Goal: Information Seeking & Learning: Learn about a topic

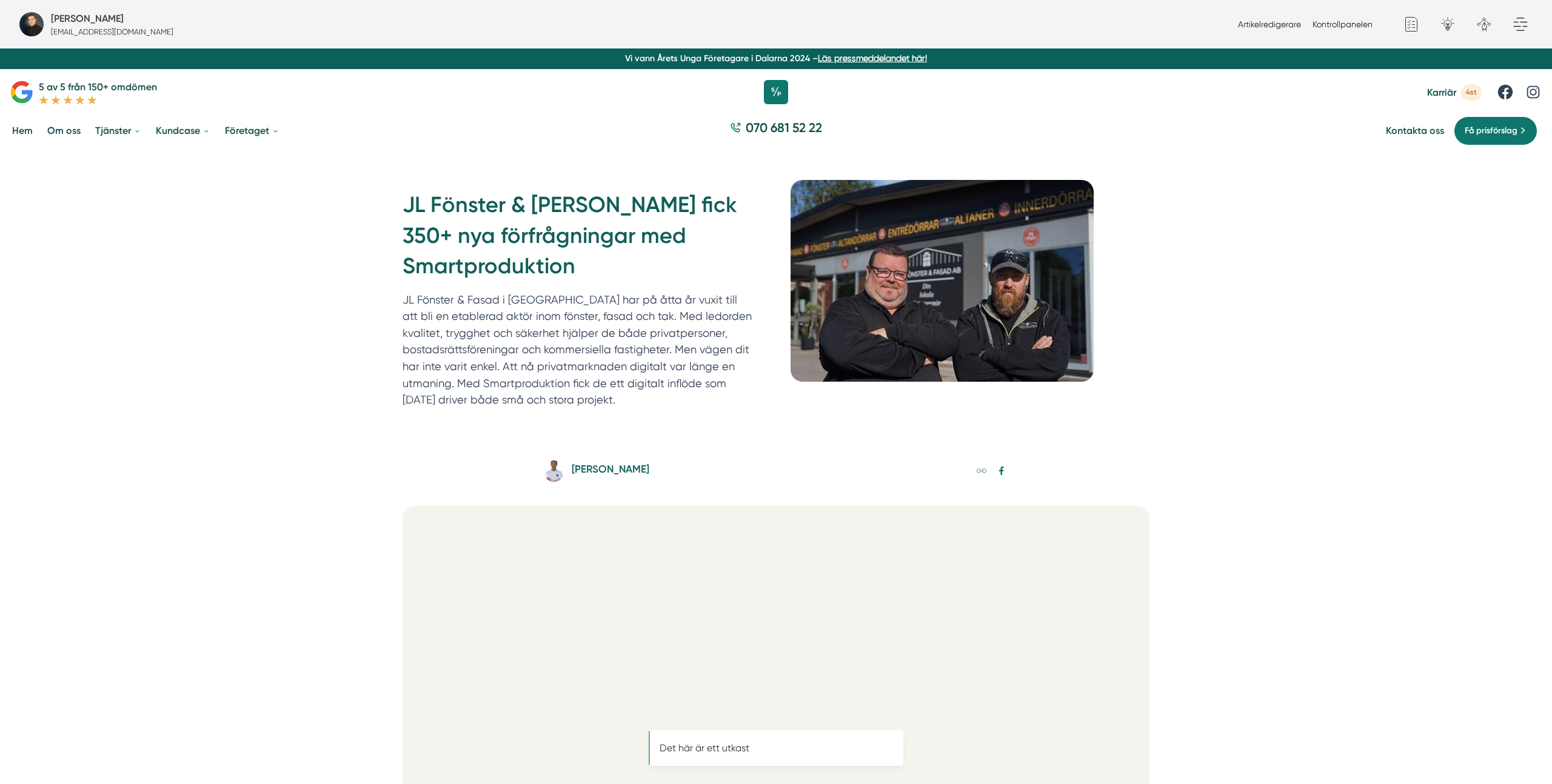
click at [1388, 311] on div "JL Fönster & [PERSON_NAME] fick 350+ nya förfrågningar med Smartproduktion JL F…" at bounding box center [776, 302] width 1552 height 302
click at [1368, 345] on div "JL Fönster & [PERSON_NAME] fick 350+ nya förfrågningar med Smartproduktion JL F…" at bounding box center [776, 302] width 1552 height 302
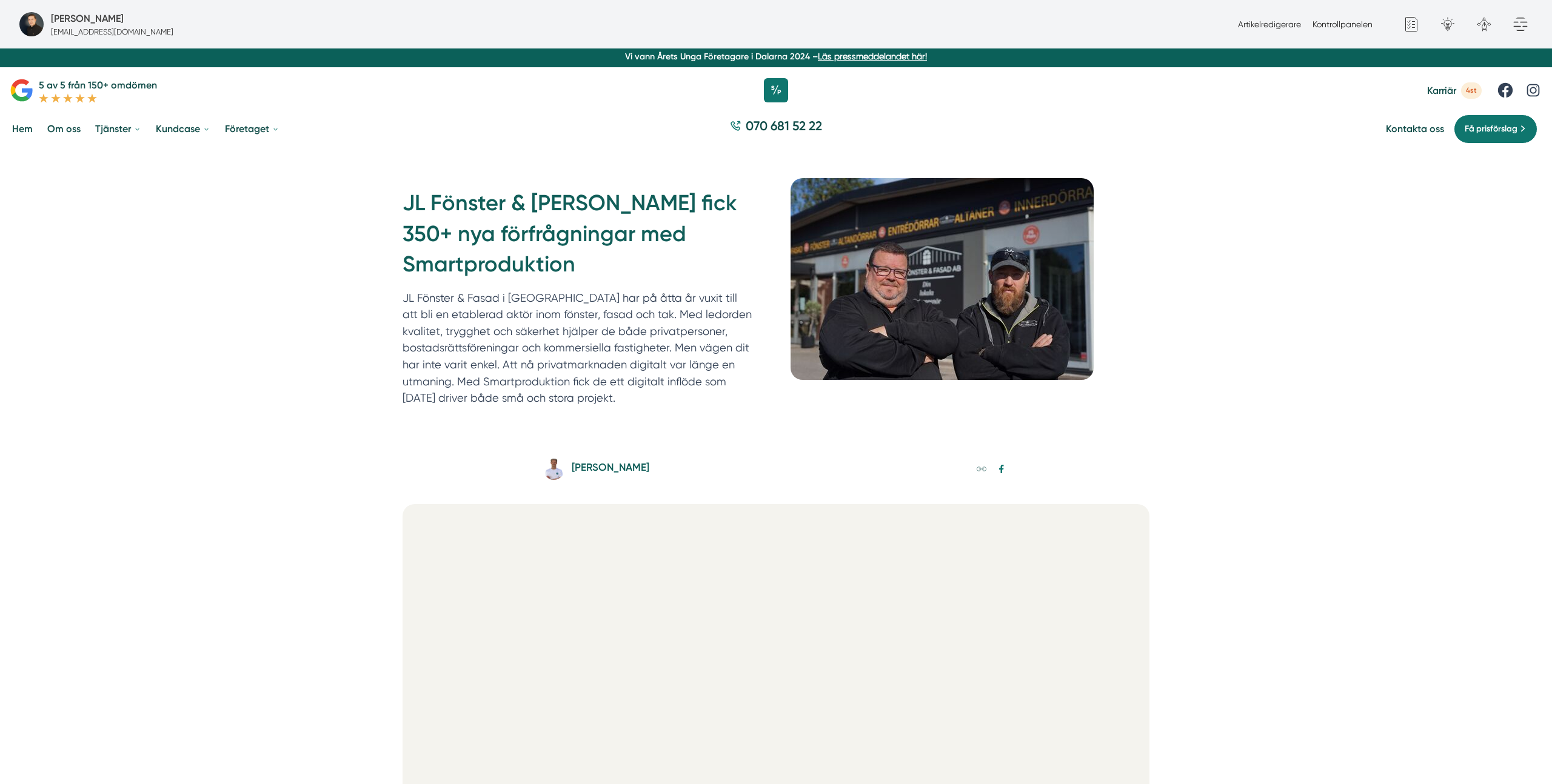
drag, startPoint x: 595, startPoint y: 401, endPoint x: 778, endPoint y: 368, distance: 186.0
click at [760, 373] on div "JL Fönster & [PERSON_NAME] fick 350+ nya förfrågningar med Smartproduktion JL F…" at bounding box center [582, 297] width 359 height 218
click at [677, 348] on p "JL Fönster & Fasad i [GEOGRAPHIC_DATA] har på åtta år vuxit till att bli en eta…" at bounding box center [577, 348] width 349 height 117
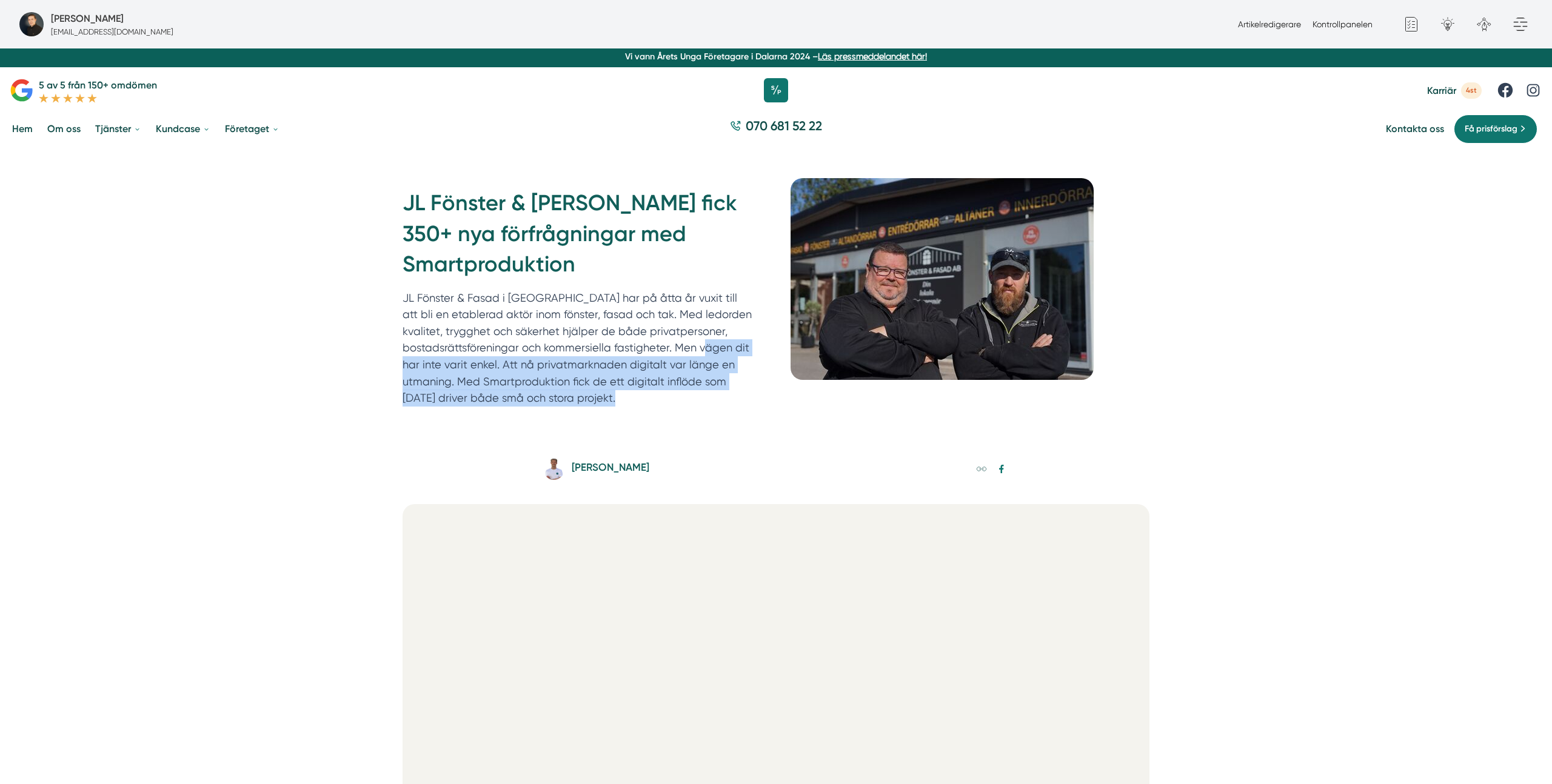
click at [667, 401] on p "JL Fönster & Fasad i [GEOGRAPHIC_DATA] har på åtta år vuxit till att bli en eta…" at bounding box center [577, 348] width 349 height 117
click at [667, 401] on p "JL Fönster & Fasad i [GEOGRAPHIC_DATA] har på åtta år vuxit till att bli en eta…" at bounding box center [577, 348] width 349 height 117
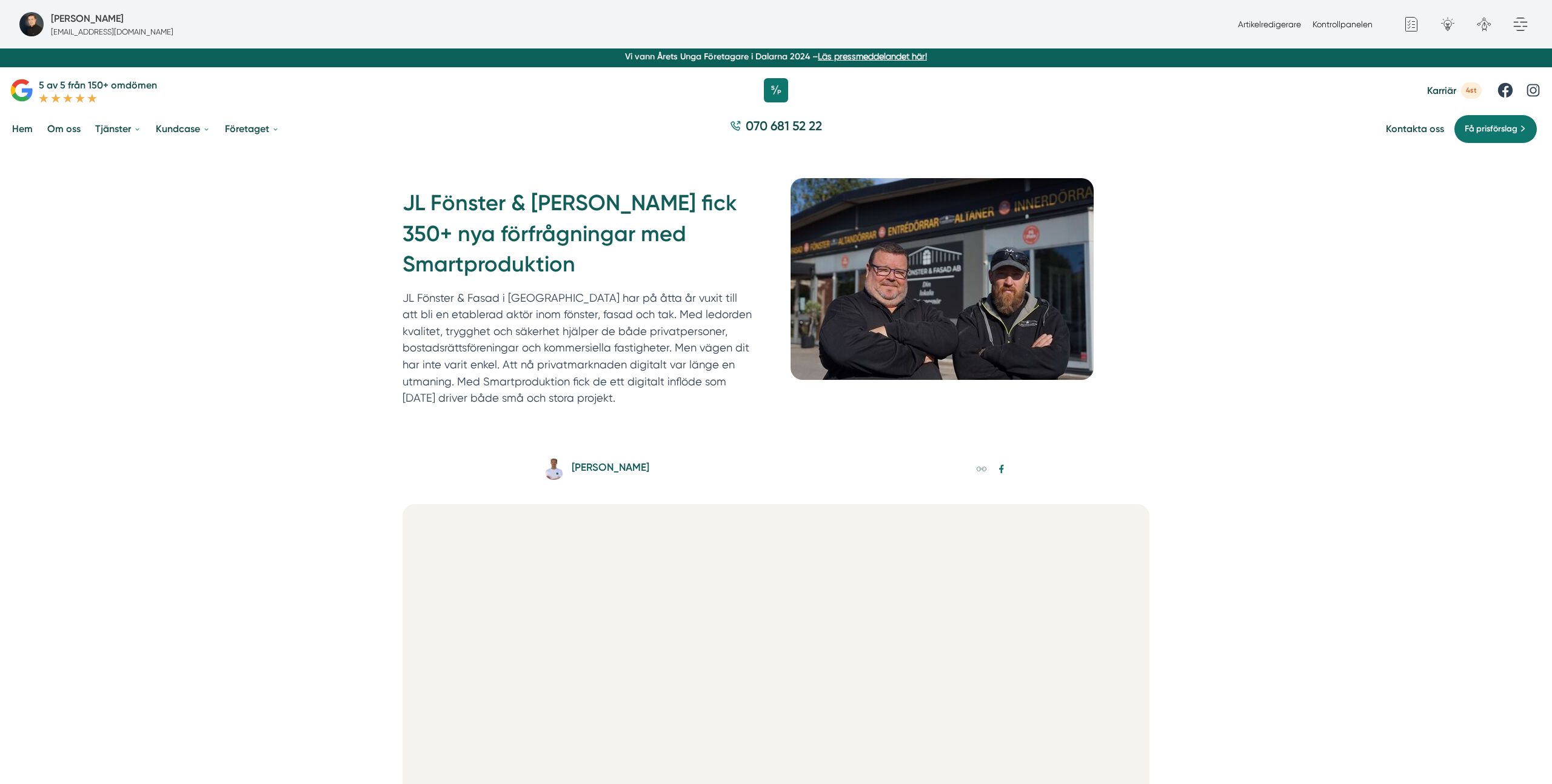
drag, startPoint x: 688, startPoint y: 398, endPoint x: 673, endPoint y: 344, distance: 56.0
click at [673, 345] on p "JL Fönster & Fasad i [GEOGRAPHIC_DATA] har på åtta år vuxit till att bli en eta…" at bounding box center [577, 348] width 349 height 117
copy p "Men vägen dit har inte varit enkel. Att nå privatmarknaden digitalt var länge e…"
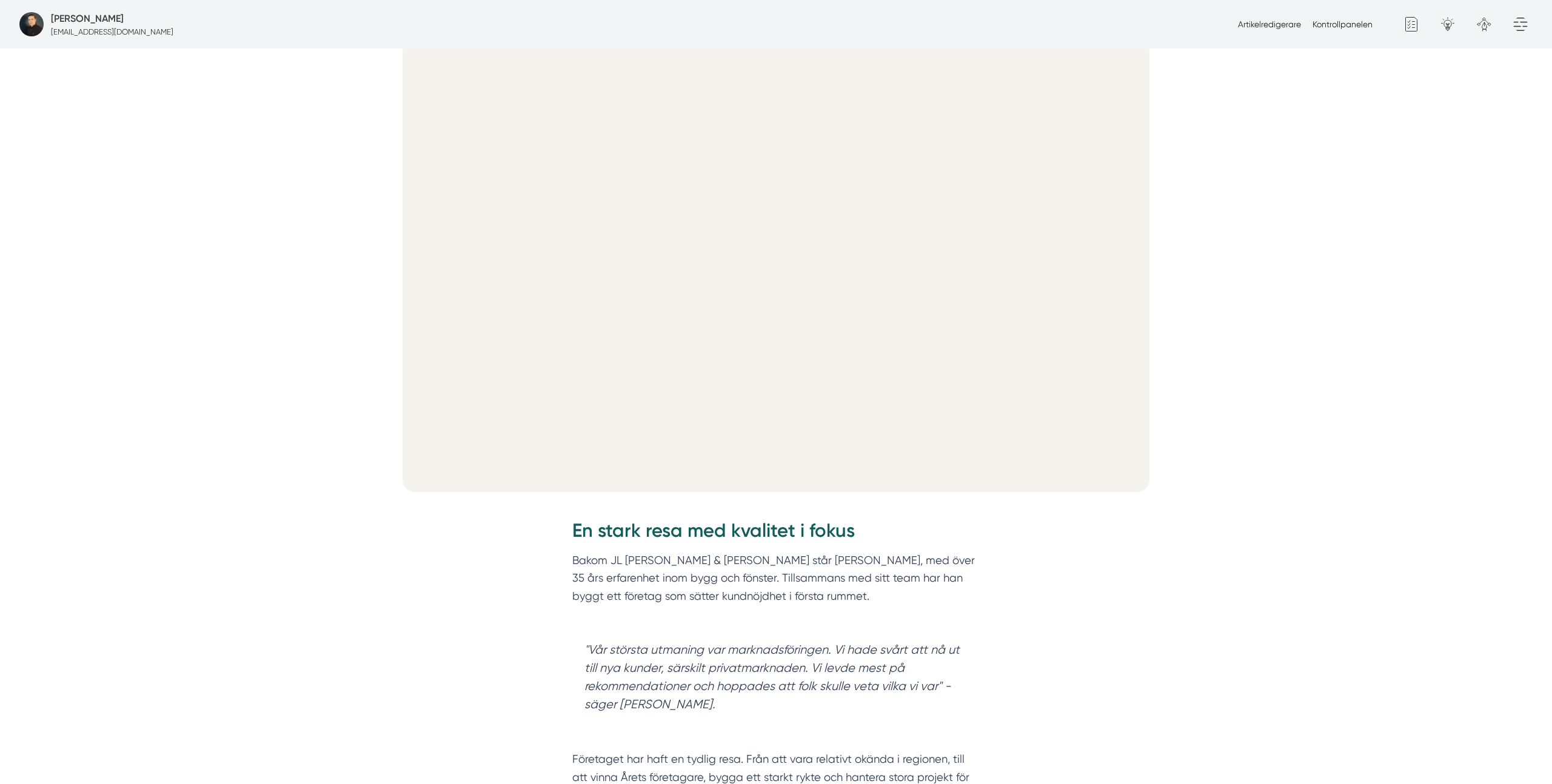
scroll to position [411, 0]
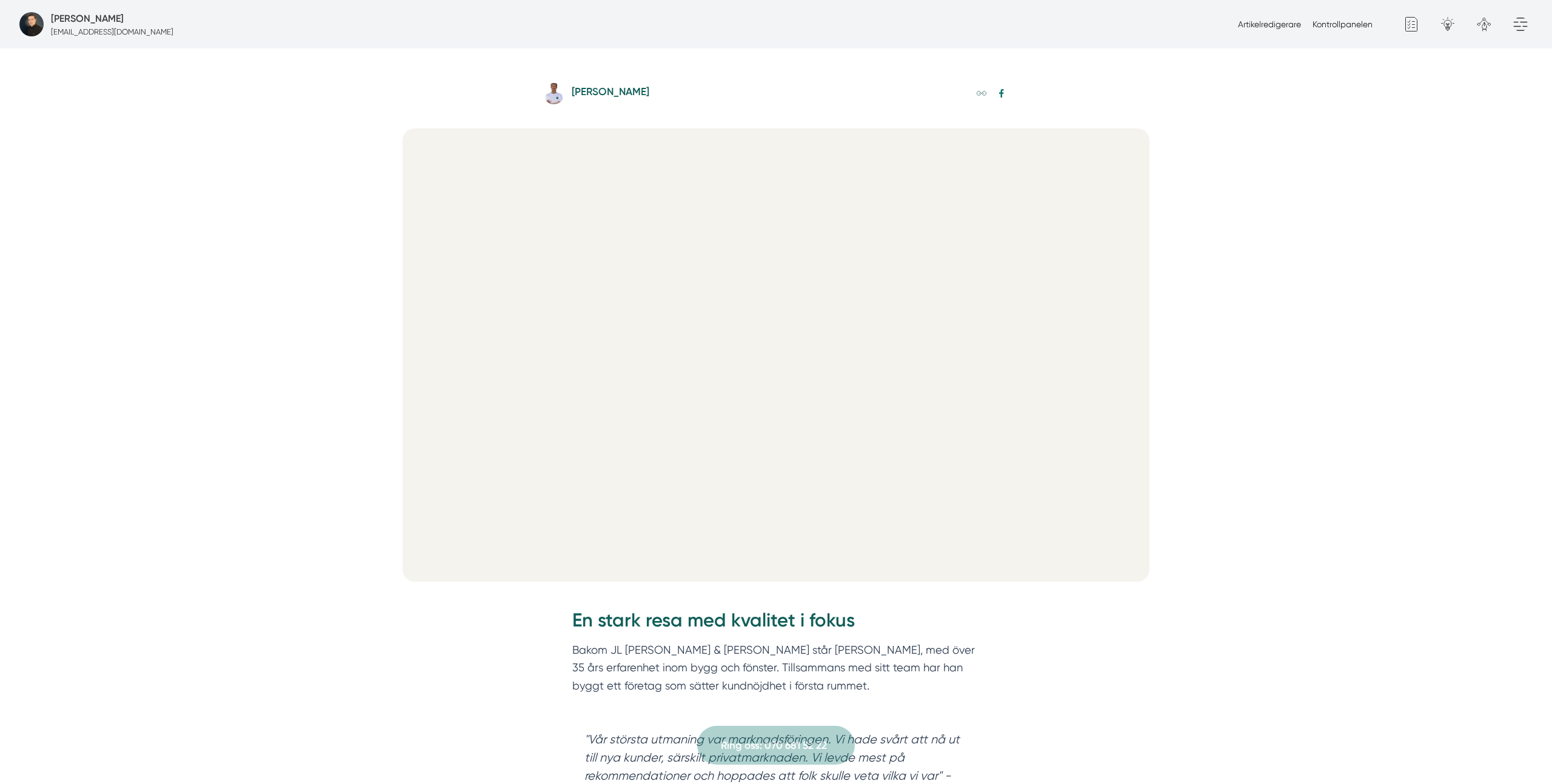
scroll to position [360, 0]
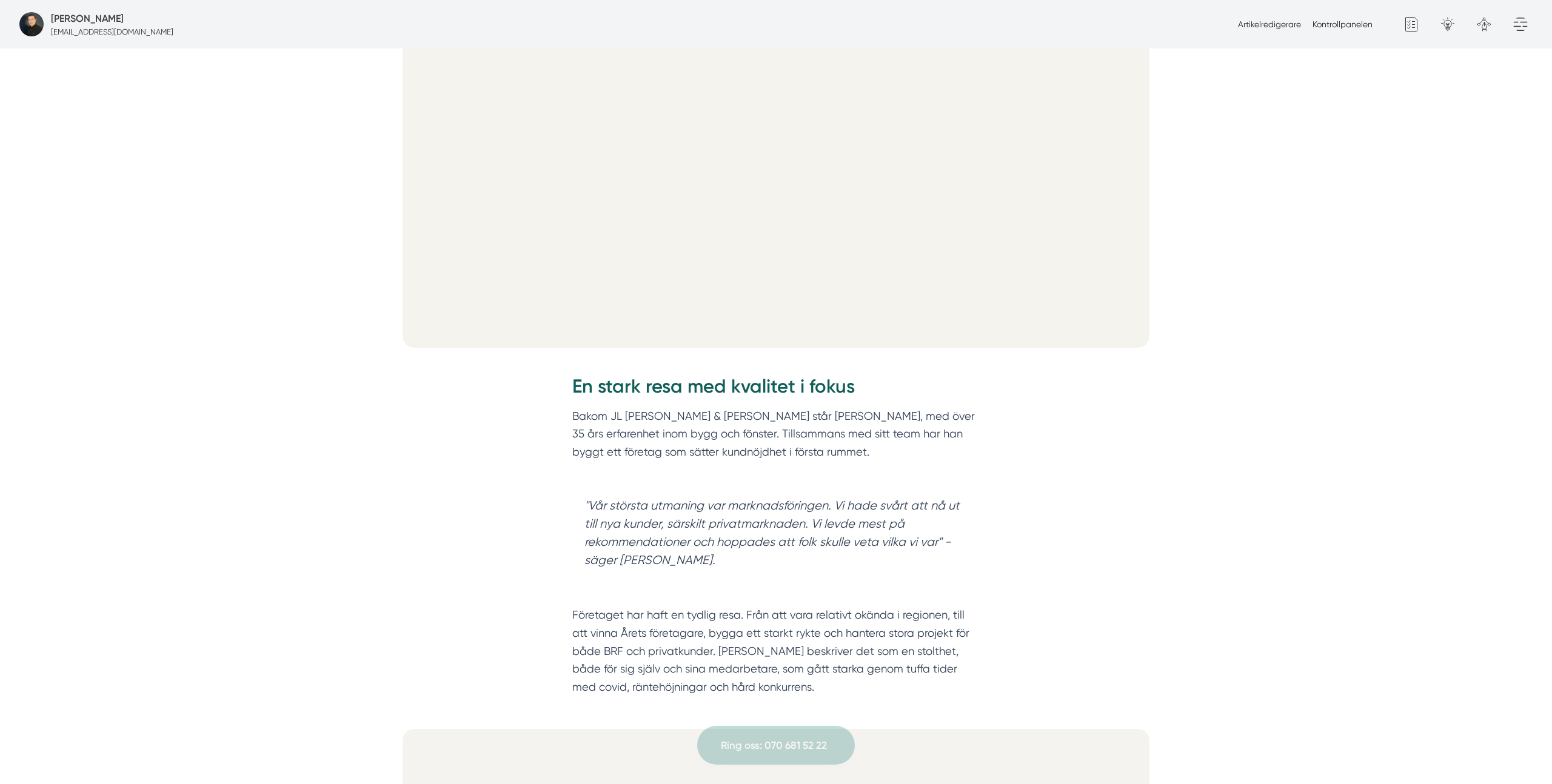
scroll to position [664, 0]
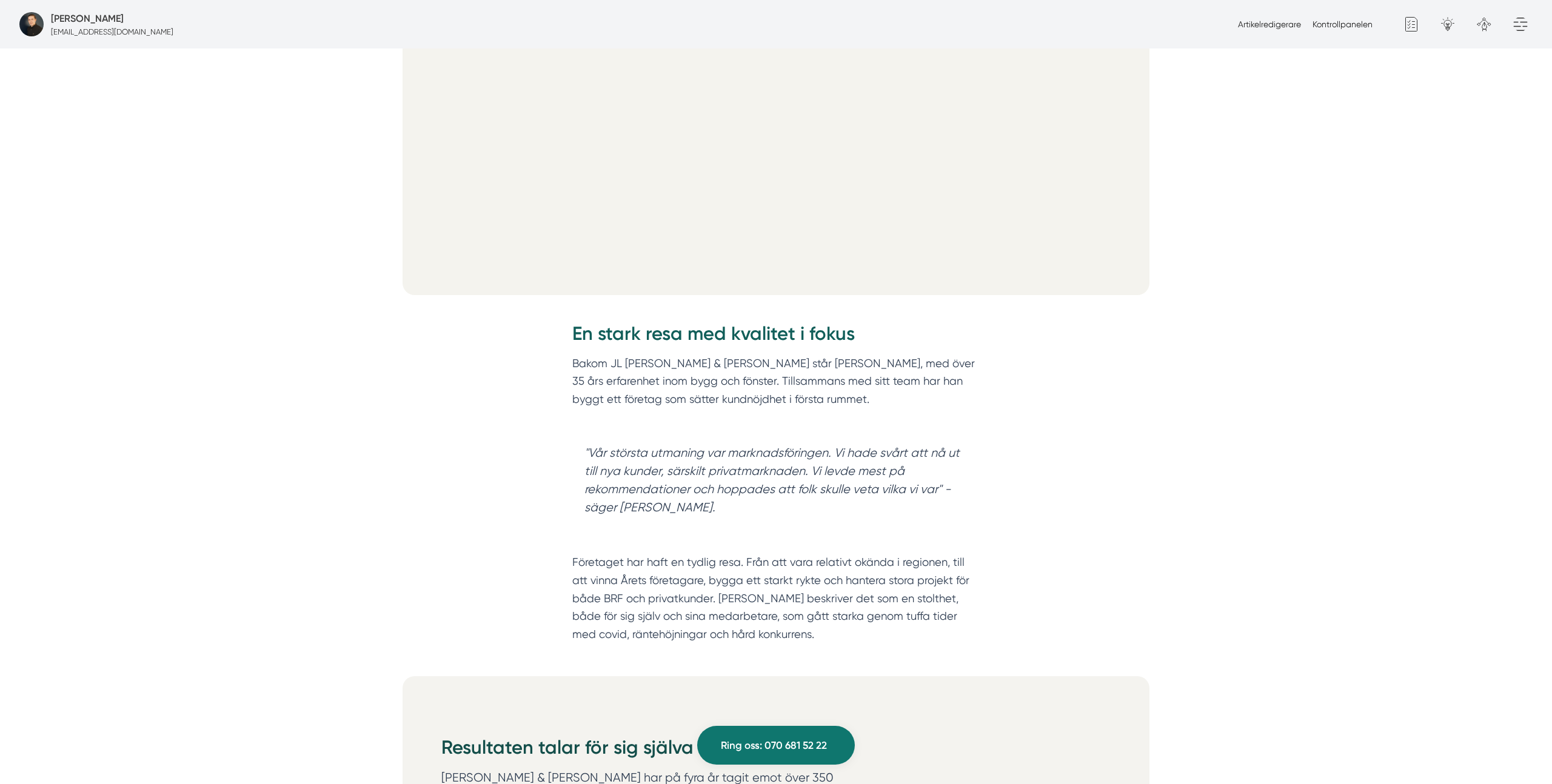
click at [721, 367] on p "Bakom JL [PERSON_NAME] & [PERSON_NAME] står [PERSON_NAME], med över 35 års erfa…" at bounding box center [776, 390] width 407 height 72
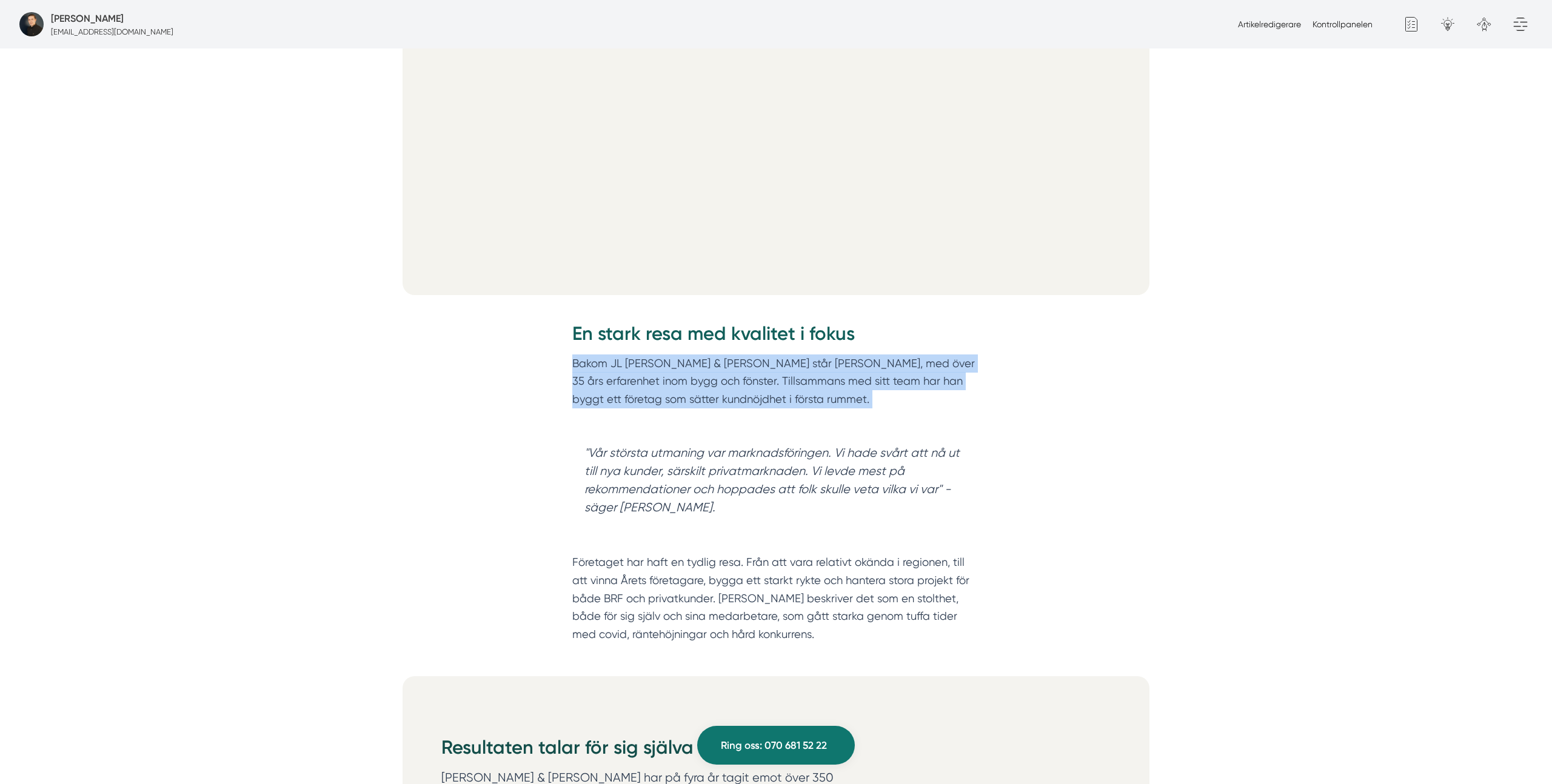
click at [721, 367] on p "Bakom JL [PERSON_NAME] & [PERSON_NAME] står [PERSON_NAME], med över 35 års erfa…" at bounding box center [776, 390] width 407 height 72
click at [727, 366] on p "Bakom JL [PERSON_NAME] & [PERSON_NAME] står [PERSON_NAME], med över 35 års erfa…" at bounding box center [776, 390] width 407 height 72
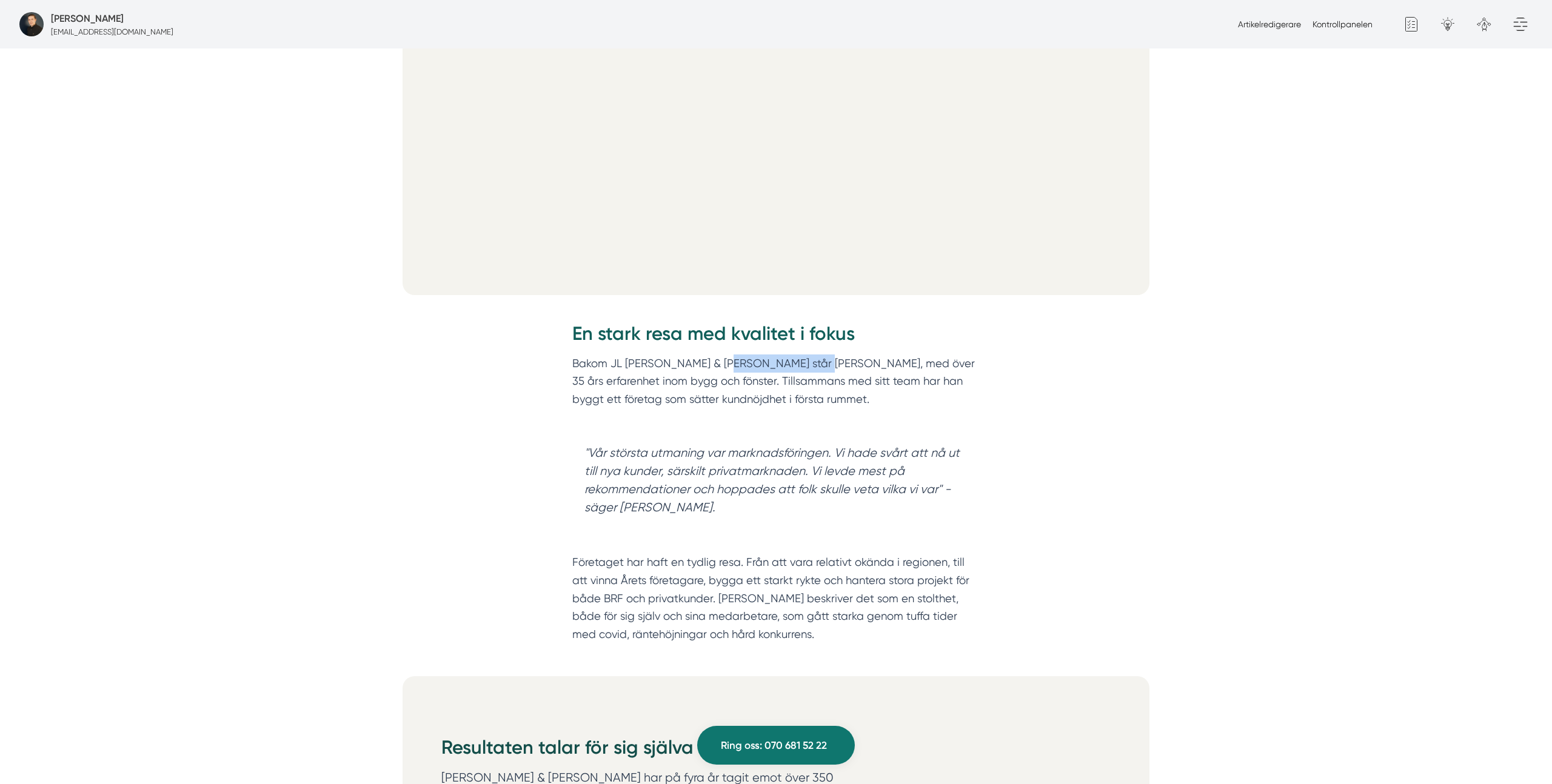
drag, startPoint x: 720, startPoint y: 366, endPoint x: 809, endPoint y: 360, distance: 89.2
click at [809, 360] on p "Bakom JL [PERSON_NAME] & [PERSON_NAME] står [PERSON_NAME], med över 35 års erfa…" at bounding box center [776, 390] width 407 height 72
drag, startPoint x: 839, startPoint y: 362, endPoint x: 694, endPoint y: 382, distance: 146.4
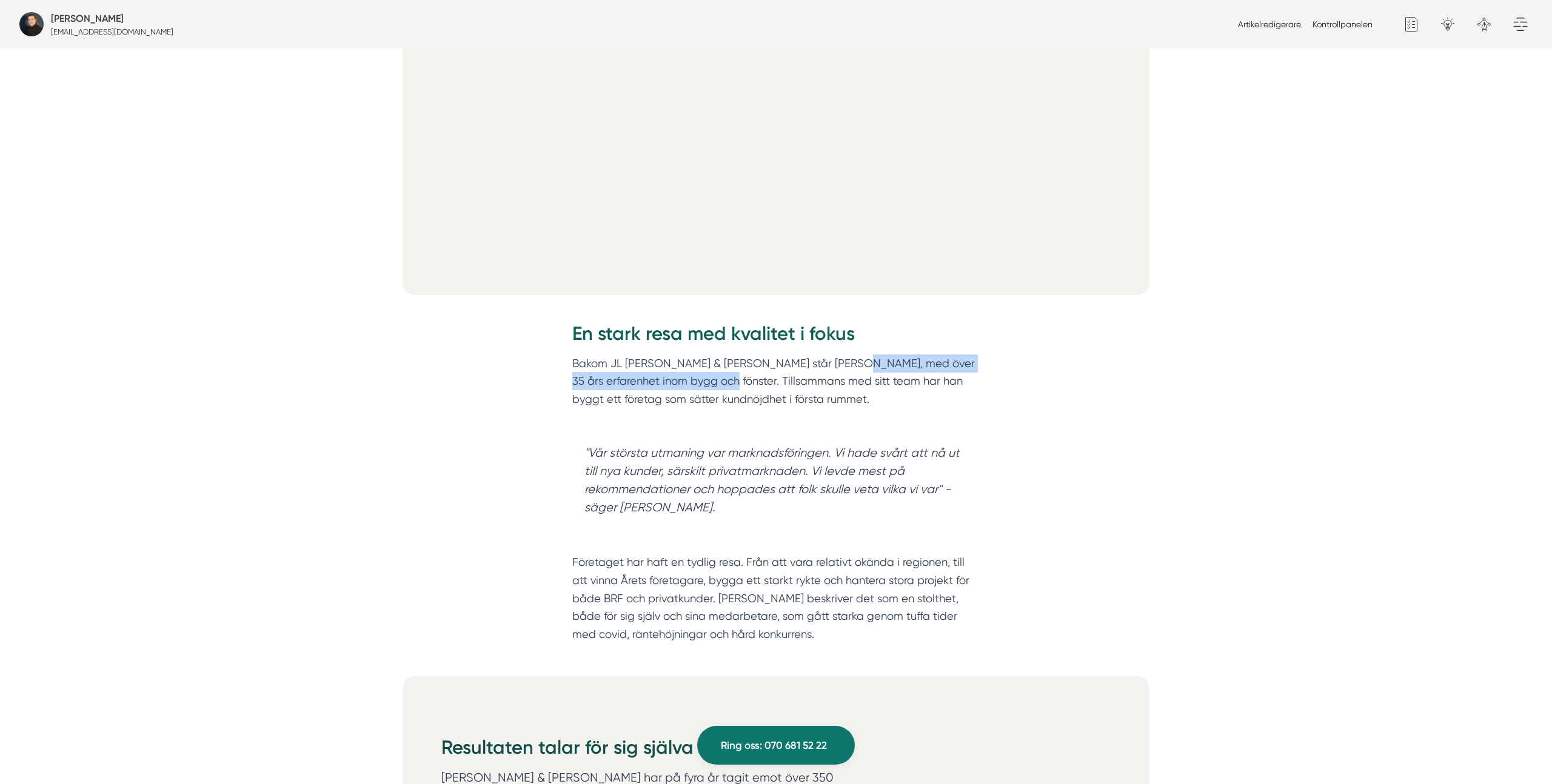
click at [694, 382] on p "Bakom JL [PERSON_NAME] & [PERSON_NAME] står [PERSON_NAME], med över 35 års erfa…" at bounding box center [776, 390] width 407 height 72
drag, startPoint x: 658, startPoint y: 380, endPoint x: 652, endPoint y: 381, distance: 6.1
click at [658, 379] on p "Bakom JL [PERSON_NAME] & [PERSON_NAME] står [PERSON_NAME], med över 35 års erfa…" at bounding box center [776, 390] width 407 height 72
click at [648, 381] on p "Bakom JL [PERSON_NAME] & [PERSON_NAME] står [PERSON_NAME], med över 35 års erfa…" at bounding box center [776, 390] width 407 height 72
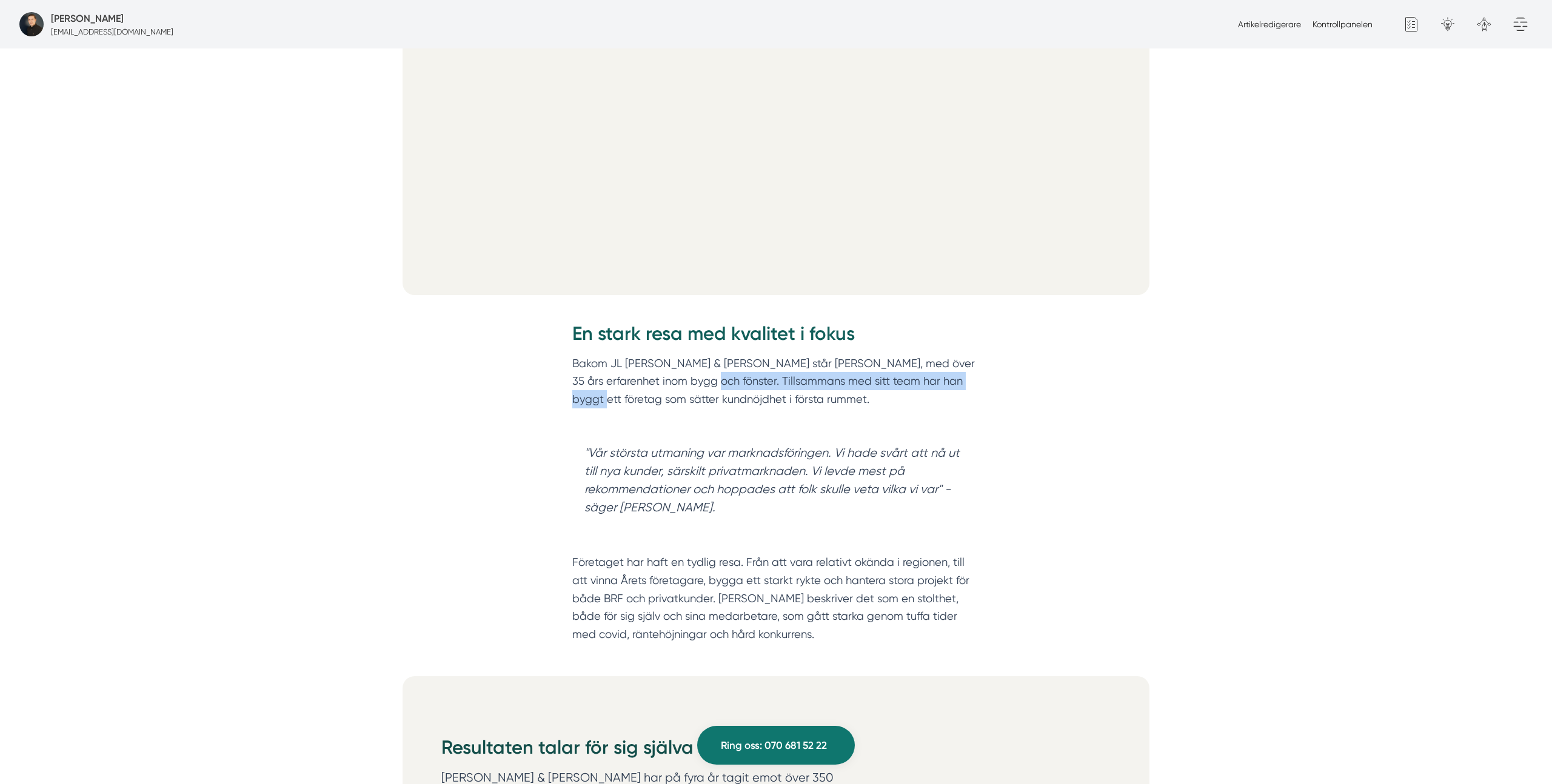
drag, startPoint x: 693, startPoint y: 377, endPoint x: 1003, endPoint y: 381, distance: 310.0
click at [1003, 381] on div "En stark resa med kvalitet i fokus Bakom JL Fönster & [PERSON_NAME] står [PERSO…" at bounding box center [776, 486] width 465 height 367
drag, startPoint x: 808, startPoint y: 405, endPoint x: 582, endPoint y: 385, distance: 226.9
click at [582, 385] on p "Bakom JL [PERSON_NAME] & [PERSON_NAME] står [PERSON_NAME], med över 35 års erfa…" at bounding box center [776, 390] width 407 height 72
click at [588, 381] on p "Bakom JL [PERSON_NAME] & [PERSON_NAME] står [PERSON_NAME], med över 35 års erfa…" at bounding box center [776, 390] width 407 height 72
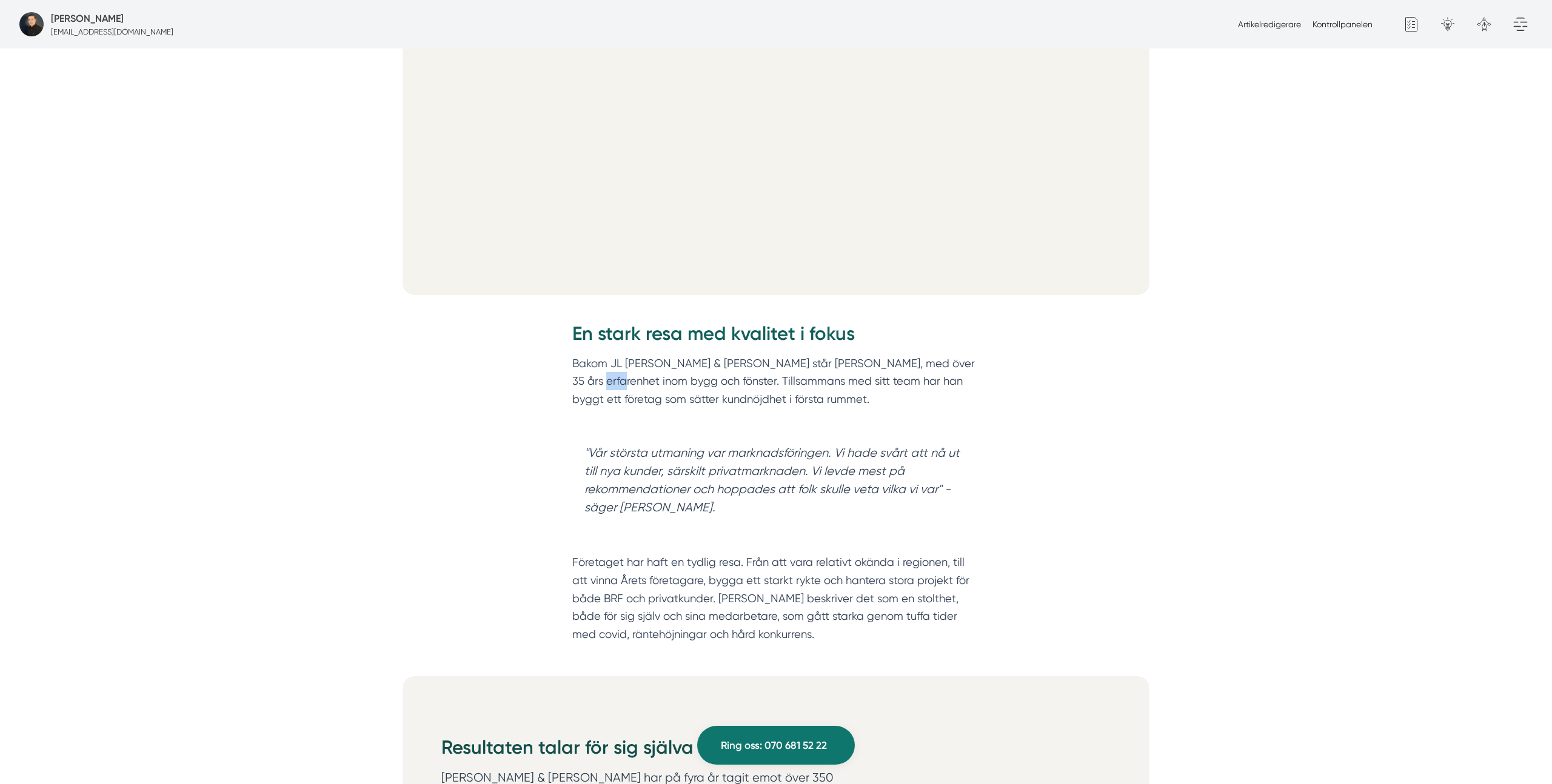
click at [588, 381] on p "Bakom JL [PERSON_NAME] & [PERSON_NAME] står [PERSON_NAME], med över 35 års erfa…" at bounding box center [776, 390] width 407 height 72
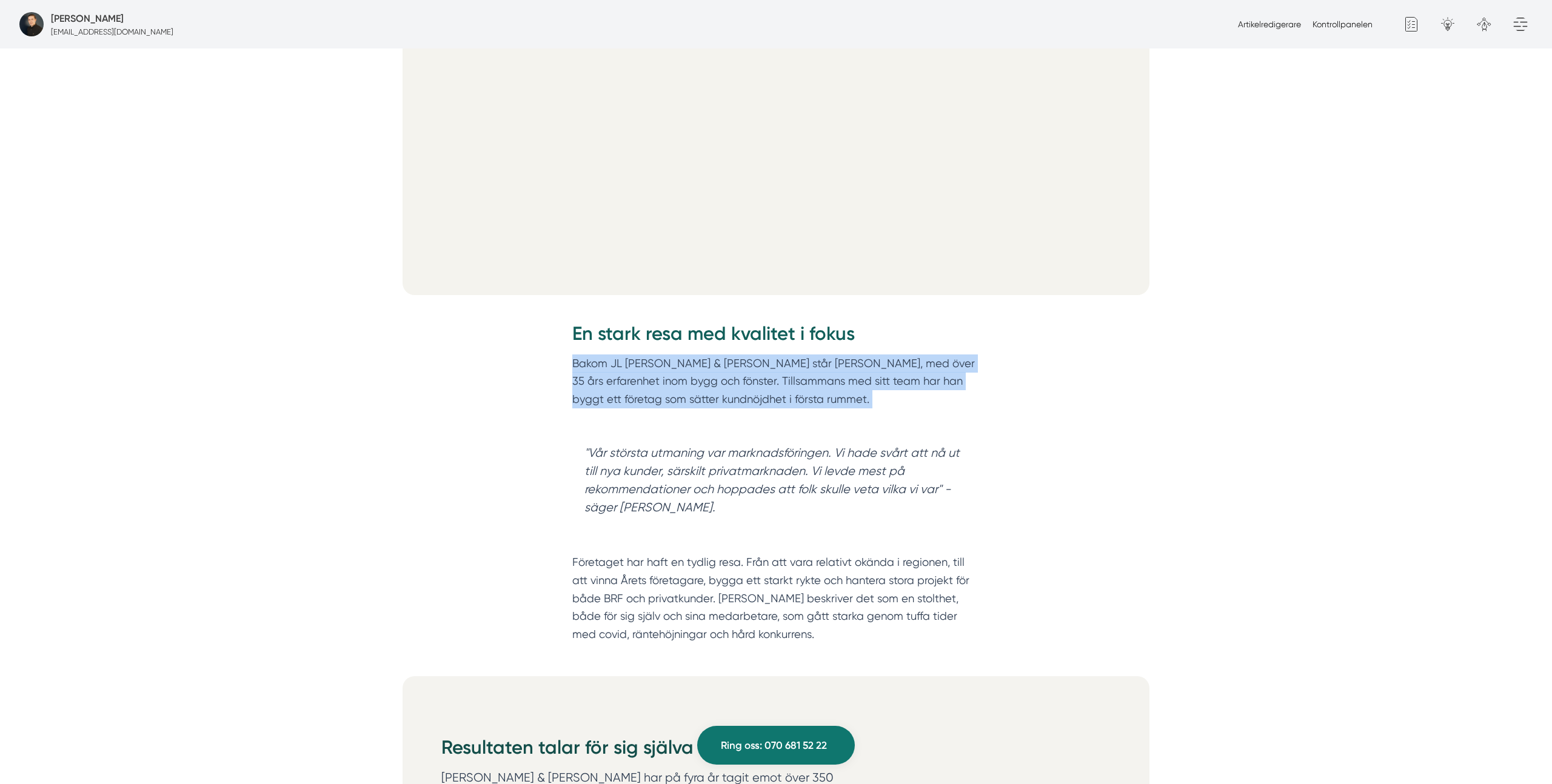
click at [588, 381] on p "Bakom JL [PERSON_NAME] & [PERSON_NAME] står [PERSON_NAME], med över 35 års erfa…" at bounding box center [776, 390] width 407 height 72
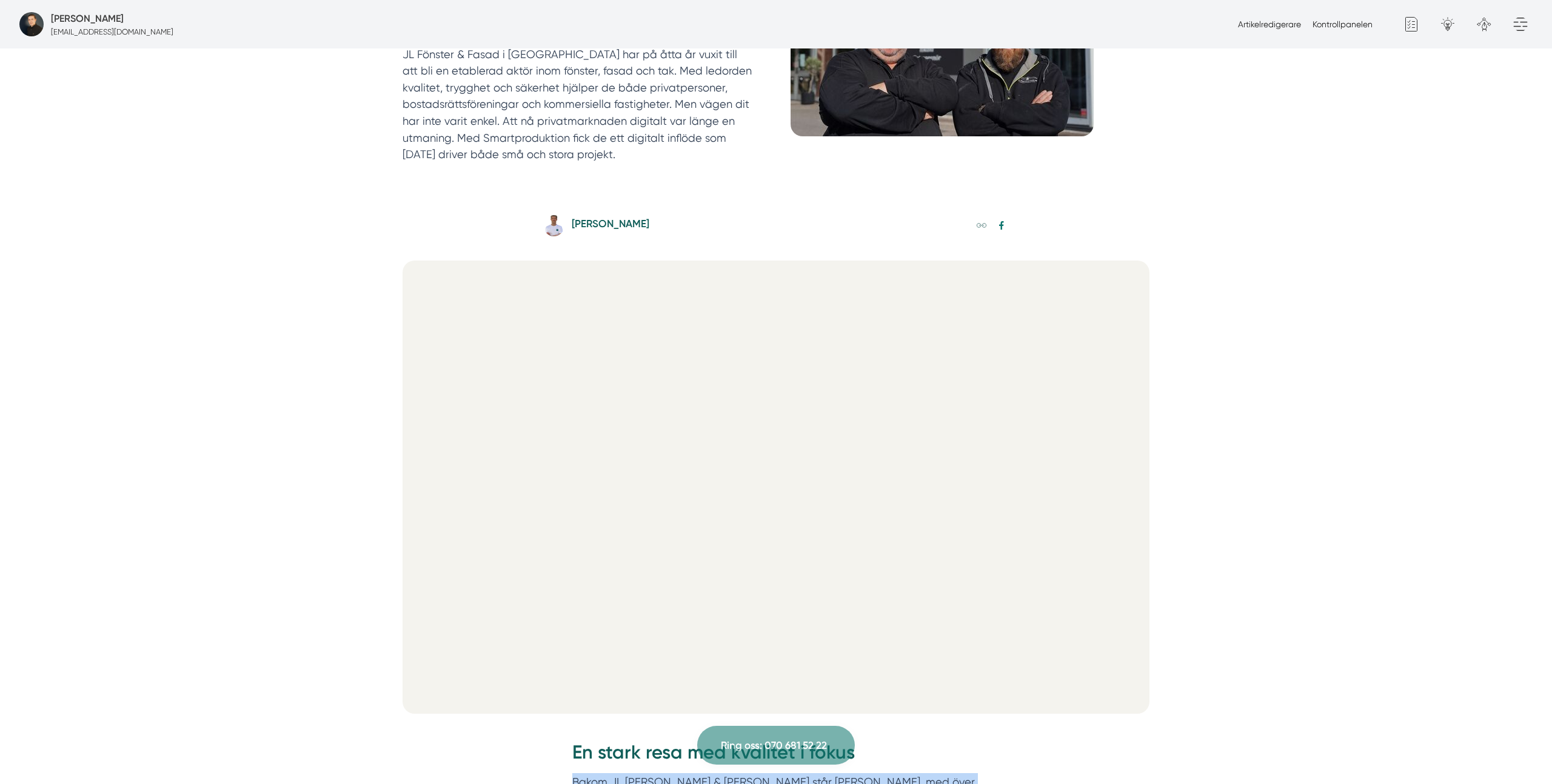
scroll to position [164, 0]
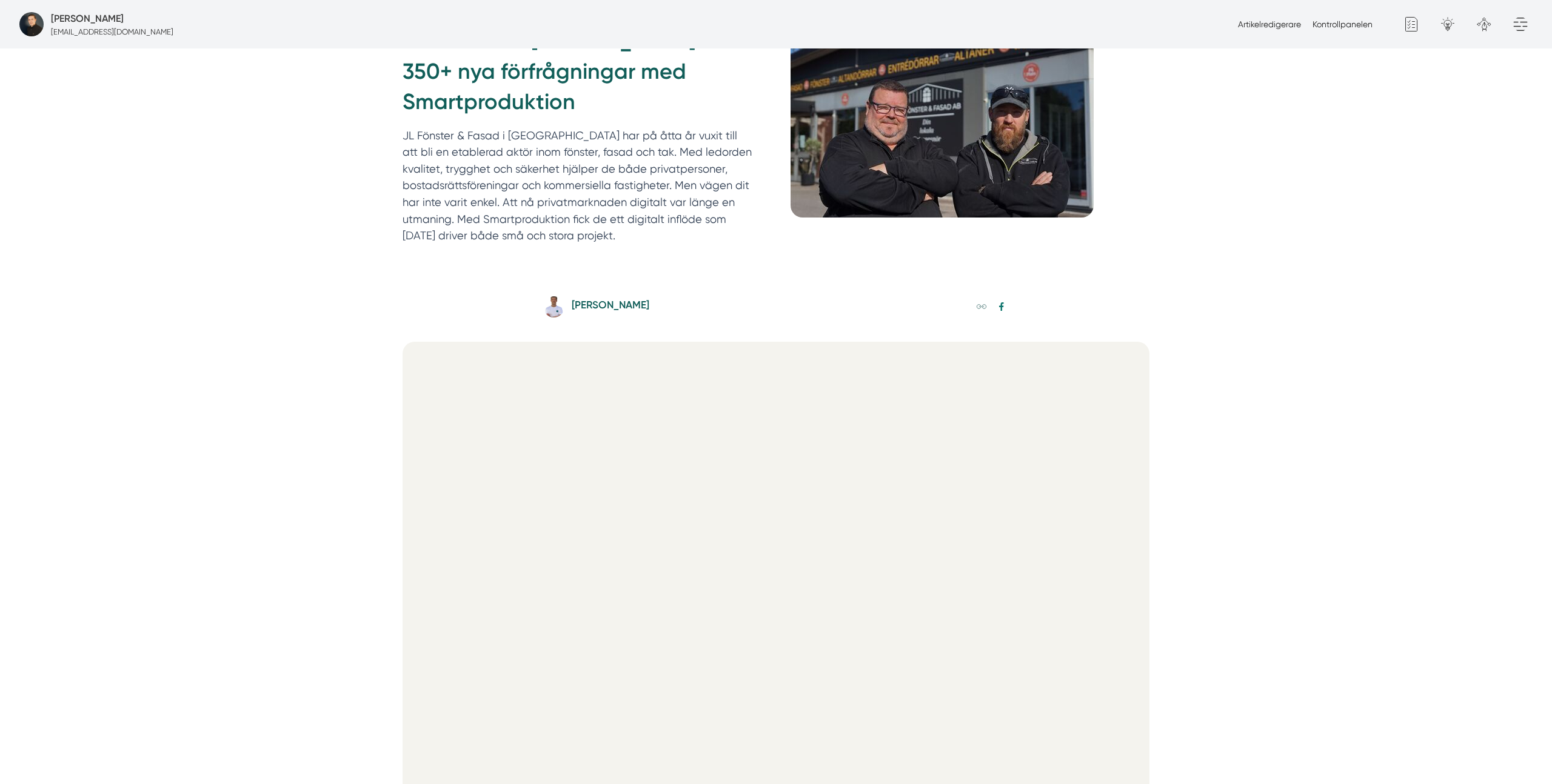
click at [644, 152] on p "JL Fönster & Fasad i [GEOGRAPHIC_DATA] har på åtta år vuxit till att bli en eta…" at bounding box center [577, 185] width 349 height 117
click at [476, 170] on p "JL Fönster & Fasad i [GEOGRAPHIC_DATA] har på åtta år vuxit till att bli en eta…" at bounding box center [577, 185] width 349 height 117
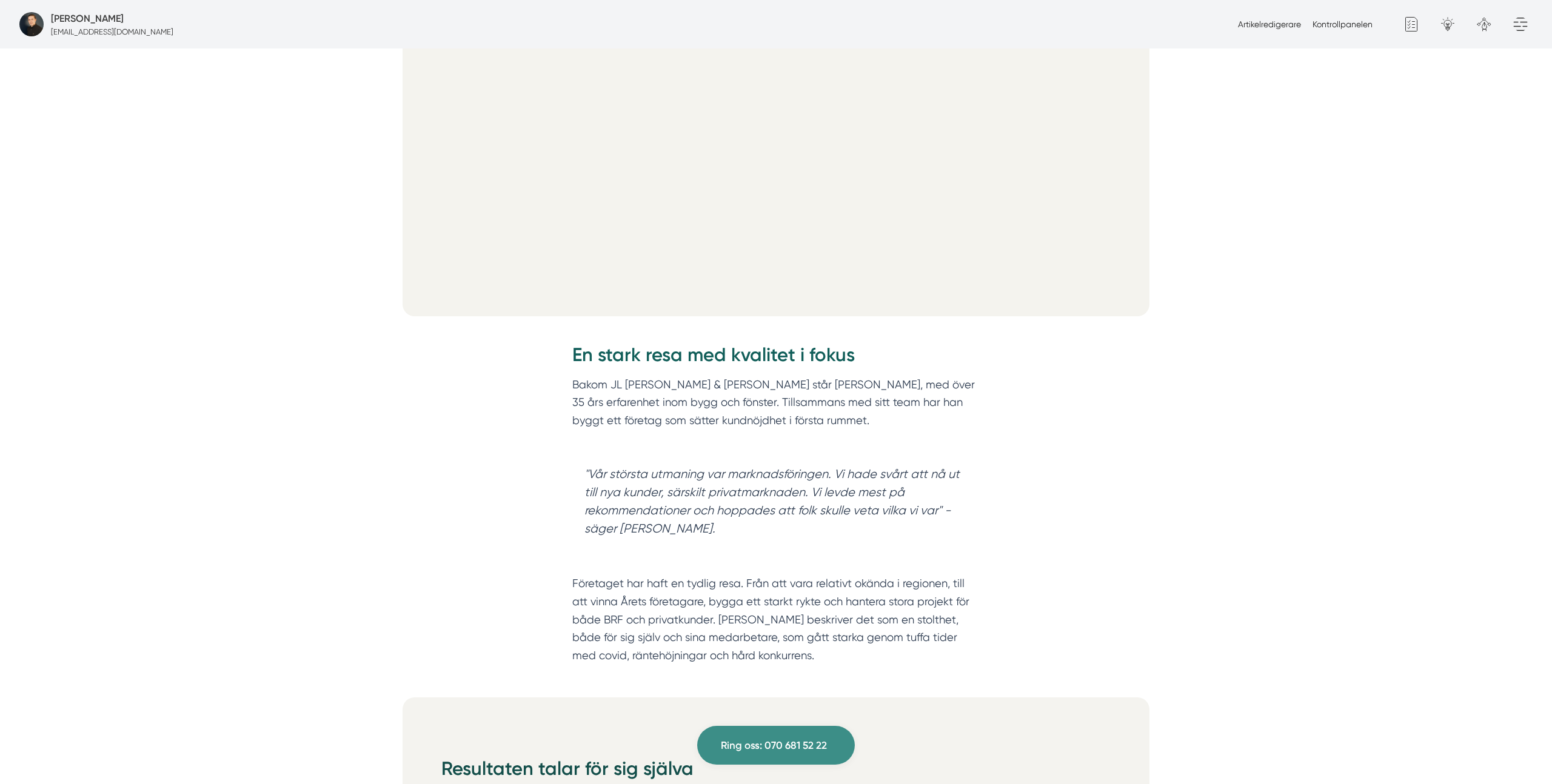
scroll to position [646, 0]
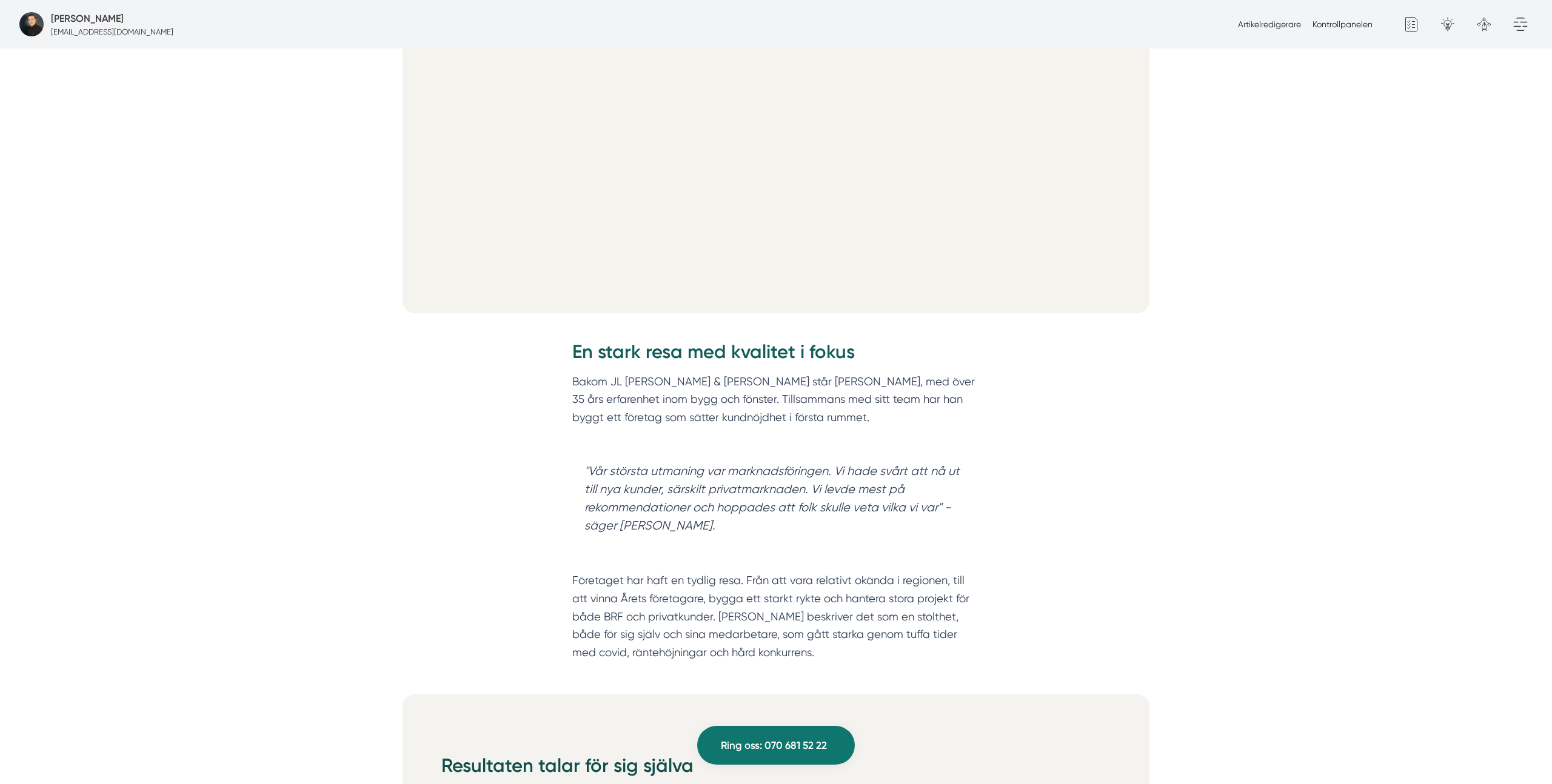
click at [695, 468] on blockquote ""Vår största utmaning var marknadsföringen. Vi hade svårt att nå ut till nya ku…" at bounding box center [776, 498] width 407 height 97
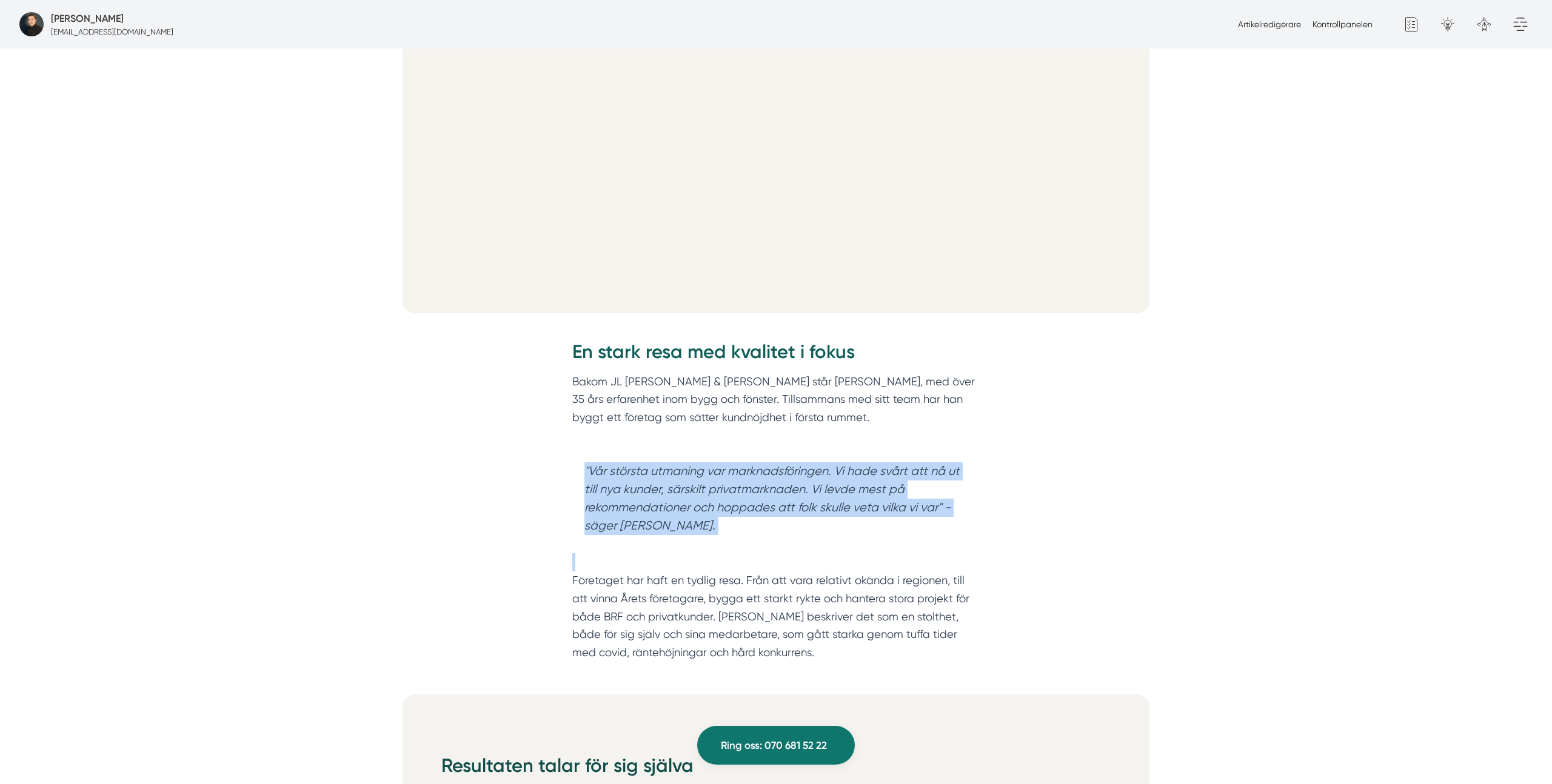
click at [695, 468] on blockquote ""Vår största utmaning var marknadsföringen. Vi hade svårt att nå ut till nya ku…" at bounding box center [776, 498] width 407 height 97
click at [727, 480] on blockquote ""Vår största utmaning var marknadsföringen. Vi hade svårt att nå ut till nya ku…" at bounding box center [776, 498] width 407 height 97
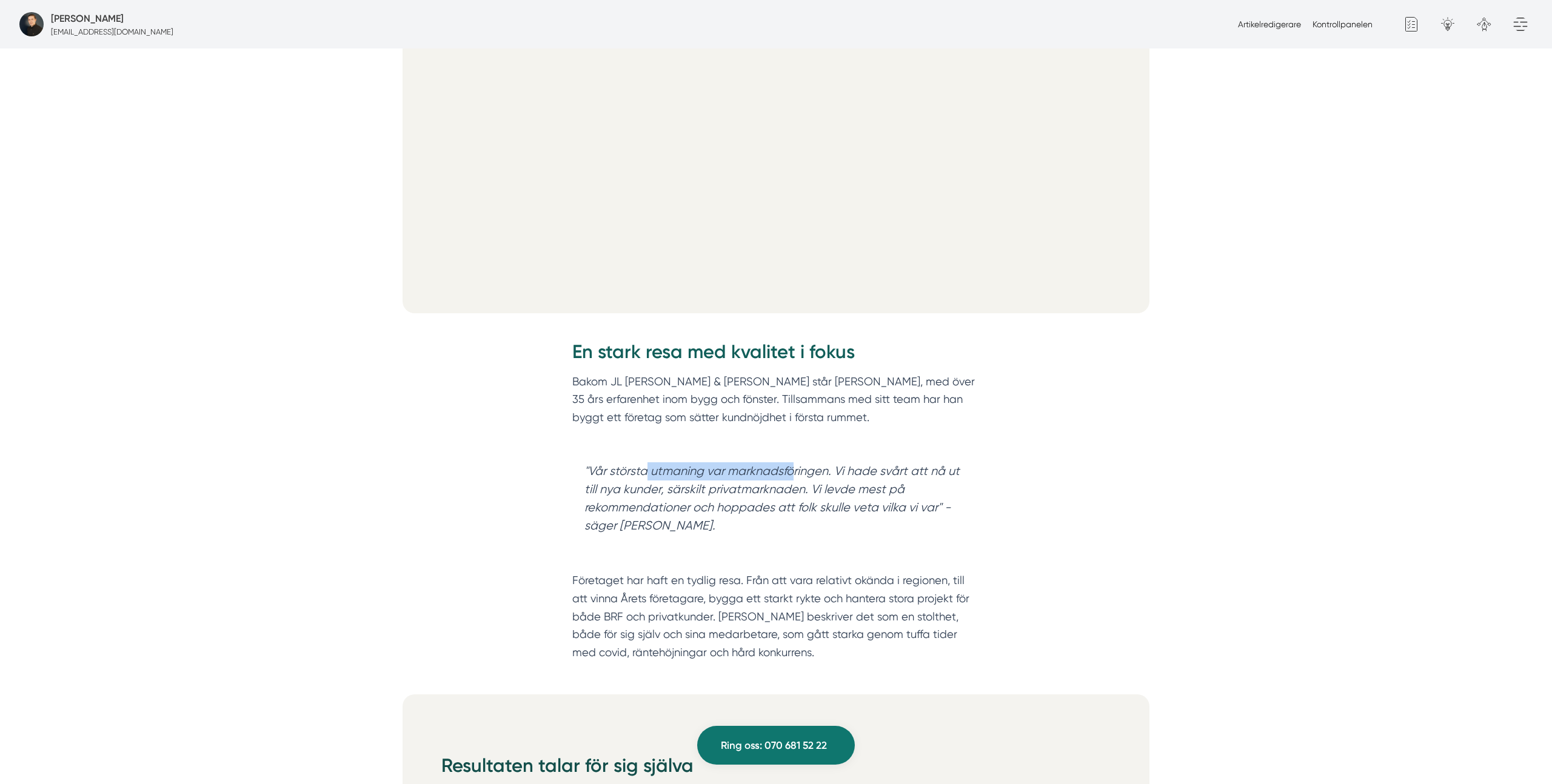
drag, startPoint x: 644, startPoint y: 472, endPoint x: 794, endPoint y: 471, distance: 150.0
click at [794, 471] on blockquote ""Vår största utmaning var marknadsföringen. Vi hade svårt att nå ut till nya ku…" at bounding box center [776, 498] width 407 height 97
drag, startPoint x: 682, startPoint y: 490, endPoint x: 760, endPoint y: 494, distance: 78.1
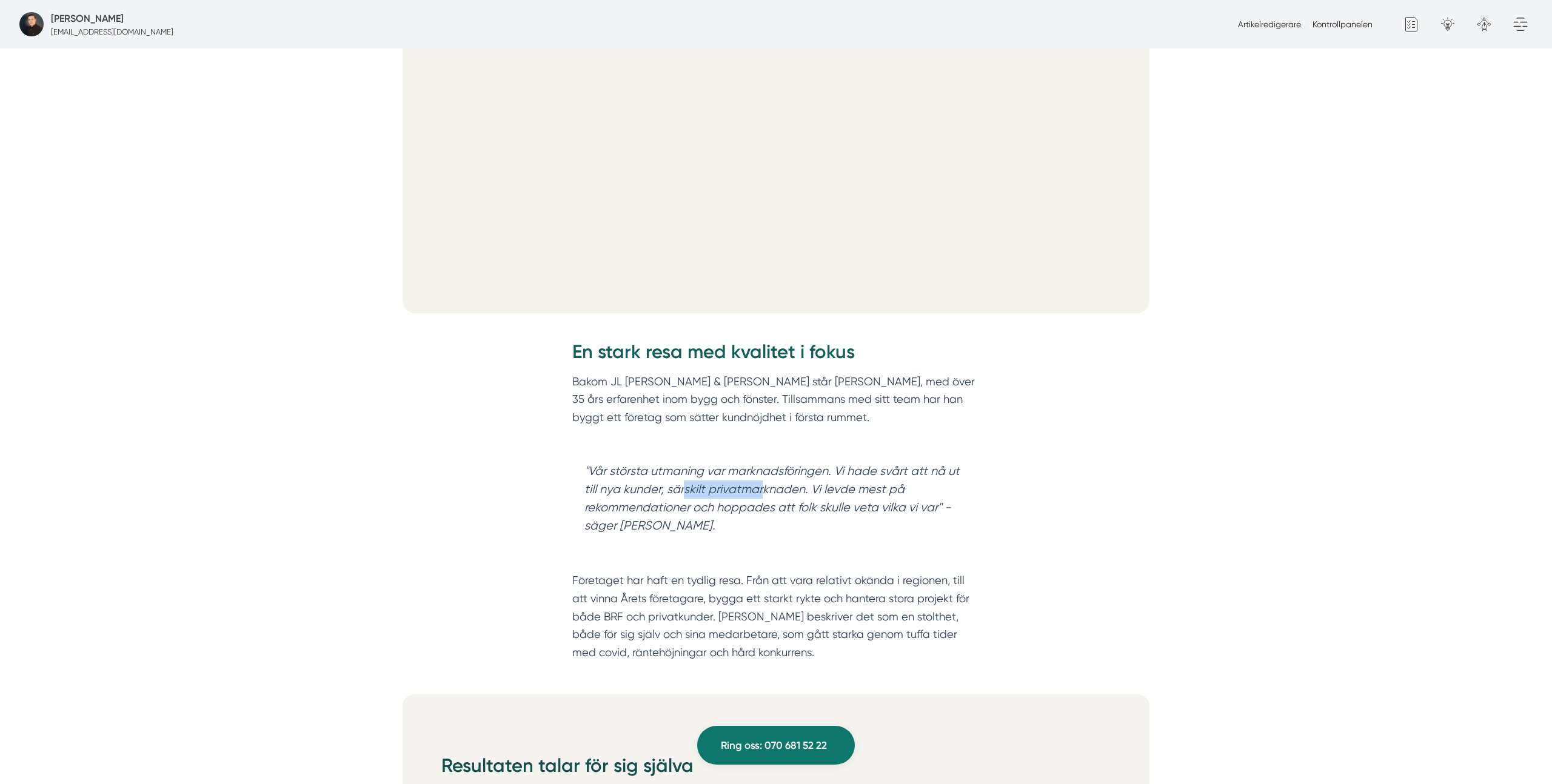
click at [760, 494] on blockquote ""Vår största utmaning var marknadsföringen. Vi hade svårt att nå ut till nya ku…" at bounding box center [776, 498] width 407 height 97
drag, startPoint x: 834, startPoint y: 493, endPoint x: 722, endPoint y: 507, distance: 112.9
click at [702, 507] on blockquote ""Vår största utmaning var marknadsföringen. Vi hade svårt att nå ut till nya ku…" at bounding box center [776, 498] width 407 height 97
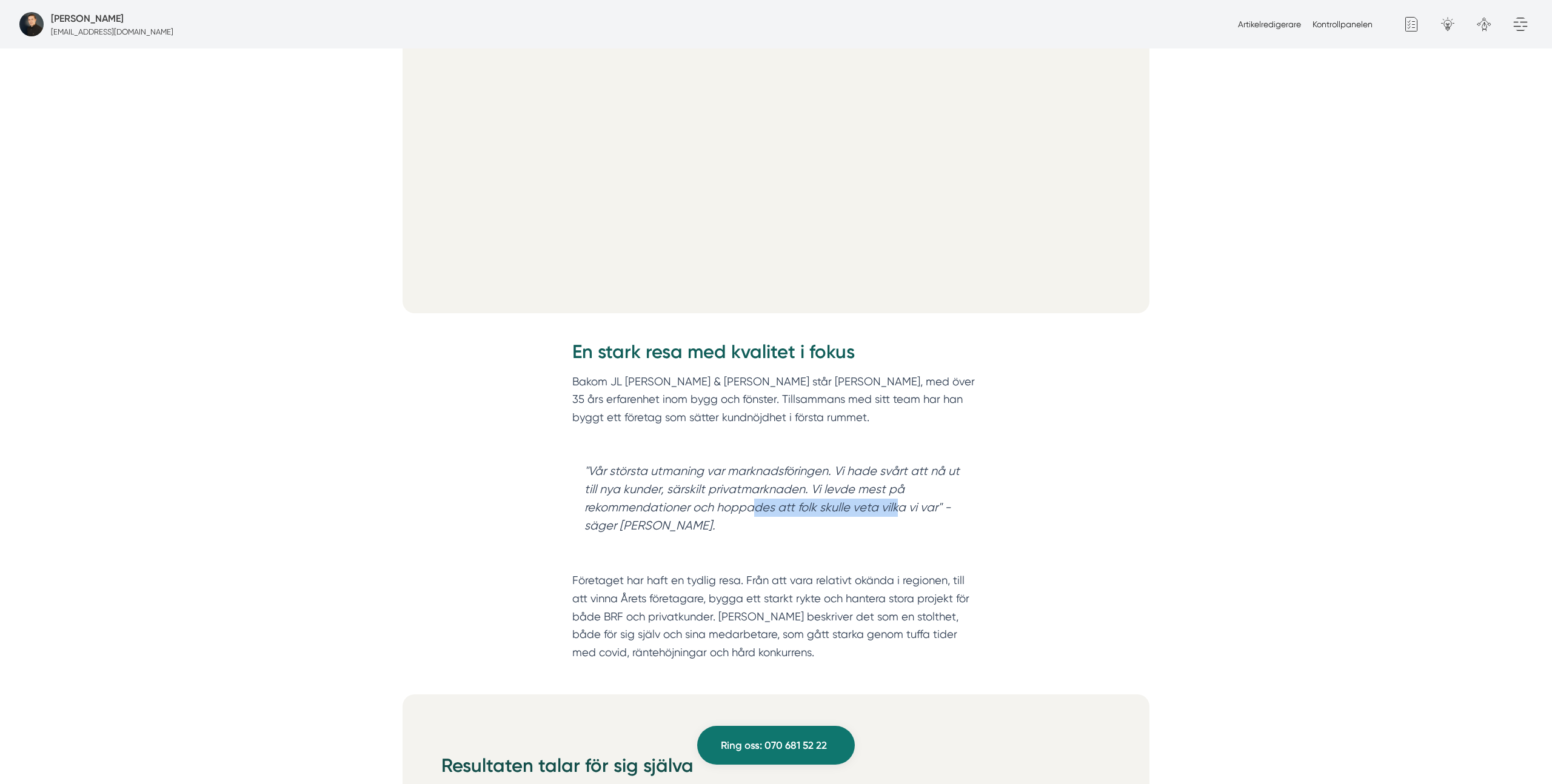
drag, startPoint x: 756, startPoint y: 507, endPoint x: 896, endPoint y: 506, distance: 140.0
click at [896, 506] on blockquote ""Vår största utmaning var marknadsföringen. Vi hade svårt att nå ut till nya ku…" at bounding box center [776, 498] width 407 height 97
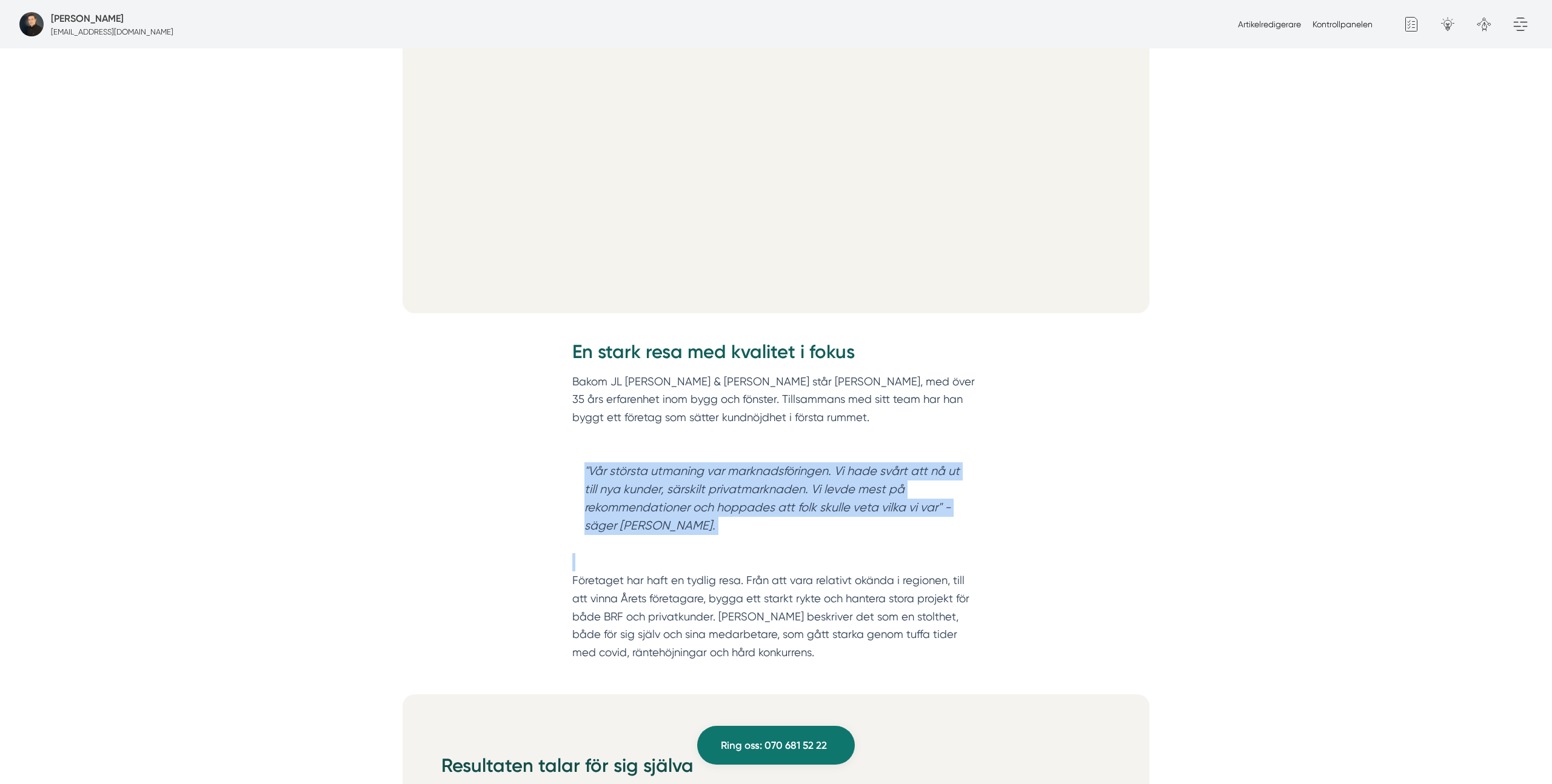
click at [896, 506] on blockquote ""Vår största utmaning var marknadsföringen. Vi hade svårt att nå ut till nya ku…" at bounding box center [776, 498] width 407 height 97
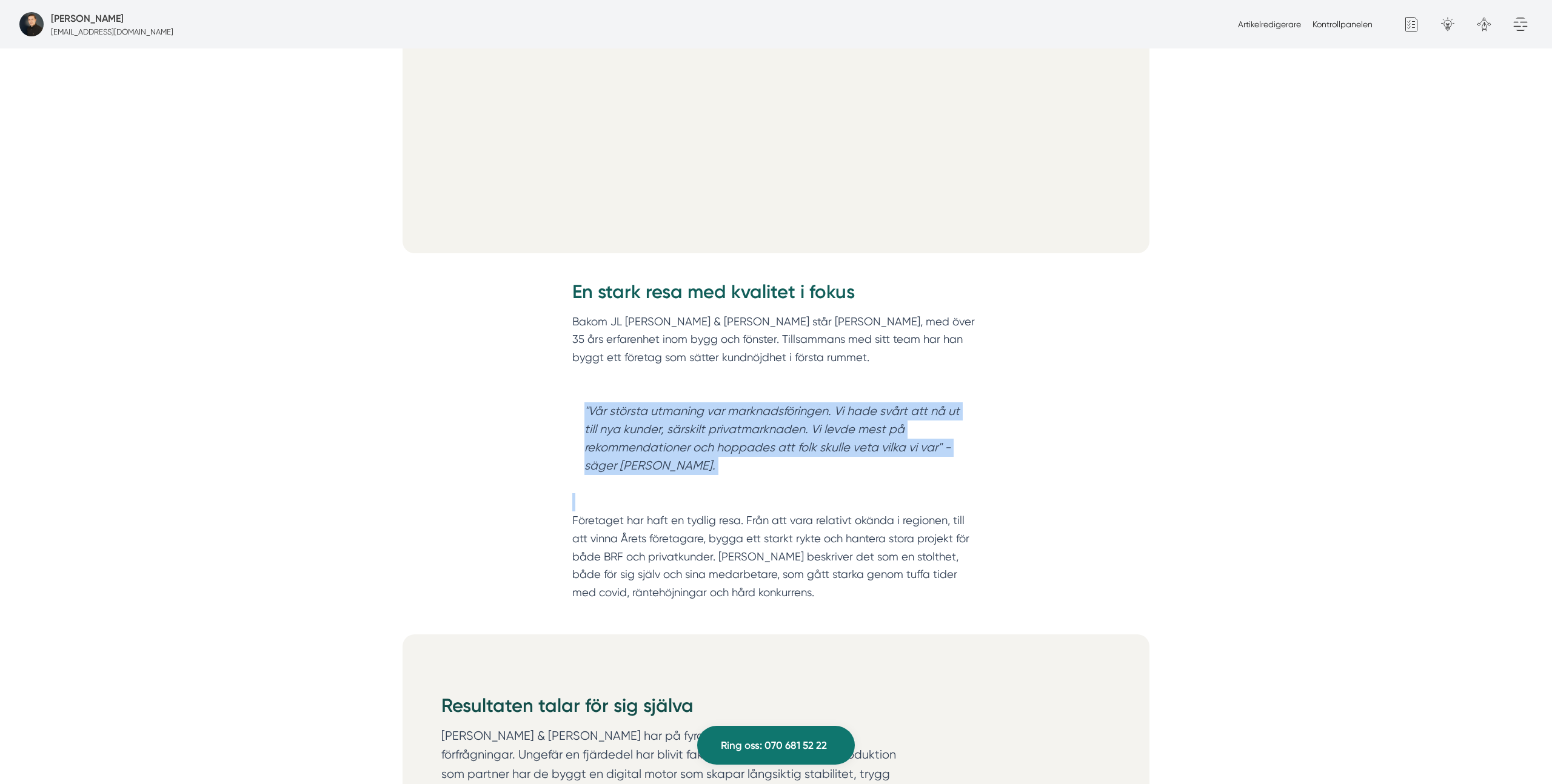
scroll to position [707, 0]
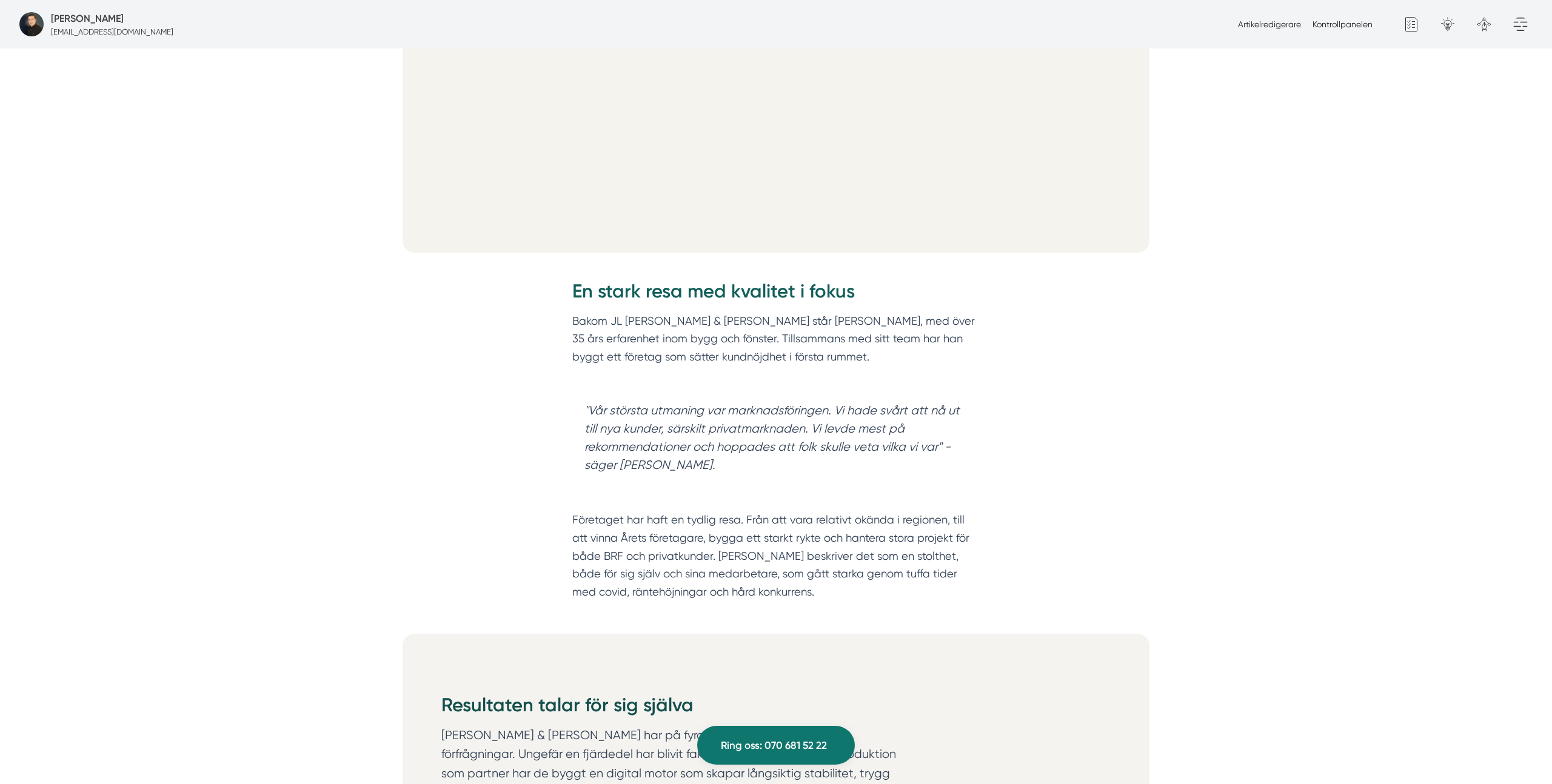
click at [621, 530] on p "Företaget har haft en tydlig resa. Från att vara relativt okända i regionen, ti…" at bounding box center [776, 546] width 407 height 108
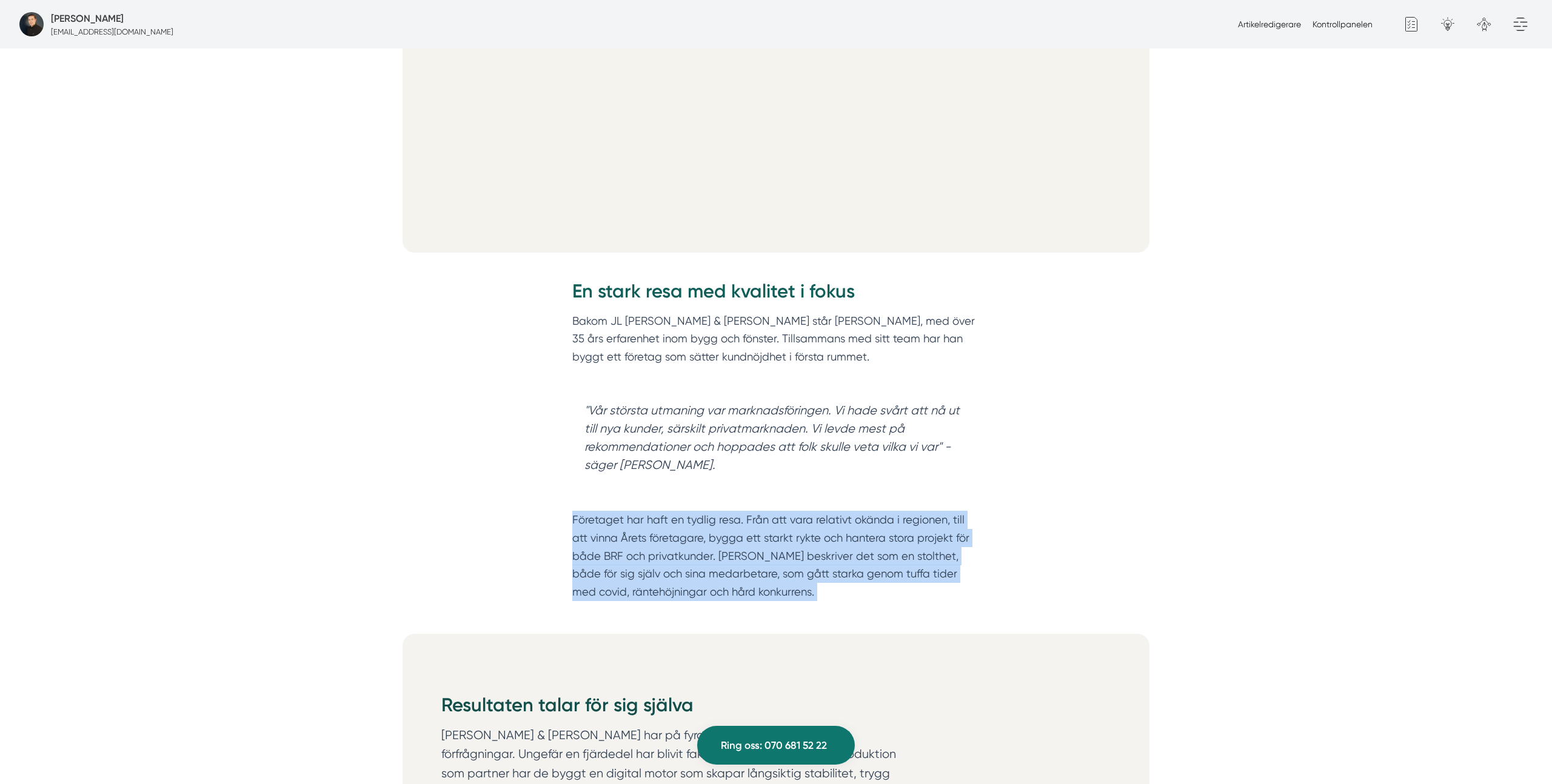
click at [621, 530] on p "Företaget har haft en tydlig resa. Från att vara relativt okända i regionen, ti…" at bounding box center [776, 546] width 407 height 108
click at [636, 528] on p "Företaget har haft en tydlig resa. Från att vara relativt okända i regionen, ti…" at bounding box center [776, 546] width 407 height 108
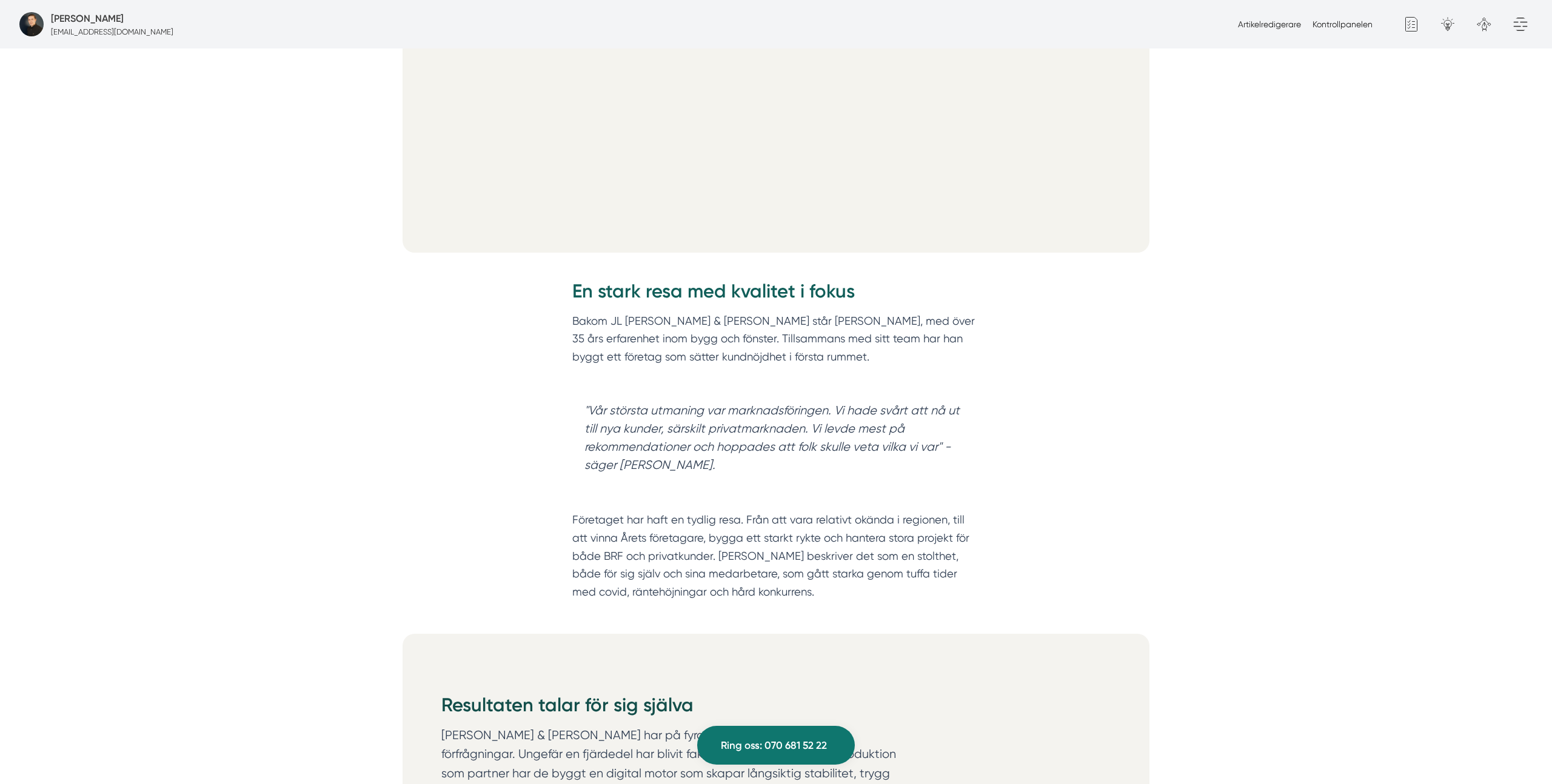
click at [691, 508] on p "Företaget har haft en tydlig resa. Från att vara relativt okända i regionen, ti…" at bounding box center [776, 546] width 407 height 108
click at [690, 514] on p "Företaget har haft en tydlig resa. Från att vara relativt okända i regionen, ti…" at bounding box center [776, 546] width 407 height 108
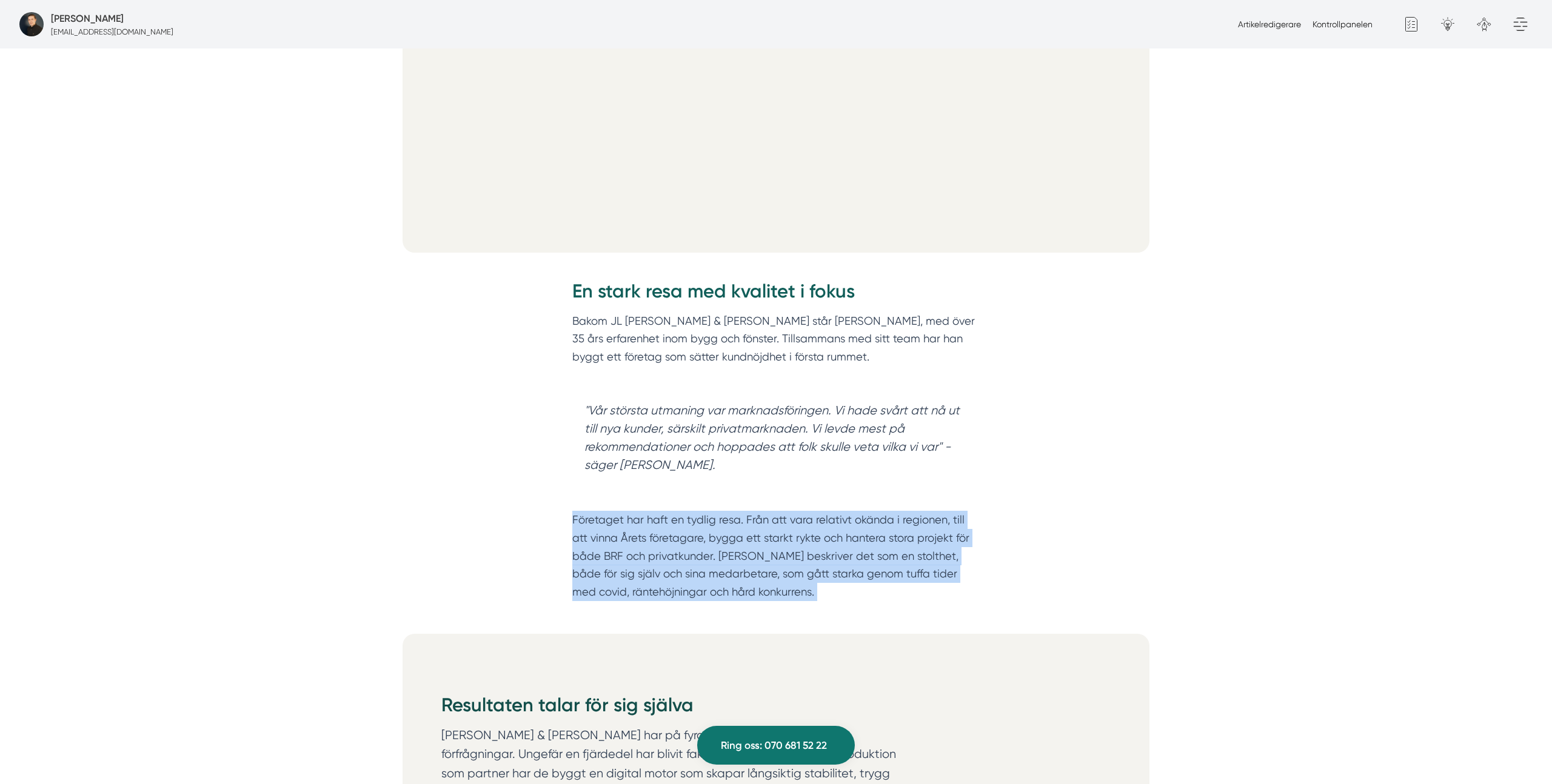
click at [690, 514] on p "Företaget har haft en tydlig resa. Från att vara relativt okända i regionen, ti…" at bounding box center [776, 546] width 407 height 108
click at [779, 524] on p "Företaget har haft en tydlig resa. Från att vara relativt okända i regionen, ti…" at bounding box center [776, 546] width 407 height 108
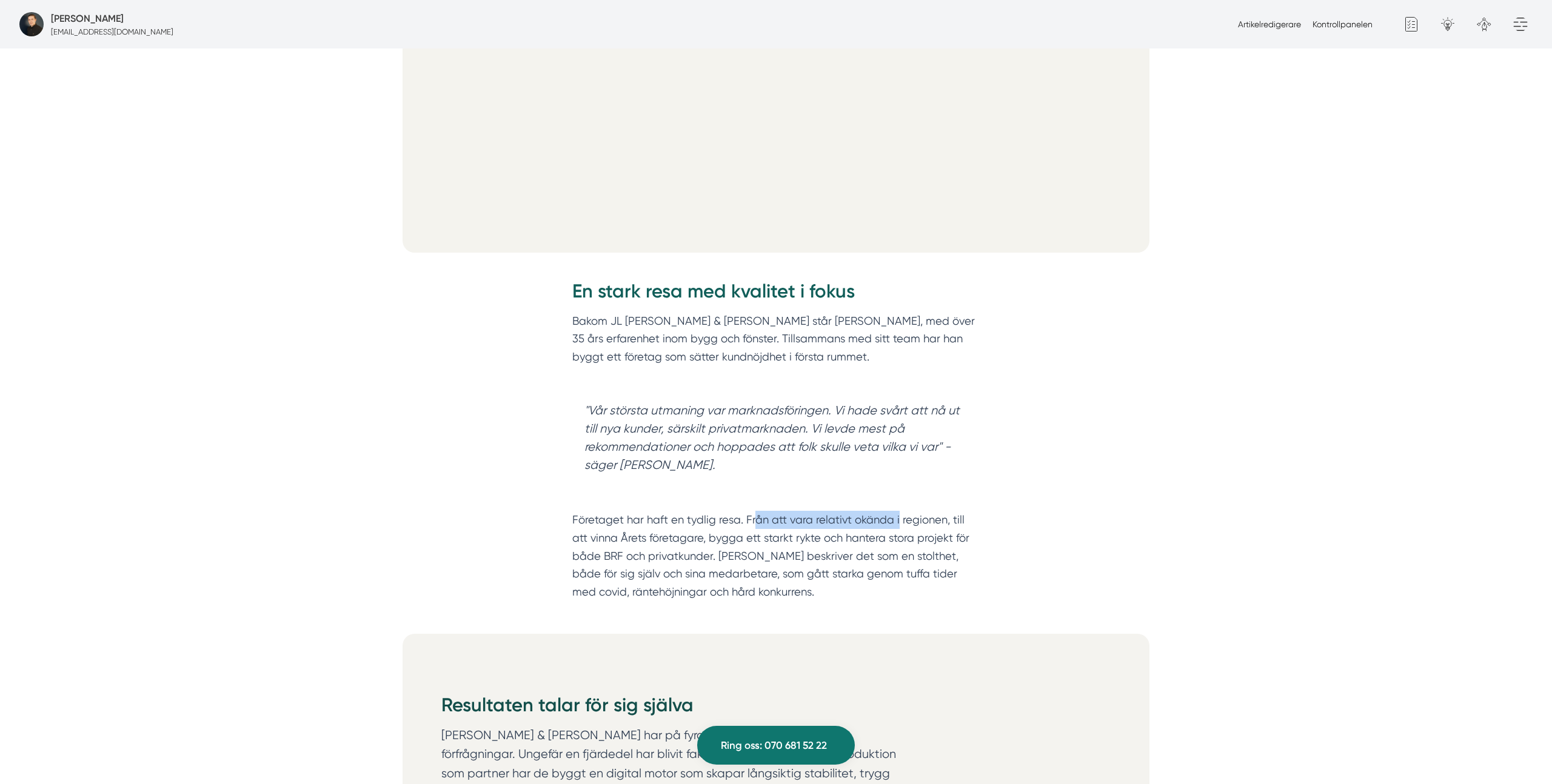
drag, startPoint x: 753, startPoint y: 525, endPoint x: 897, endPoint y: 522, distance: 144.0
click at [897, 522] on p "Företaget har haft en tydlig resa. Från att vara relativt okända i regionen, ti…" at bounding box center [776, 546] width 407 height 108
click at [776, 537] on p "Företaget har haft en tydlig resa. Från att vara relativt okända i regionen, ti…" at bounding box center [776, 546] width 407 height 108
drag, startPoint x: 851, startPoint y: 542, endPoint x: 968, endPoint y: 532, distance: 117.4
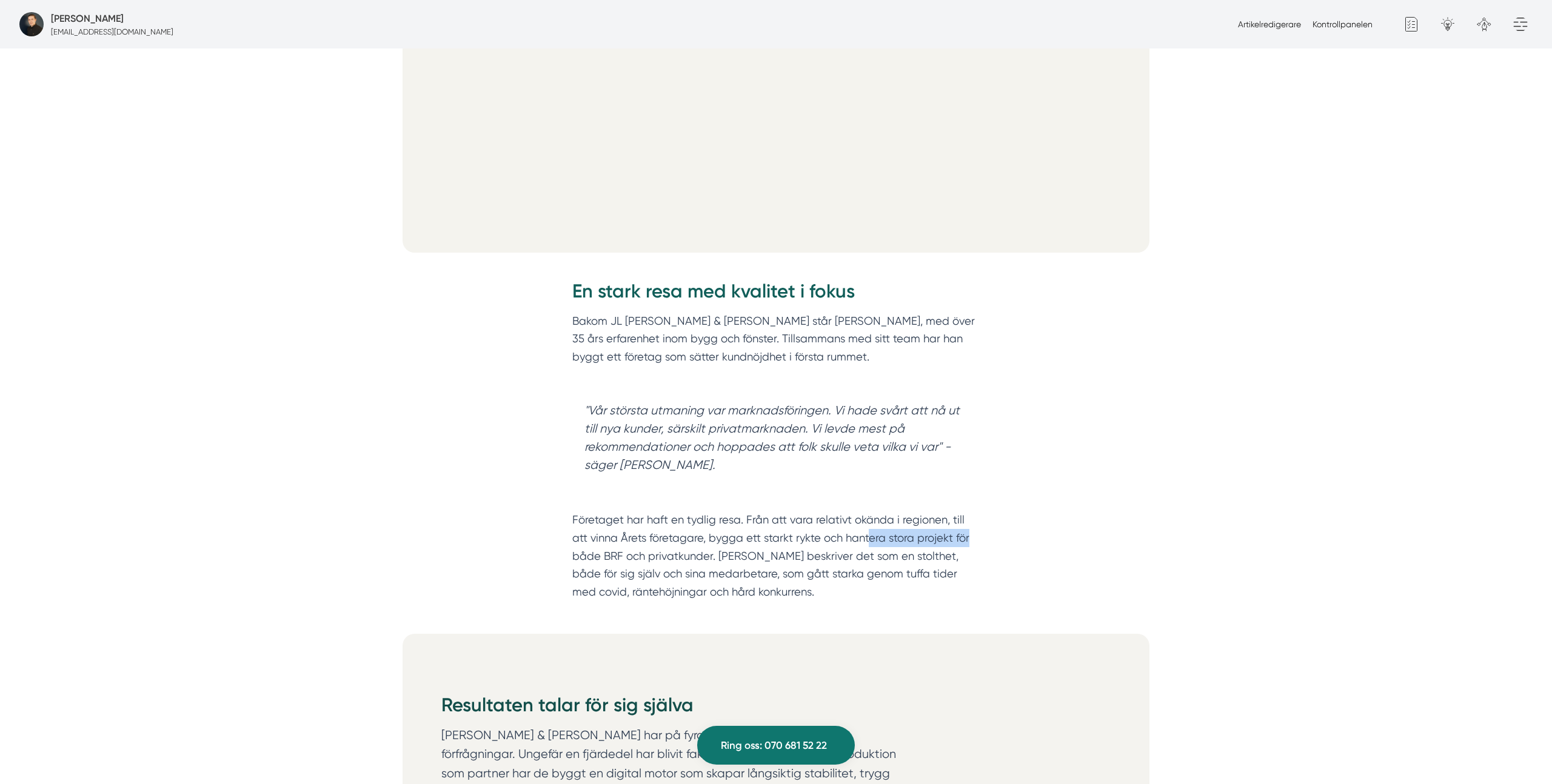
click at [968, 532] on p "Företaget har haft en tydlig resa. Från att vara relativt okända i regionen, ti…" at bounding box center [776, 546] width 407 height 108
drag, startPoint x: 663, startPoint y: 558, endPoint x: 574, endPoint y: 559, distance: 89.0
click at [574, 559] on p "Företaget har haft en tydlig resa. Från att vara relativt okända i regionen, ti…" at bounding box center [776, 546] width 407 height 108
drag, startPoint x: 725, startPoint y: 555, endPoint x: 813, endPoint y: 570, distance: 89.3
click at [813, 570] on p "Företaget har haft en tydlig resa. Från att vara relativt okända i regionen, ti…" at bounding box center [776, 546] width 407 height 108
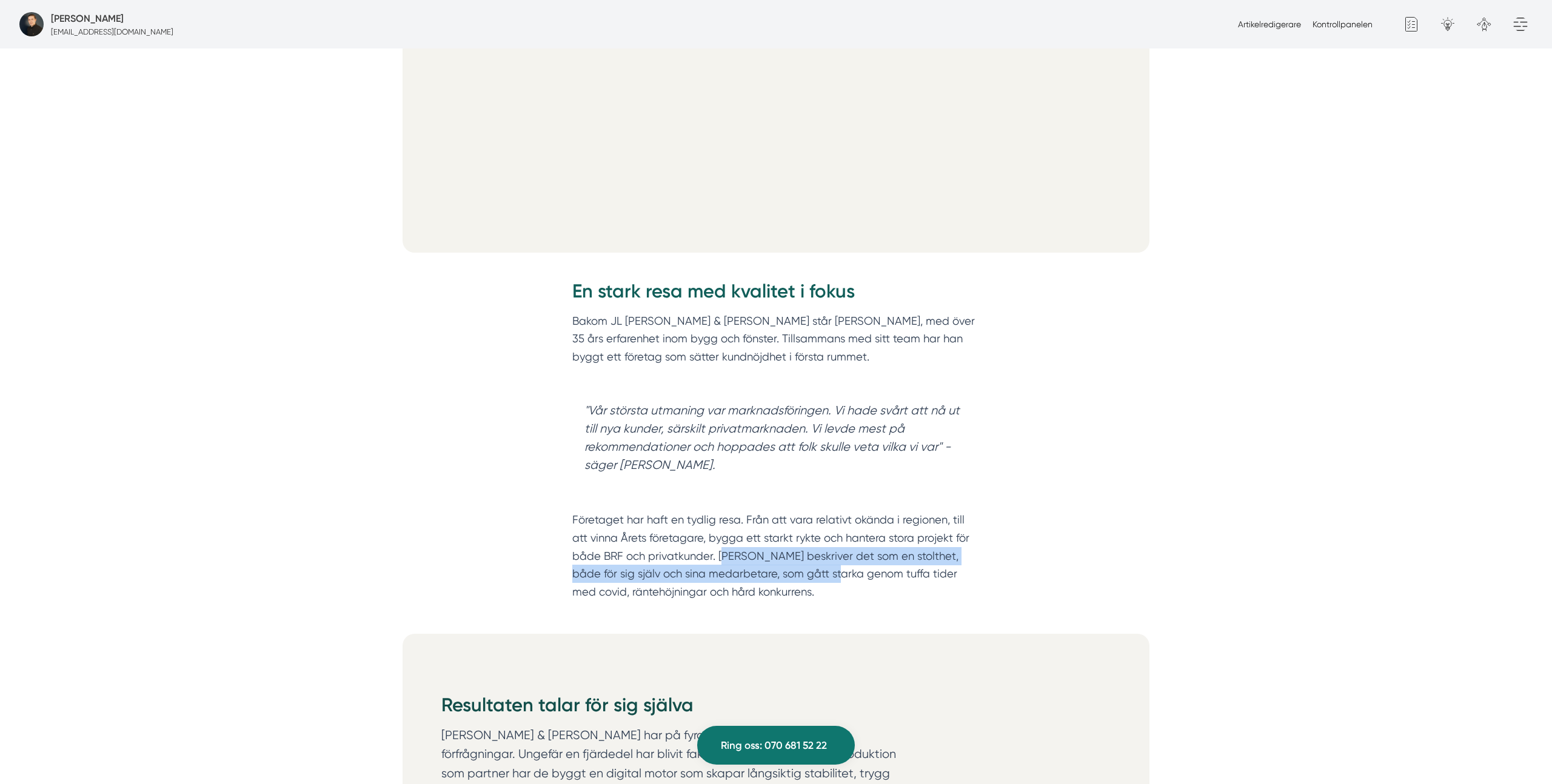
click at [823, 565] on p "Företaget har haft en tydlig resa. Från att vara relativt okända i regionen, ti…" at bounding box center [776, 546] width 407 height 108
drag, startPoint x: 821, startPoint y: 556, endPoint x: 825, endPoint y: 576, distance: 20.4
click at [827, 572] on p "Företaget har haft en tydlig resa. Från att vara relativt okända i regionen, ti…" at bounding box center [776, 546] width 407 height 108
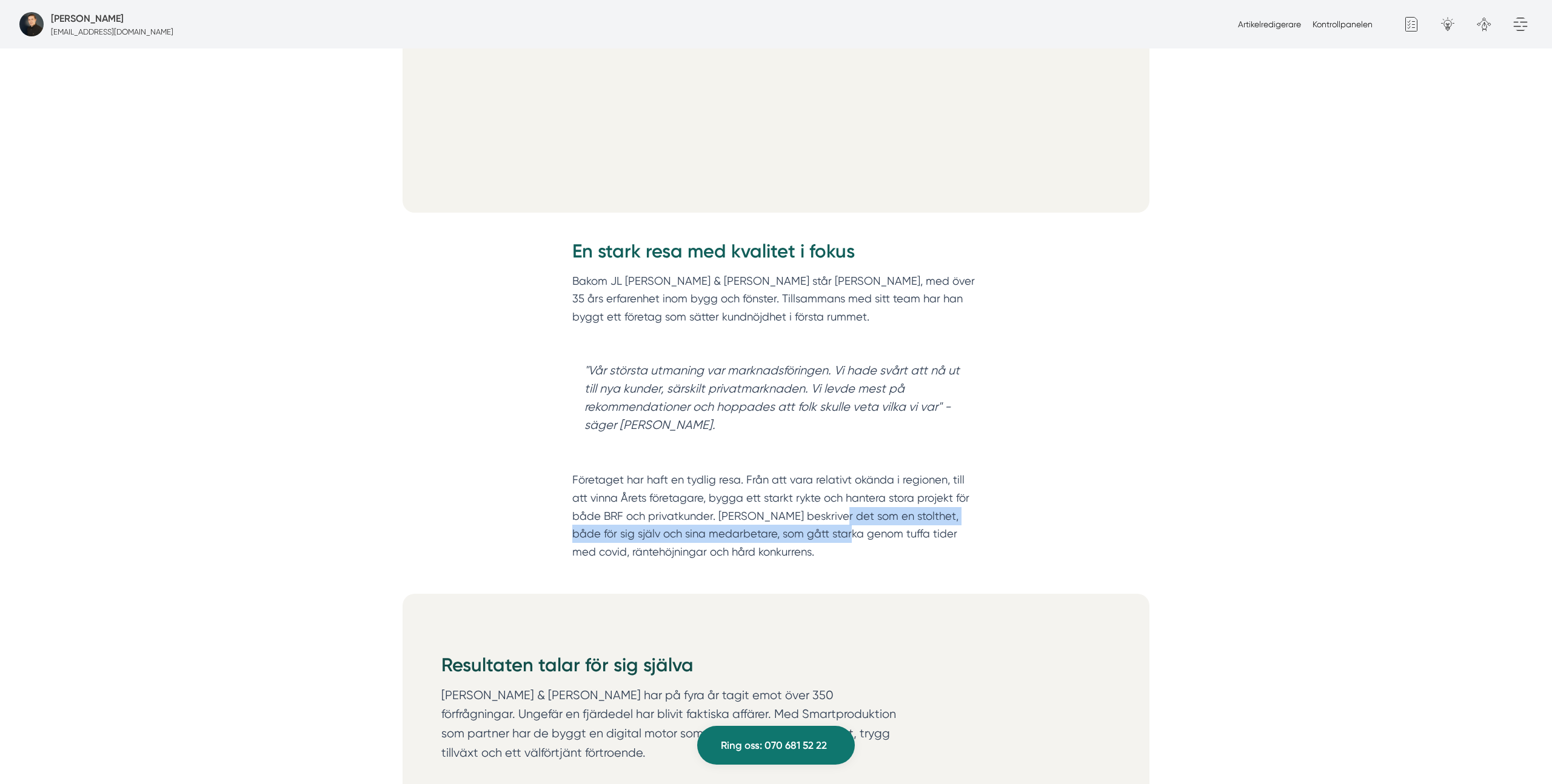
scroll to position [747, 0]
drag, startPoint x: 723, startPoint y: 514, endPoint x: 801, endPoint y: 552, distance: 86.8
click at [801, 552] on p "Företaget har haft en tydlig resa. Från att vara relativt okända i regionen, ti…" at bounding box center [776, 506] width 407 height 108
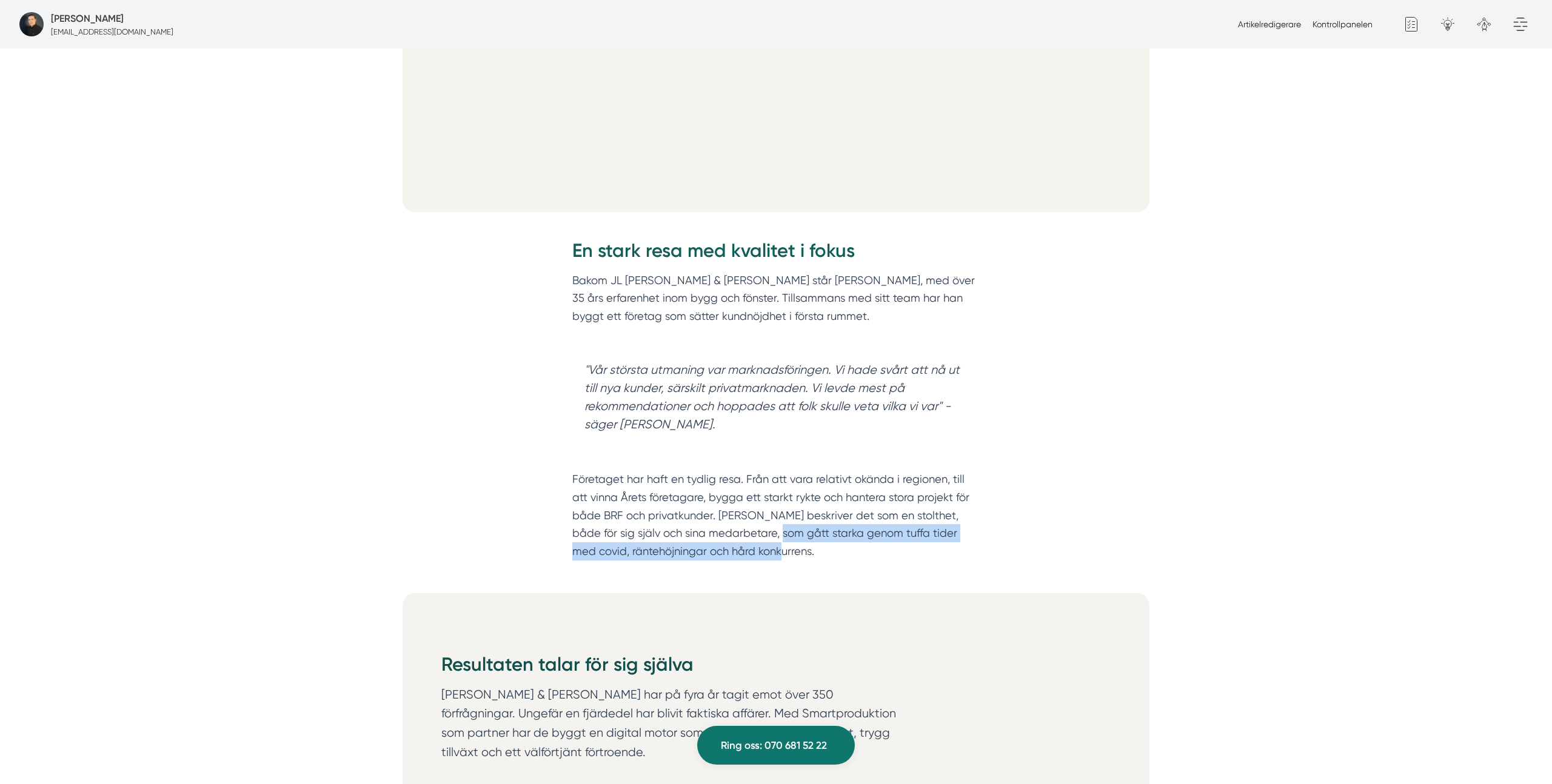
drag, startPoint x: 790, startPoint y: 551, endPoint x: 768, endPoint y: 530, distance: 30.4
click at [758, 530] on p "Företaget har haft en tydlig resa. Från att vara relativt okända i regionen, ti…" at bounding box center [776, 506] width 407 height 108
click at [787, 533] on p "Företaget har haft en tydlig resa. Från att vara relativt okända i regionen, ti…" at bounding box center [776, 506] width 407 height 108
click at [787, 533] on p "Företaget har haft en tydlig resa. Från att vara relativt okända i regionen, ti…" at bounding box center [776, 506] width 407 height 108
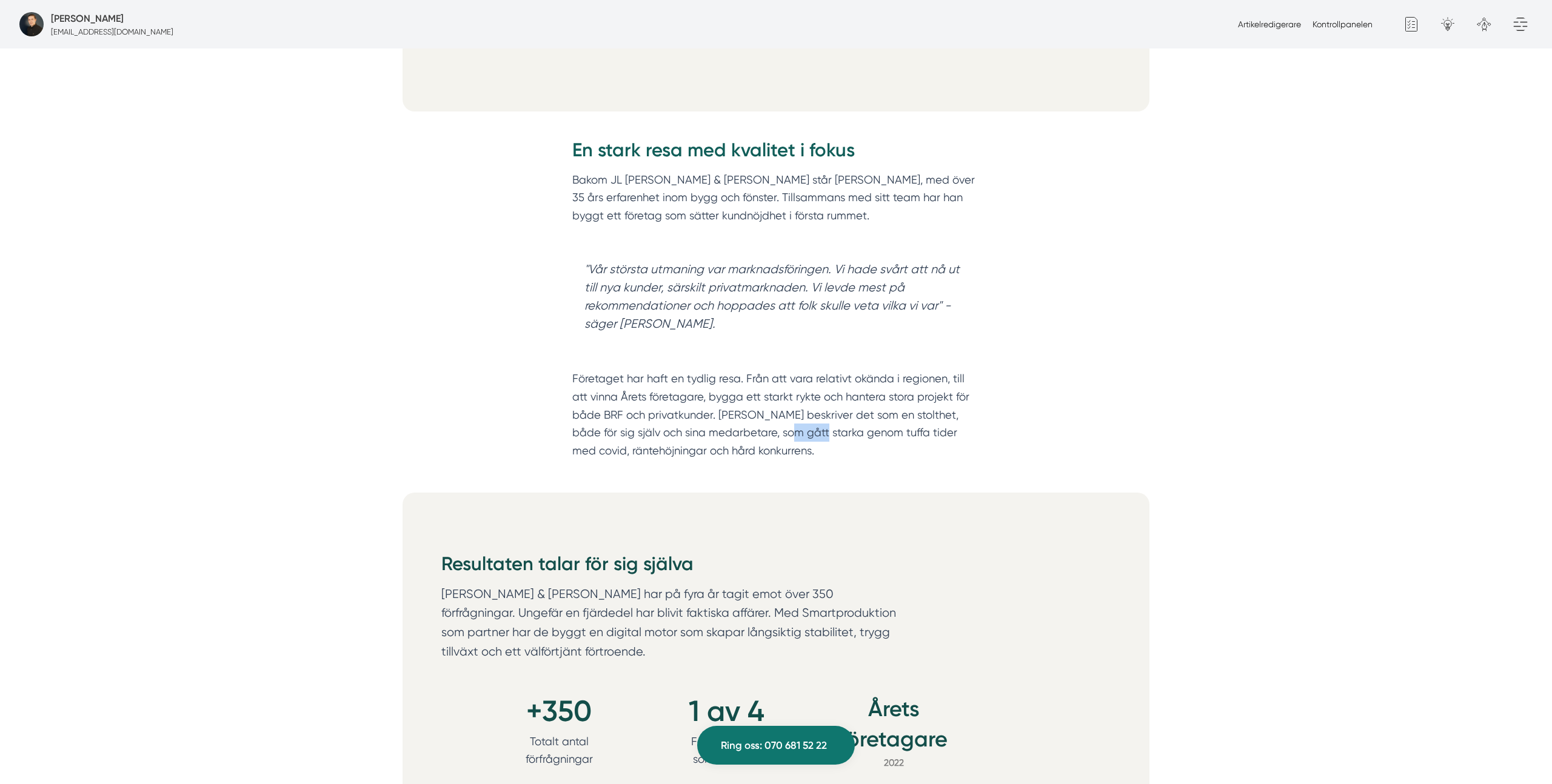
scroll to position [855, 0]
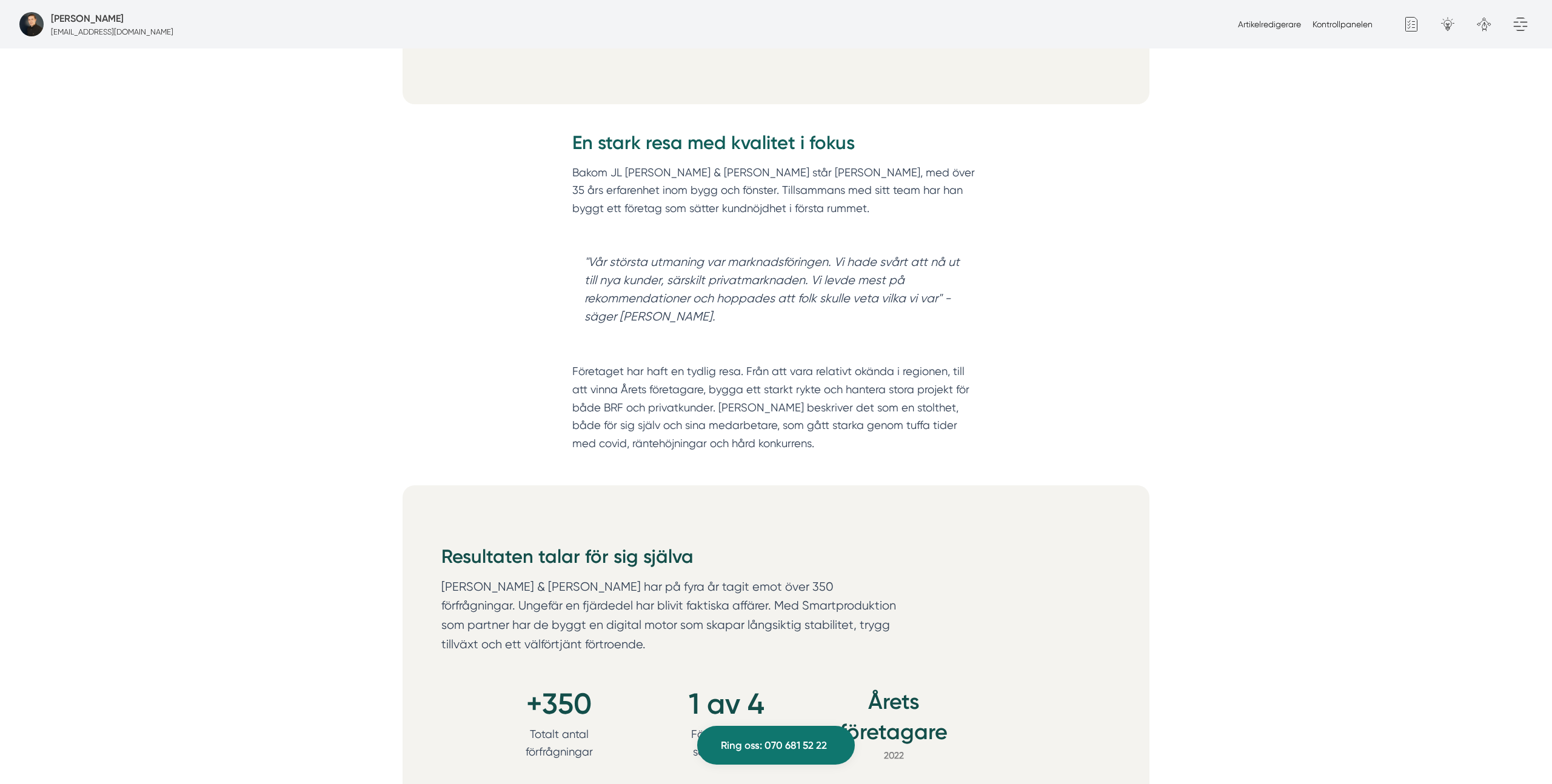
click at [766, 448] on p "Företaget har haft en tydlig resa. Från att vara relativt okända i regionen, ti…" at bounding box center [776, 398] width 407 height 108
drag, startPoint x: 730, startPoint y: 408, endPoint x: 889, endPoint y: 404, distance: 159.1
click at [889, 404] on p "Företaget har haft en tydlig resa. Från att vara relativt okända i regionen, ti…" at bounding box center [776, 398] width 407 height 108
drag, startPoint x: 722, startPoint y: 425, endPoint x: 885, endPoint y: 448, distance: 164.6
click at [886, 448] on p "Företaget har haft en tydlig resa. Från att vara relativt okända i regionen, ti…" at bounding box center [776, 398] width 407 height 108
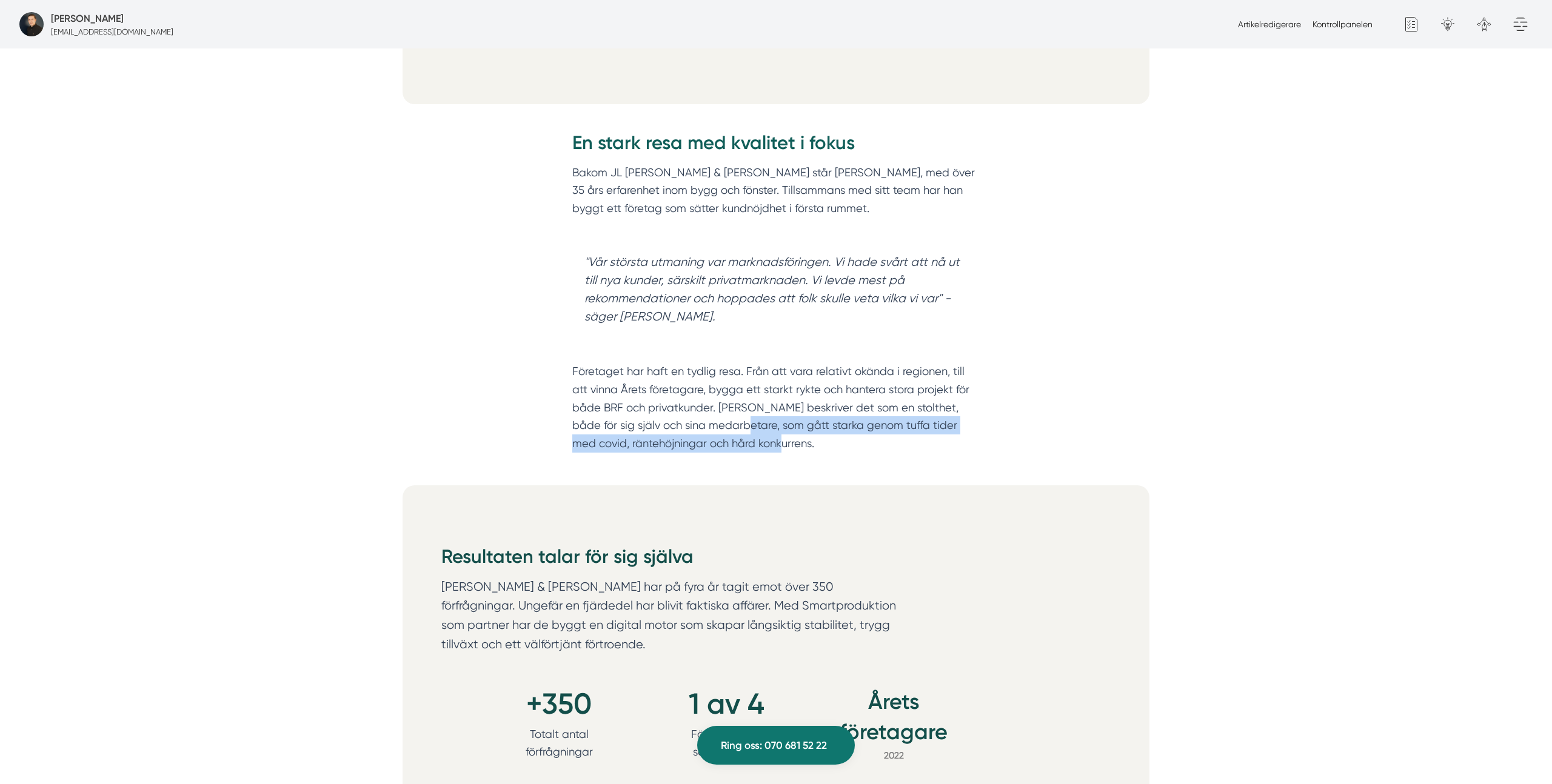
click at [885, 448] on p "Företaget har haft en tydlig resa. Från att vara relativt okända i regionen, ti…" at bounding box center [776, 398] width 407 height 108
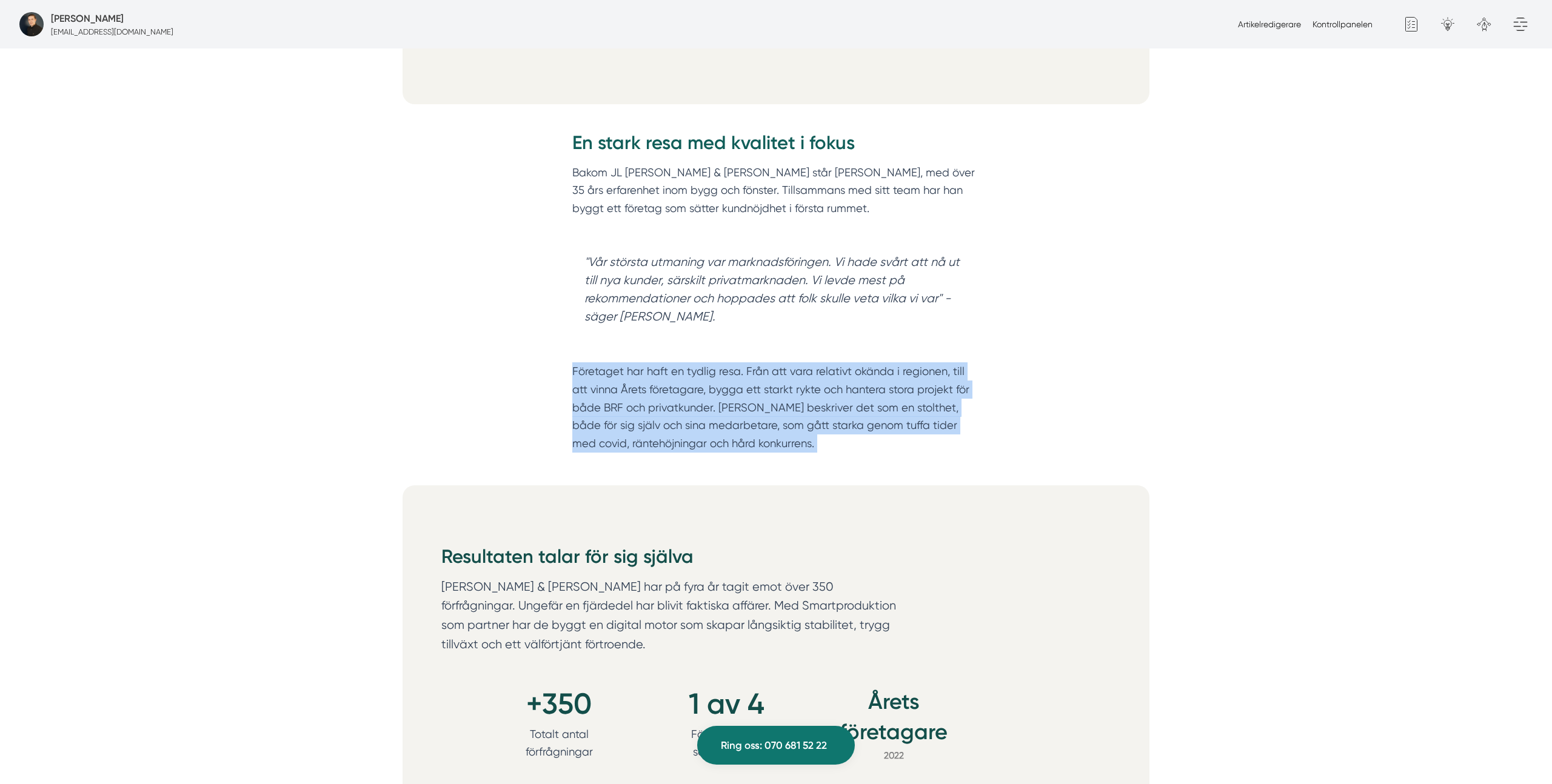
click at [885, 448] on p "Företaget har haft en tydlig resa. Från att vara relativt okända i regionen, ti…" at bounding box center [776, 398] width 407 height 108
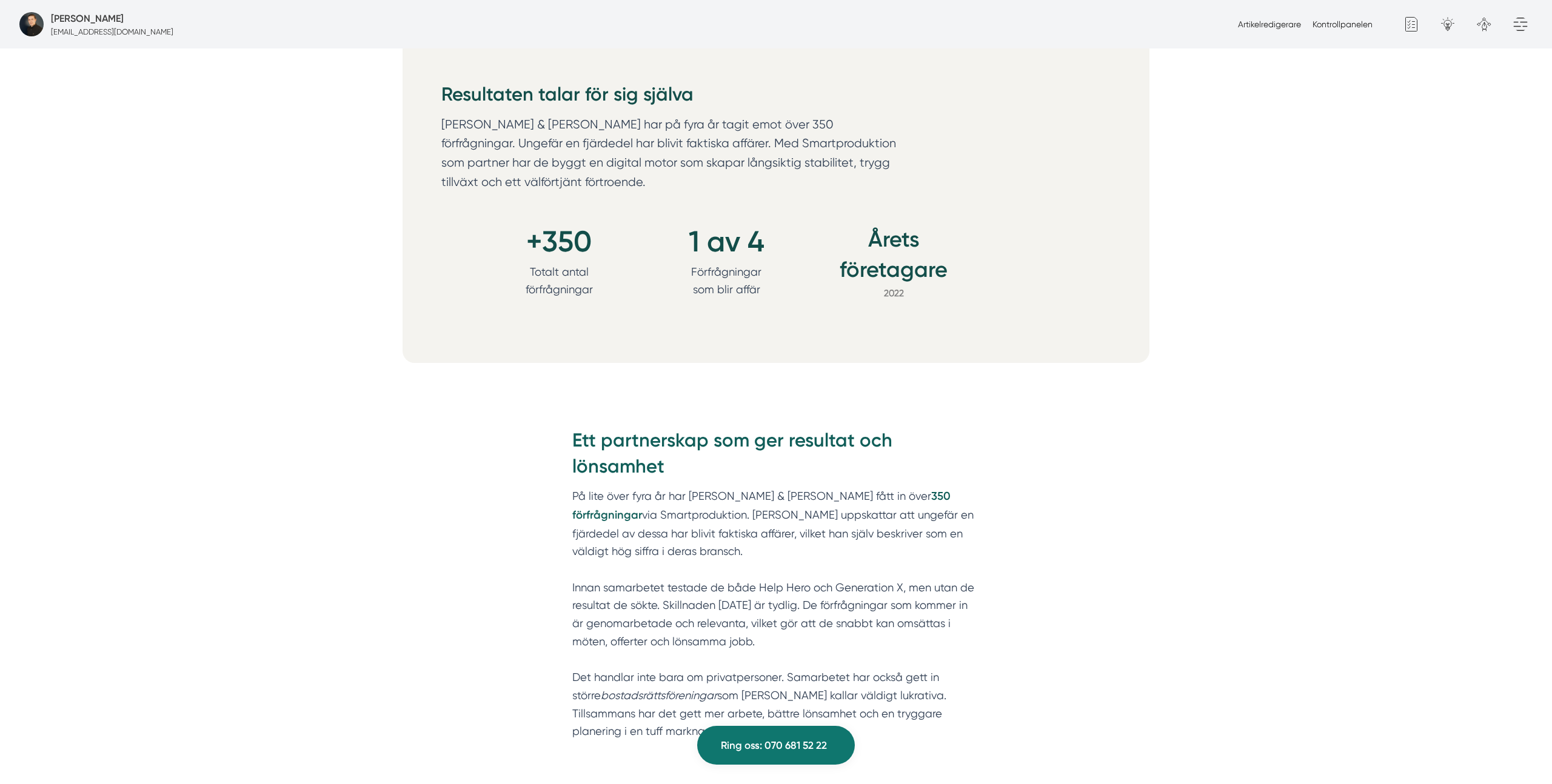
scroll to position [1321, 0]
click at [828, 428] on h2 "Ett partnerskap som ger resultat och lönsamhet" at bounding box center [776, 454] width 407 height 61
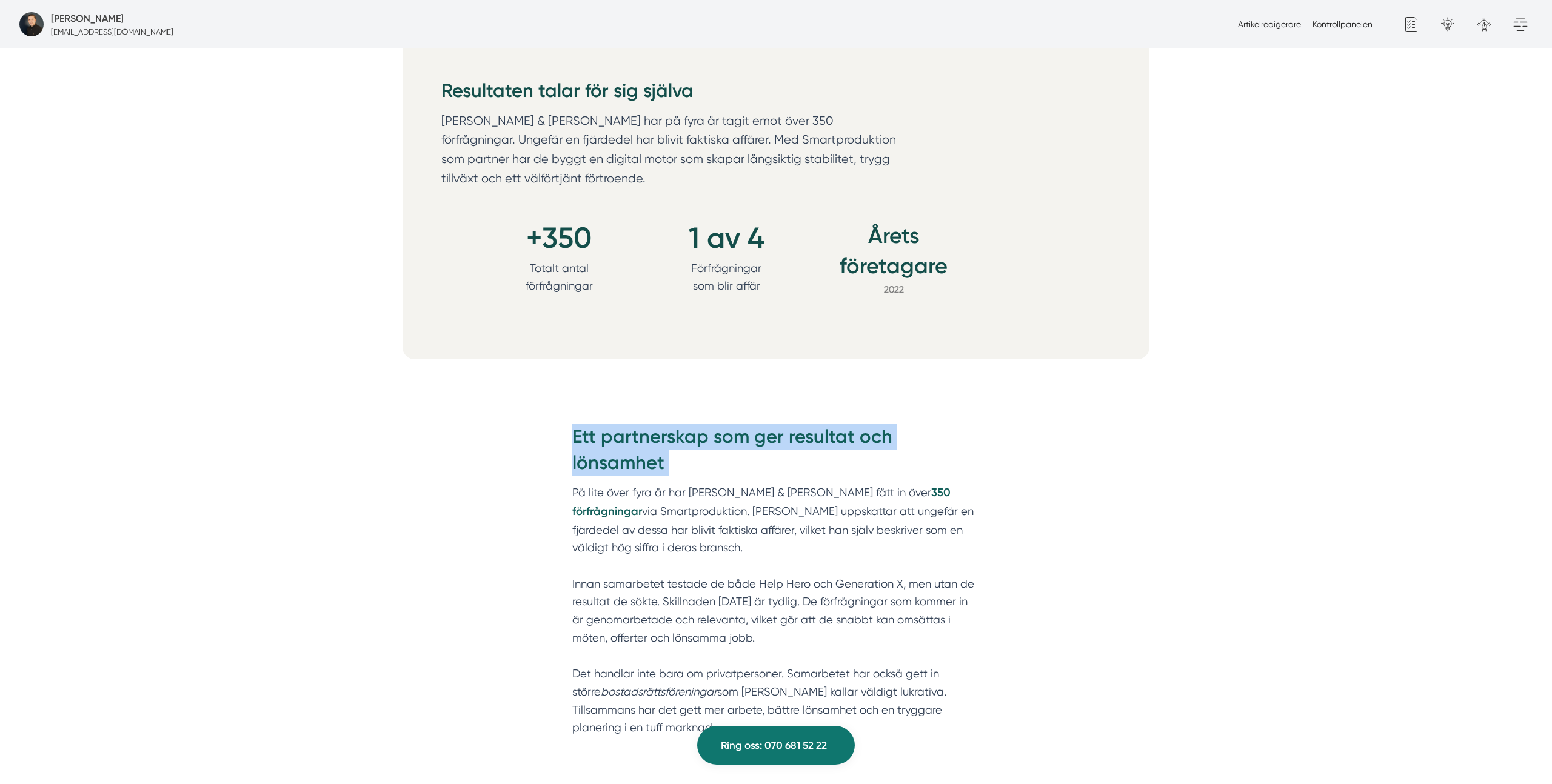
drag, startPoint x: 828, startPoint y: 428, endPoint x: 807, endPoint y: 459, distance: 37.4
click at [828, 428] on h2 "Ett partnerskap som ger resultat och lönsamhet" at bounding box center [776, 454] width 407 height 61
click at [714, 491] on p "På lite över fyra år har JL Fönster & Fasad fått in över 350 förfrågningar via …" at bounding box center [776, 619] width 407 height 271
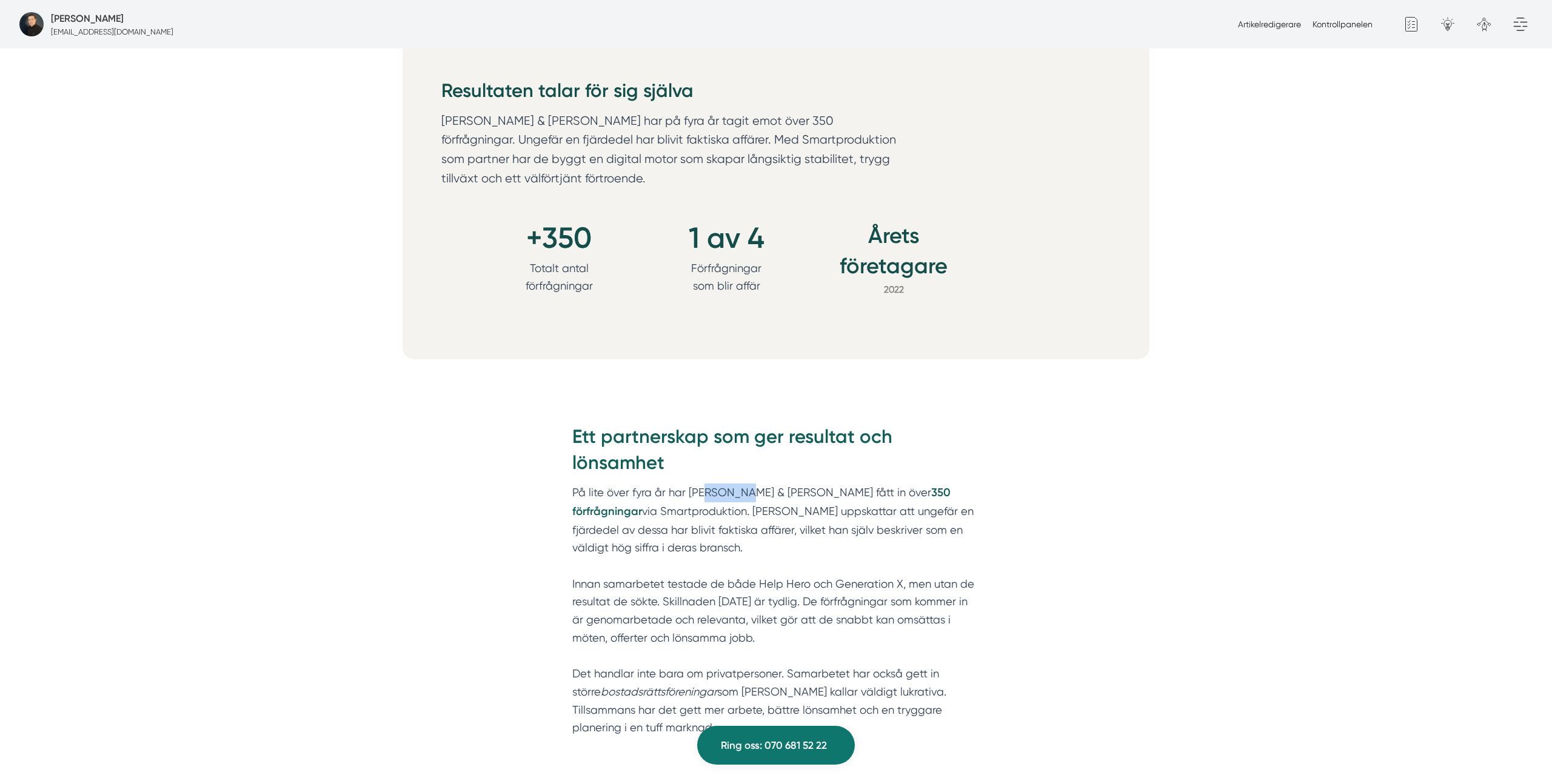
click at [714, 491] on p "På lite över fyra år har JL Fönster & Fasad fått in över 350 förfrågningar via …" at bounding box center [776, 619] width 407 height 271
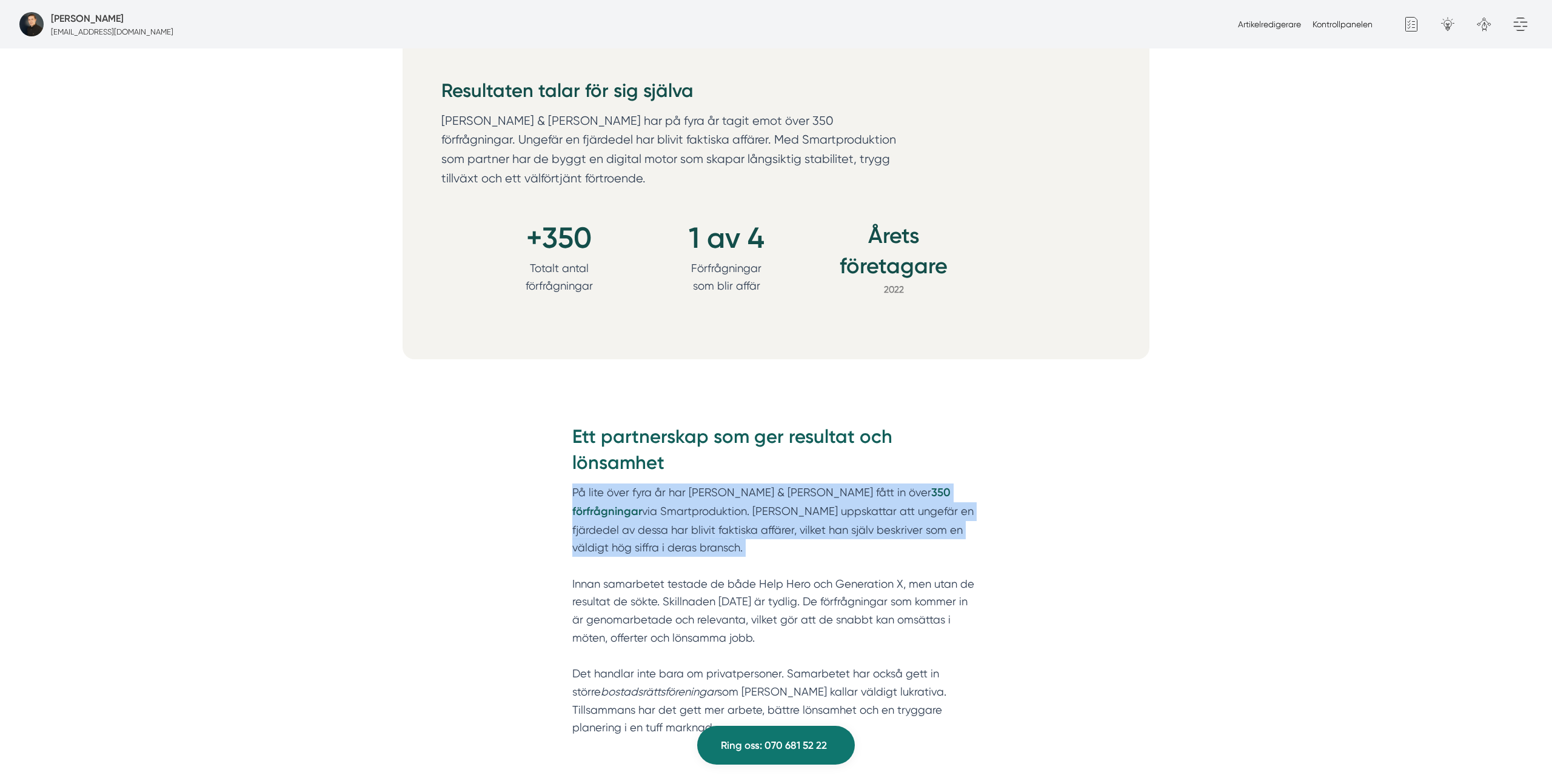
click at [714, 491] on p "På lite över fyra år har JL Fönster & Fasad fått in över 350 förfrågningar via …" at bounding box center [776, 619] width 407 height 271
click at [708, 490] on p "På lite över fyra år har JL Fönster & Fasad fått in över 350 förfrågningar via …" at bounding box center [776, 619] width 407 height 271
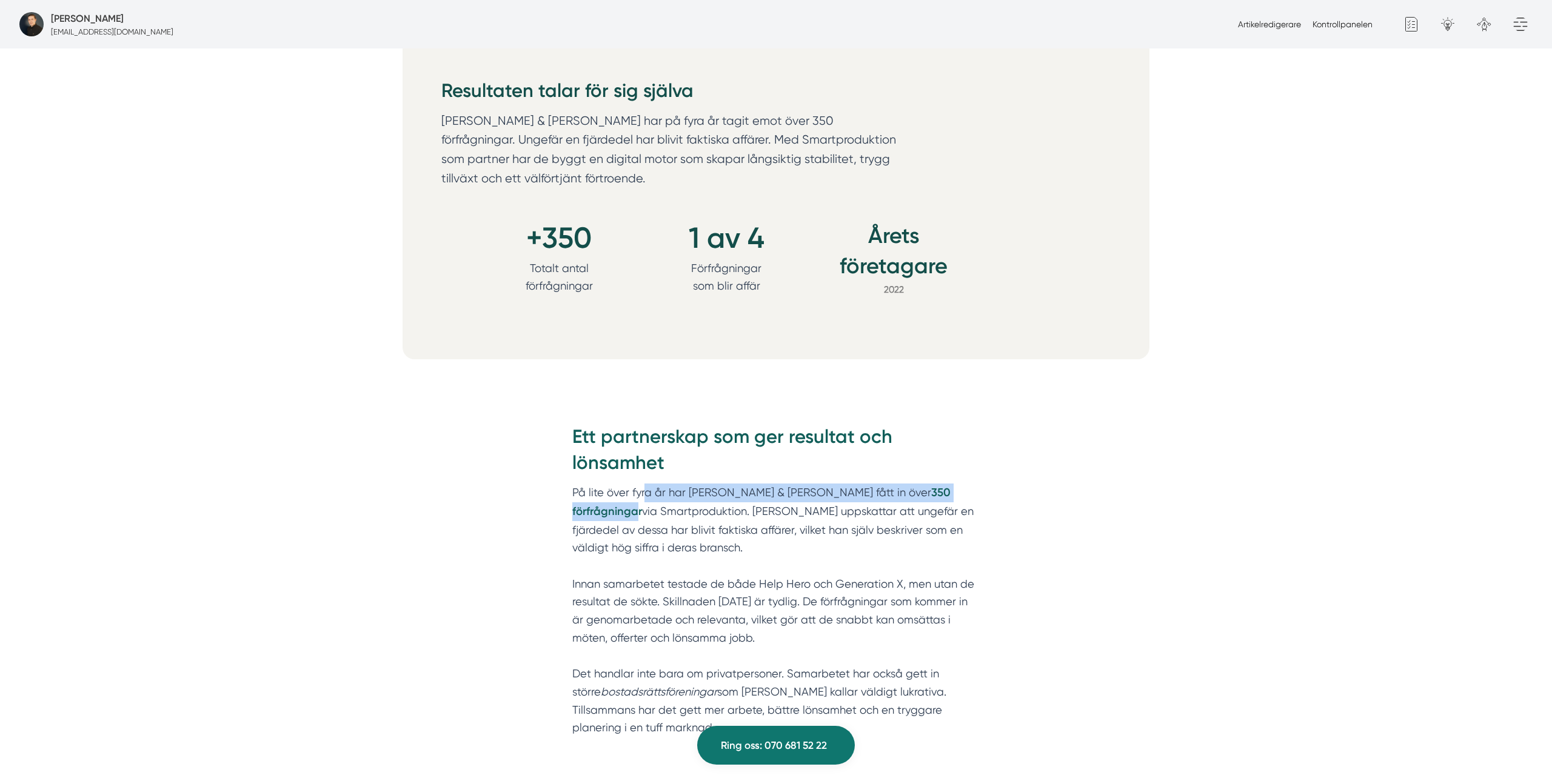
drag, startPoint x: 646, startPoint y: 492, endPoint x: 934, endPoint y: 495, distance: 288.0
click at [933, 493] on p "På lite över fyra år har JL Fönster & Fasad fått in över 350 förfrågningar via …" at bounding box center [776, 619] width 407 height 271
click at [934, 495] on strong "350 förfrågningar" at bounding box center [761, 502] width 378 height 32
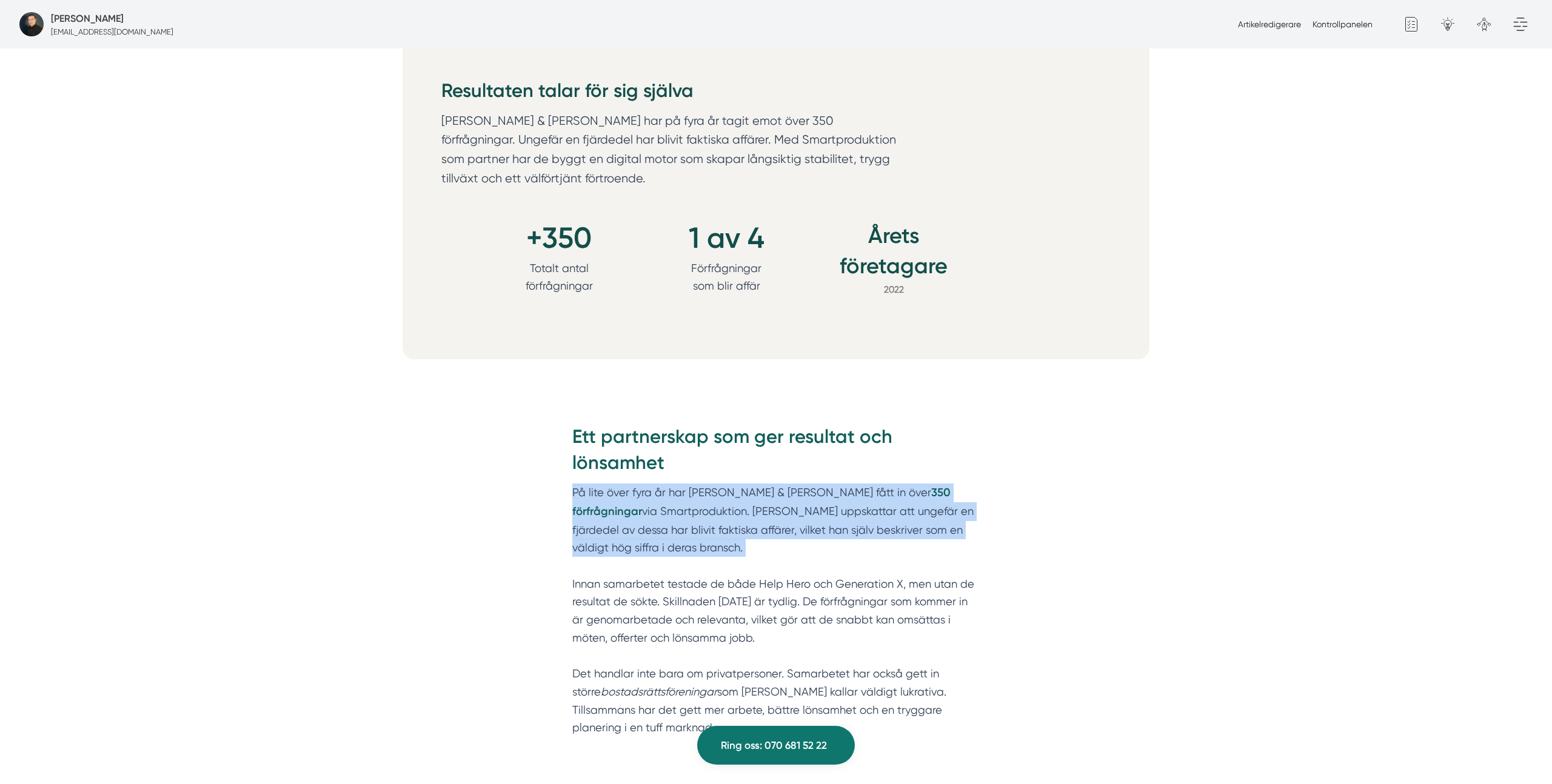
click at [934, 495] on strong "350 förfrågningar" at bounding box center [761, 502] width 378 height 32
click at [760, 523] on p "På lite över fyra år har JL Fönster & Fasad fått in över 350 förfrågningar via …" at bounding box center [776, 619] width 407 height 271
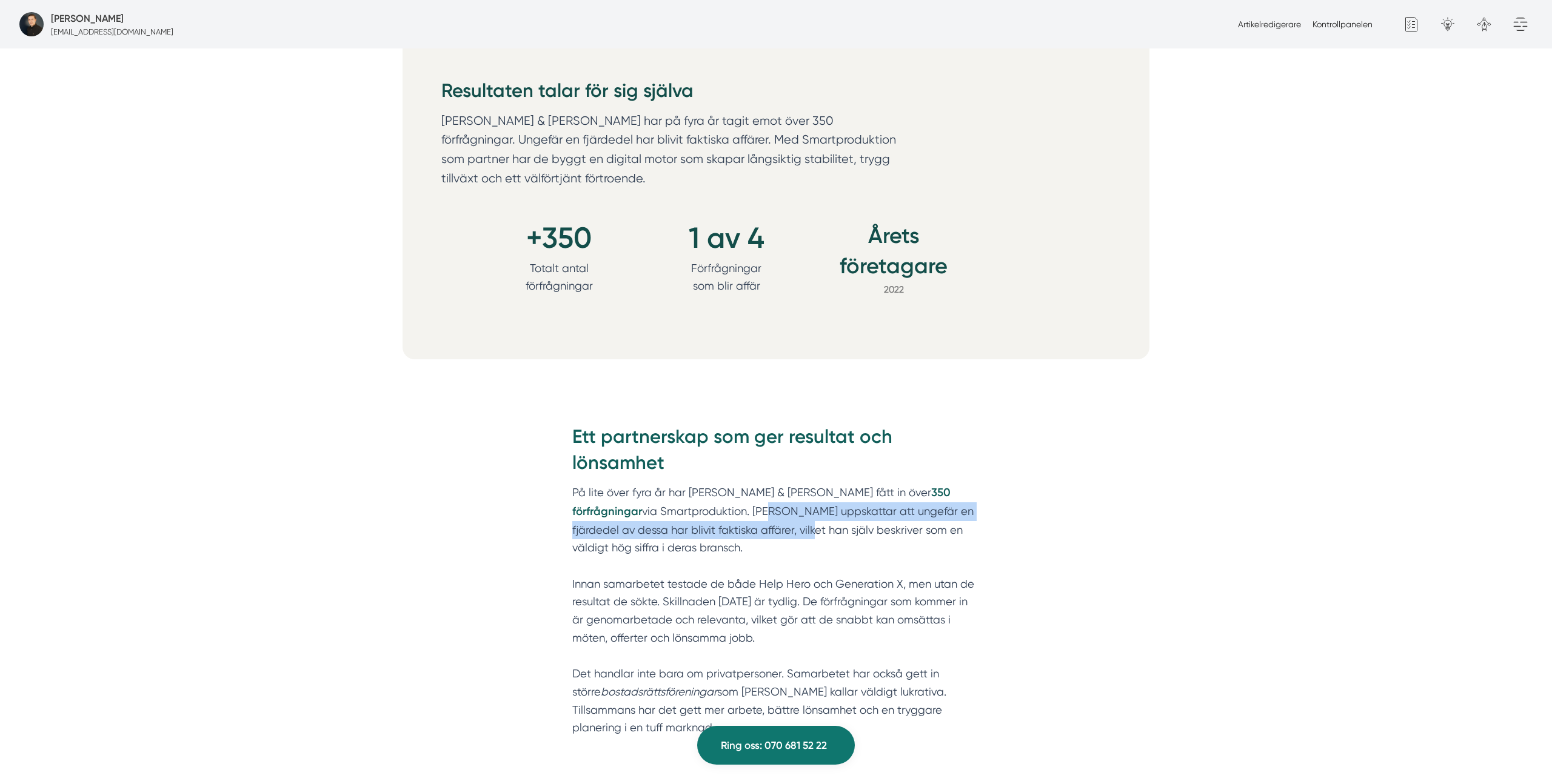
drag, startPoint x: 678, startPoint y: 509, endPoint x: 704, endPoint y: 531, distance: 34.1
click at [716, 532] on p "På lite över fyra år har JL Fönster & Fasad fått in över 350 förfrågningar via …" at bounding box center [776, 619] width 407 height 271
click at [703, 531] on p "På lite över fyra år har JL Fönster & Fasad fått in över 350 förfrågningar via …" at bounding box center [776, 619] width 407 height 271
drag, startPoint x: 737, startPoint y: 530, endPoint x: 960, endPoint y: 540, distance: 223.2
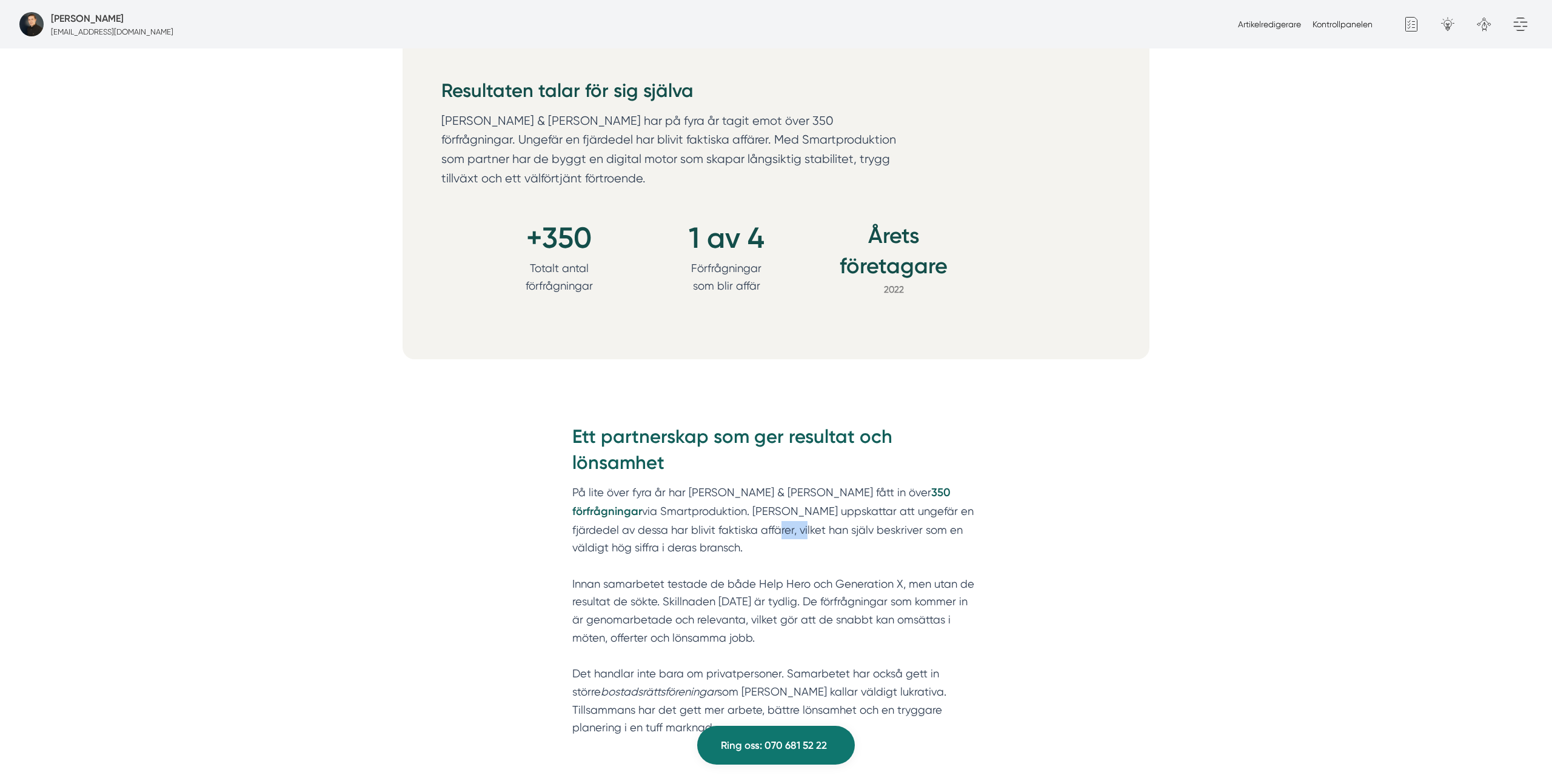
click at [960, 540] on p "På lite över fyra år har JL Fönster & Fasad fått in över 350 förfrågningar via …" at bounding box center [776, 619] width 407 height 271
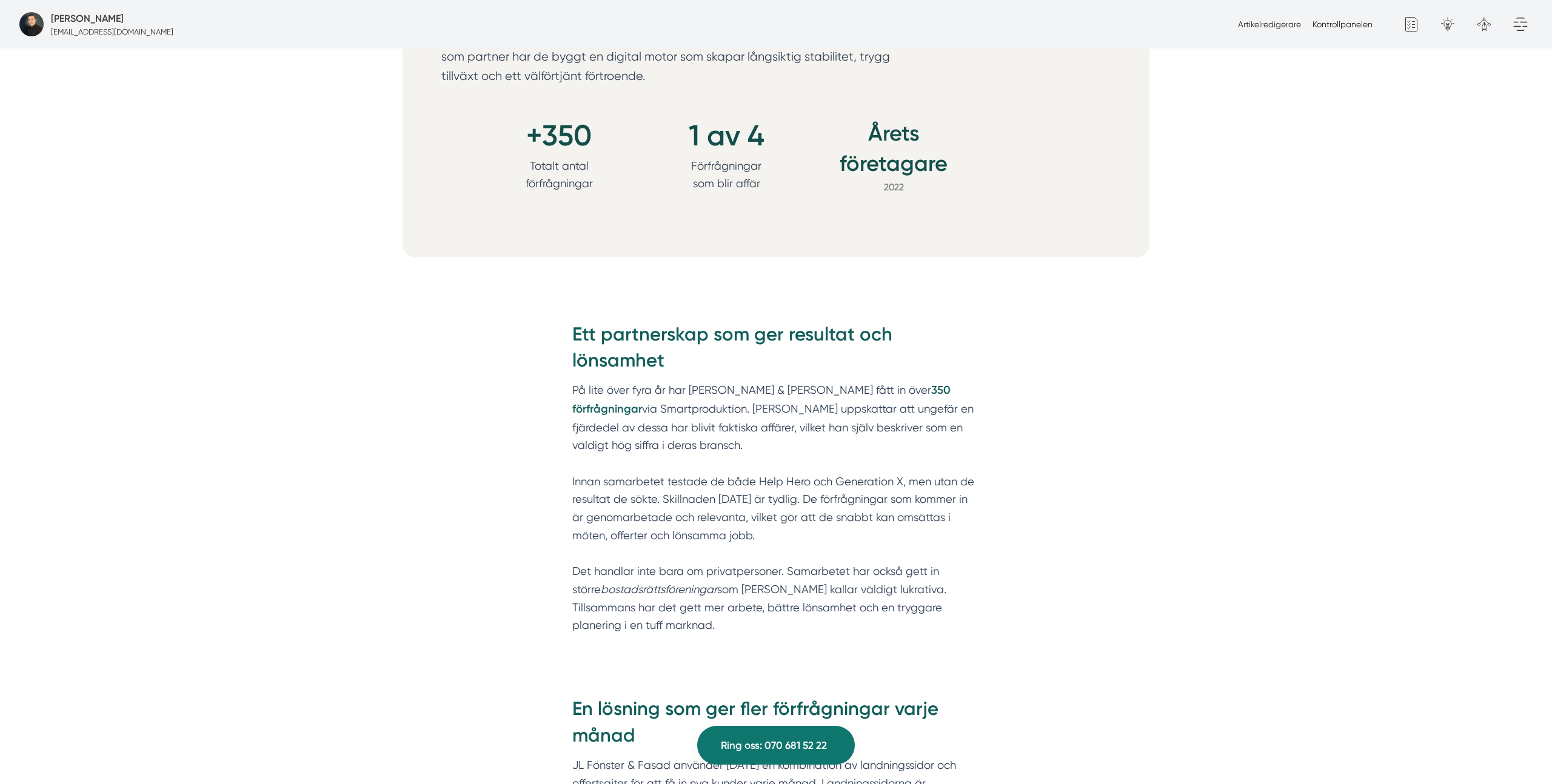
scroll to position [1512, 0]
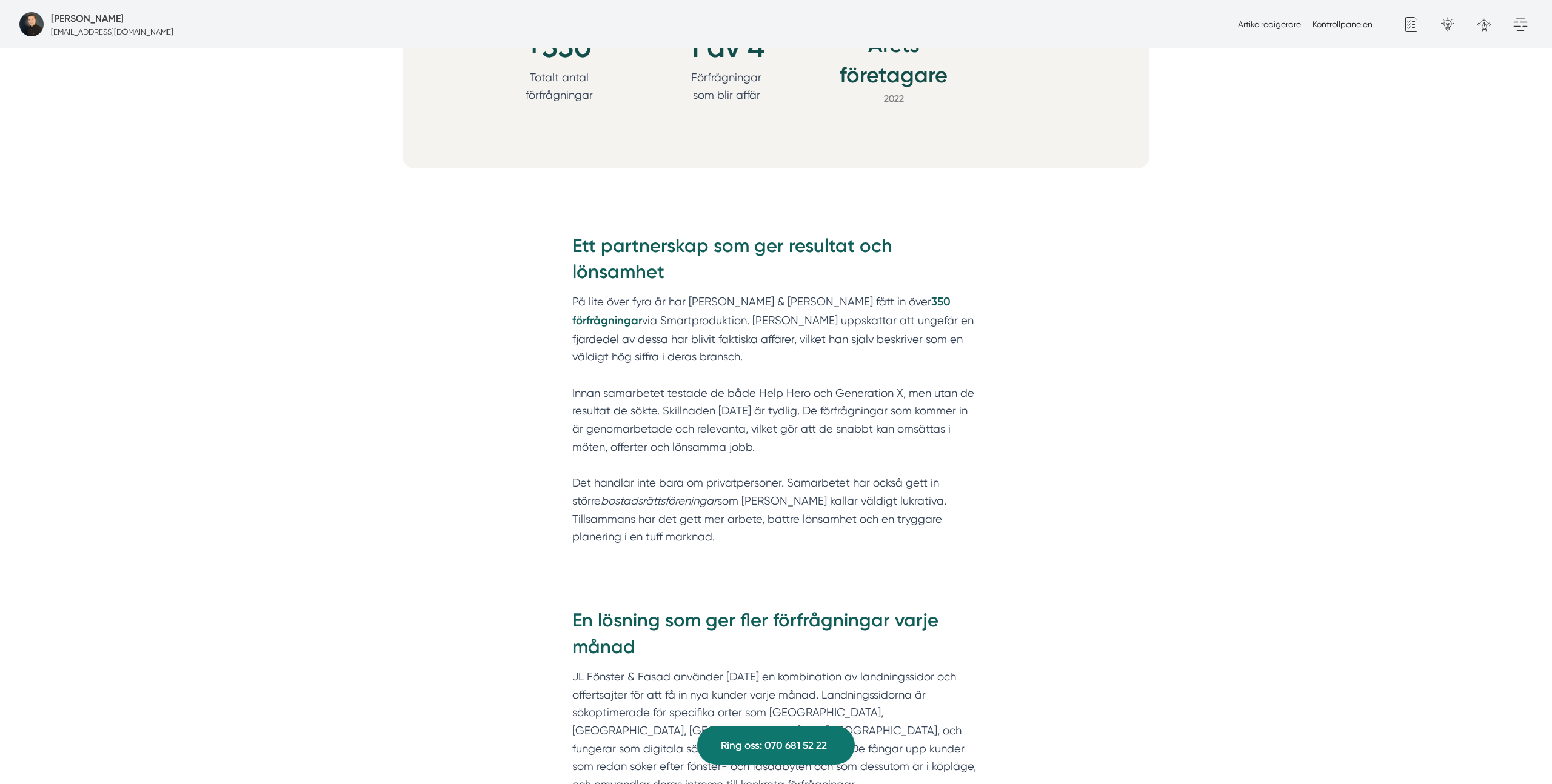
click at [684, 395] on p "På lite över fyra år har JL Fönster & Fasad fått in över 350 förfrågningar via …" at bounding box center [776, 428] width 407 height 271
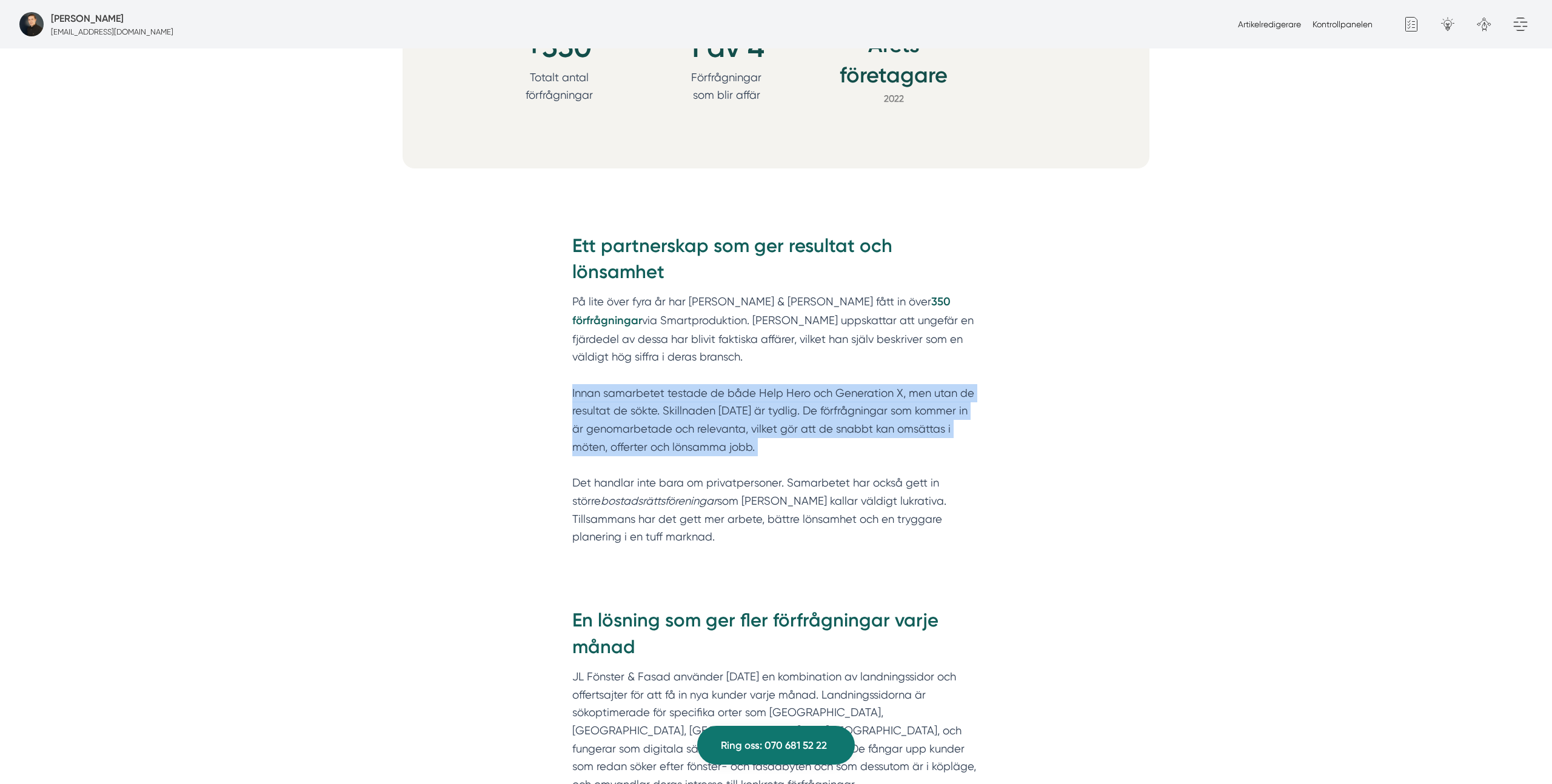
click at [684, 395] on p "På lite över fyra år har JL Fönster & Fasad fått in över 350 förfrågningar via …" at bounding box center [776, 428] width 407 height 271
click at [732, 393] on p "På lite över fyra år har JL Fönster & Fasad fått in över 350 förfrågningar via …" at bounding box center [776, 428] width 407 height 271
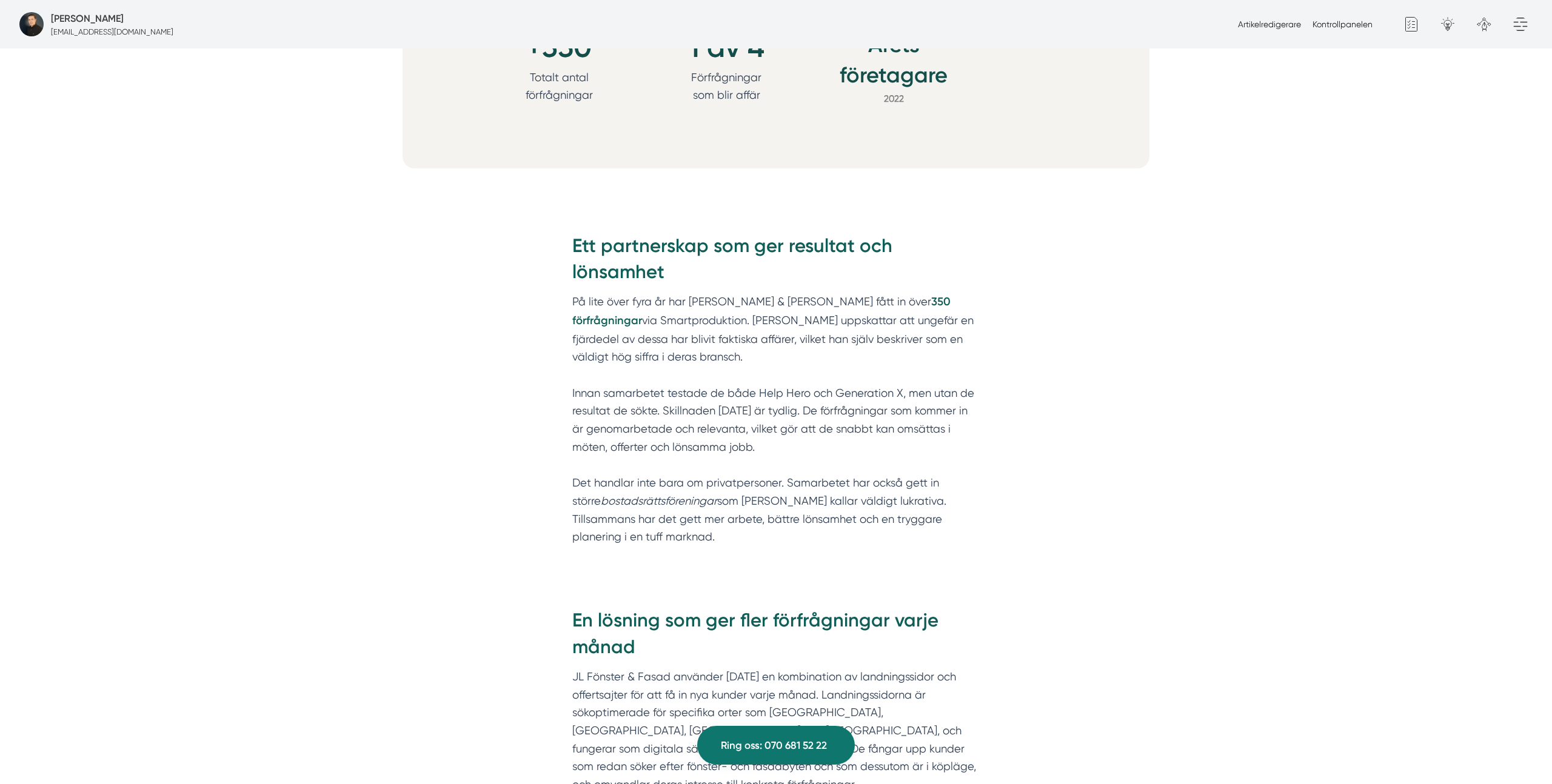
click at [786, 395] on p "På lite över fyra år har JL Fönster & Fasad fått in över 350 förfrågningar via …" at bounding box center [776, 428] width 407 height 271
click at [864, 398] on p "På lite över fyra år har JL Fönster & Fasad fått in över 350 förfrågningar via …" at bounding box center [776, 428] width 407 height 271
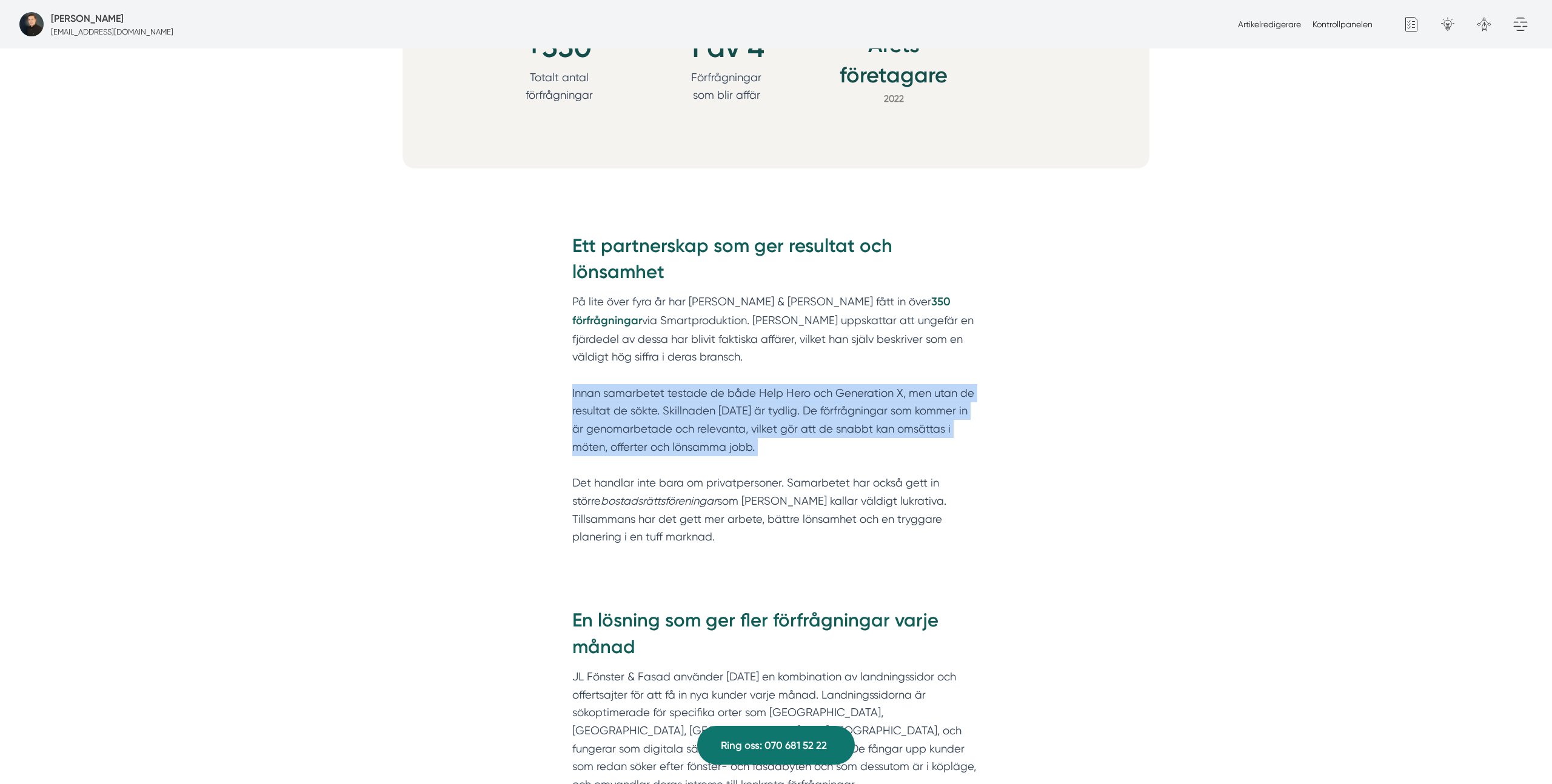
click at [864, 398] on p "På lite över fyra år har JL Fönster & Fasad fått in över 350 förfrågningar via …" at bounding box center [776, 428] width 407 height 271
click at [962, 403] on p "På lite över fyra år har JL Fönster & Fasad fått in över 350 förfrågningar via …" at bounding box center [776, 428] width 407 height 271
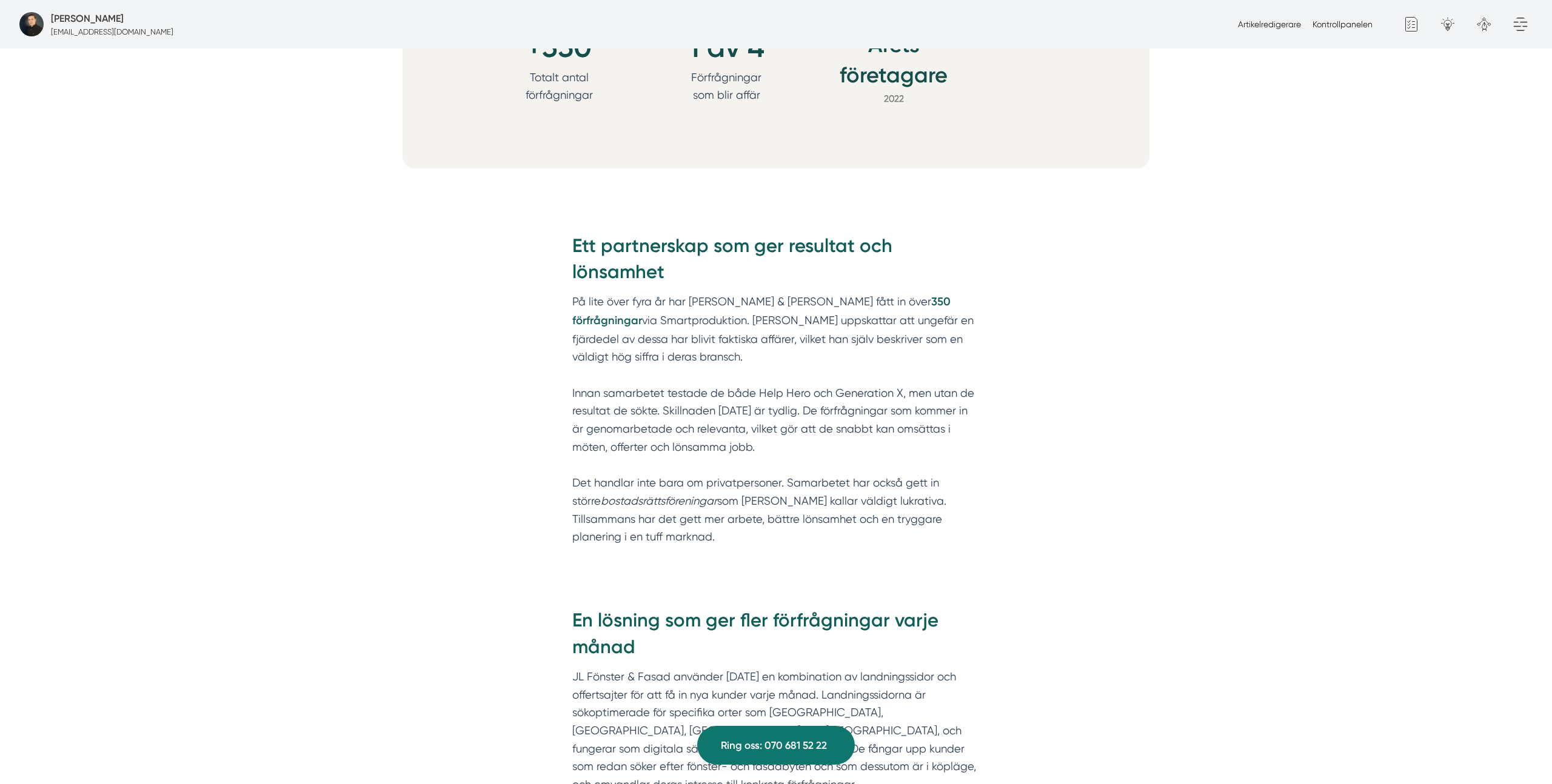
click at [628, 412] on p "På lite över fyra år har JL Fönster & Fasad fått in över 350 förfrågningar via …" at bounding box center [776, 428] width 407 height 271
drag, startPoint x: 650, startPoint y: 410, endPoint x: 935, endPoint y: 412, distance: 285.0
click at [935, 412] on p "På lite över fyra år har JL Fönster & Fasad fått in över 350 förfrågningar via …" at bounding box center [776, 428] width 407 height 271
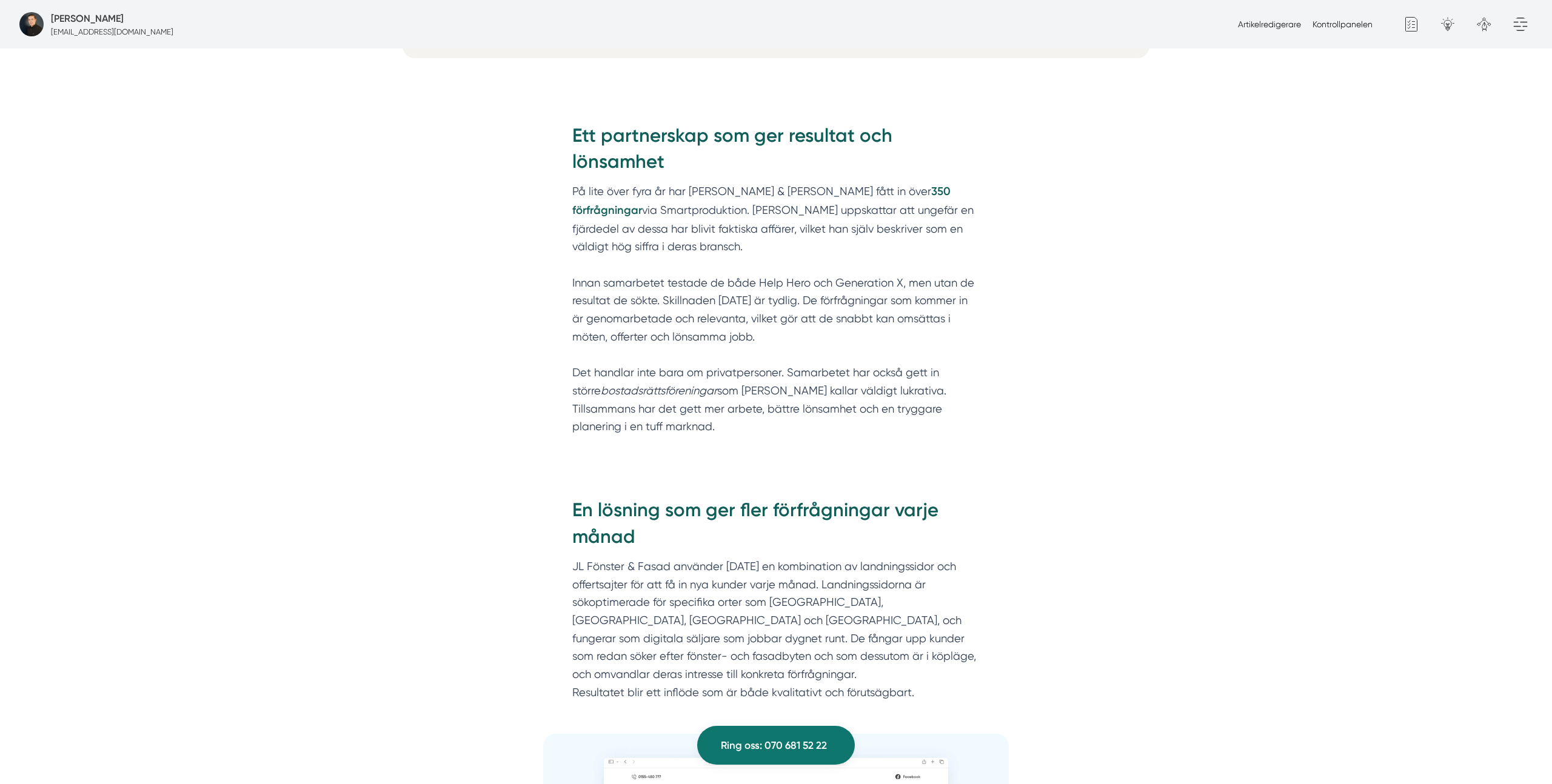
scroll to position [1627, 0]
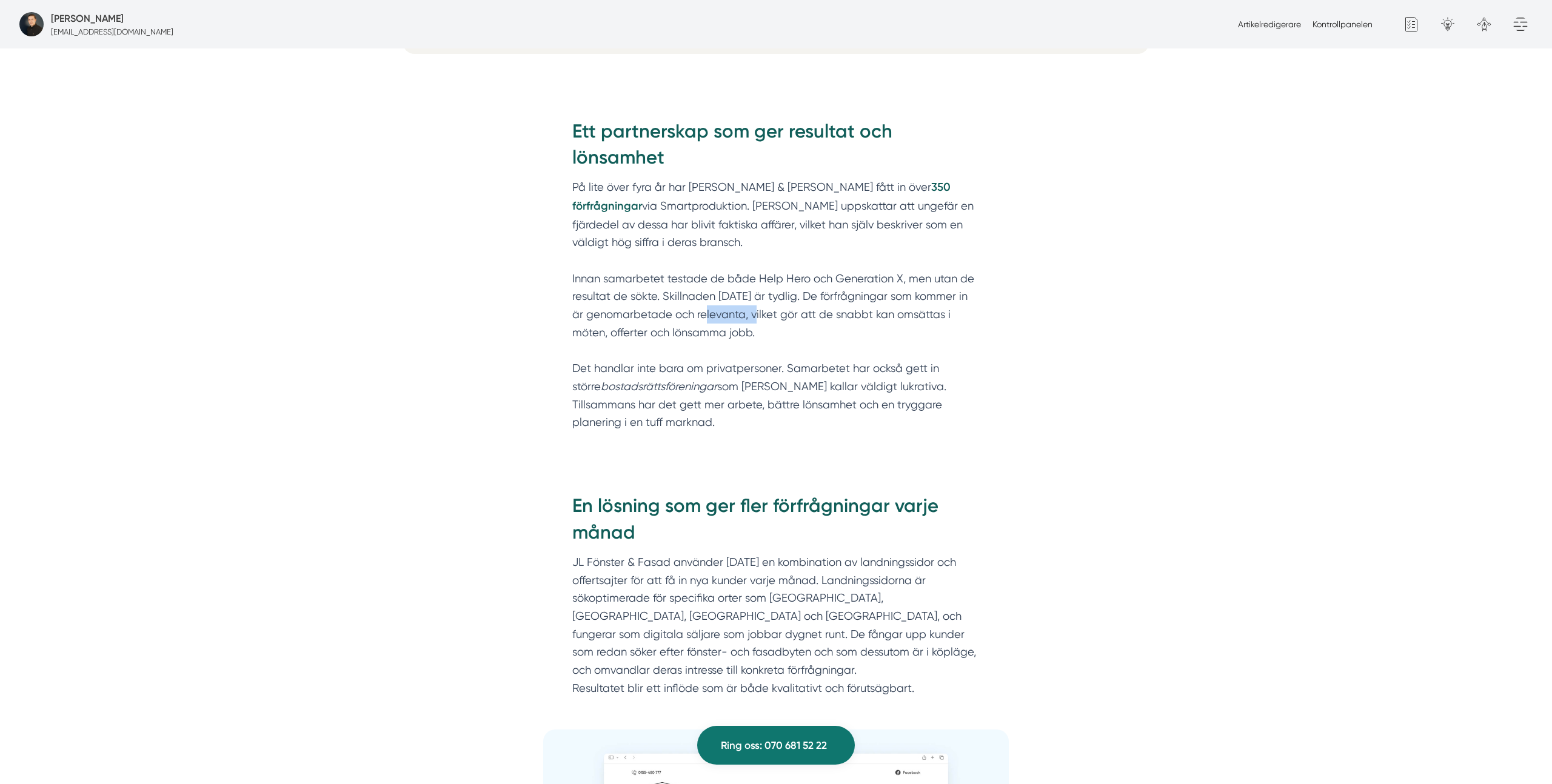
drag, startPoint x: 700, startPoint y: 305, endPoint x: 749, endPoint y: 311, distance: 49.4
click at [749, 311] on p "På lite över fyra år har JL Fönster & Fasad fått in över 350 förfrågningar via …" at bounding box center [776, 313] width 407 height 271
click at [751, 312] on p "På lite över fyra år har JL Fönster & Fasad fått in över 350 förfrågningar via …" at bounding box center [776, 313] width 407 height 271
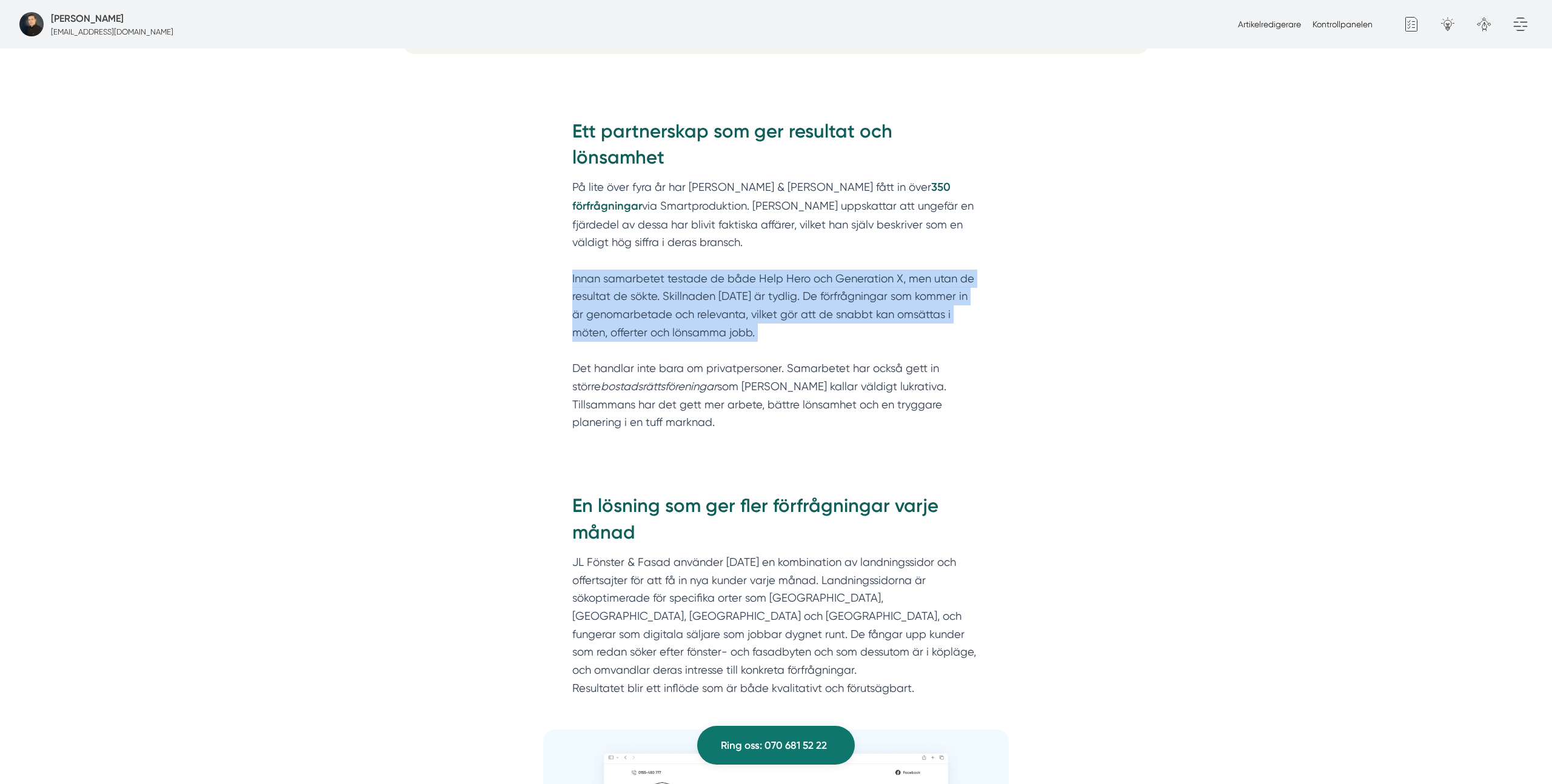
click at [751, 312] on p "På lite över fyra år har JL Fönster & Fasad fått in över 350 förfrågningar via …" at bounding box center [776, 313] width 407 height 271
click at [827, 334] on p "På lite över fyra år har JL Fönster & Fasad fått in över 350 förfrågningar via …" at bounding box center [776, 313] width 407 height 271
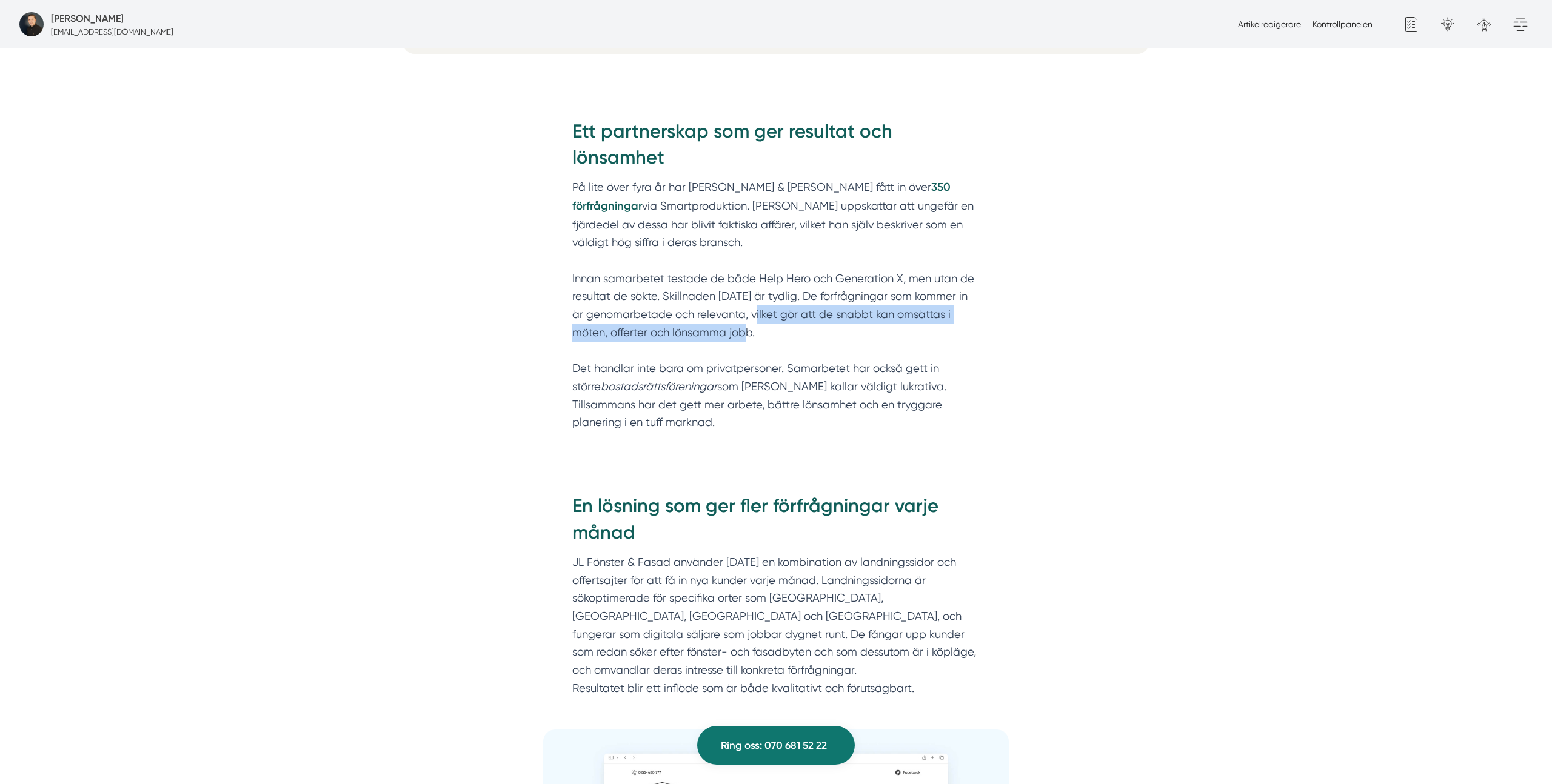
drag, startPoint x: 806, startPoint y: 329, endPoint x: 746, endPoint y: 315, distance: 61.6
click at [746, 315] on p "På lite över fyra år har JL Fönster & Fasad fått in över 350 förfrågningar via …" at bounding box center [776, 313] width 407 height 271
click at [764, 330] on p "På lite över fyra år har JL Fönster & Fasad fått in över 350 förfrågningar via …" at bounding box center [776, 313] width 407 height 271
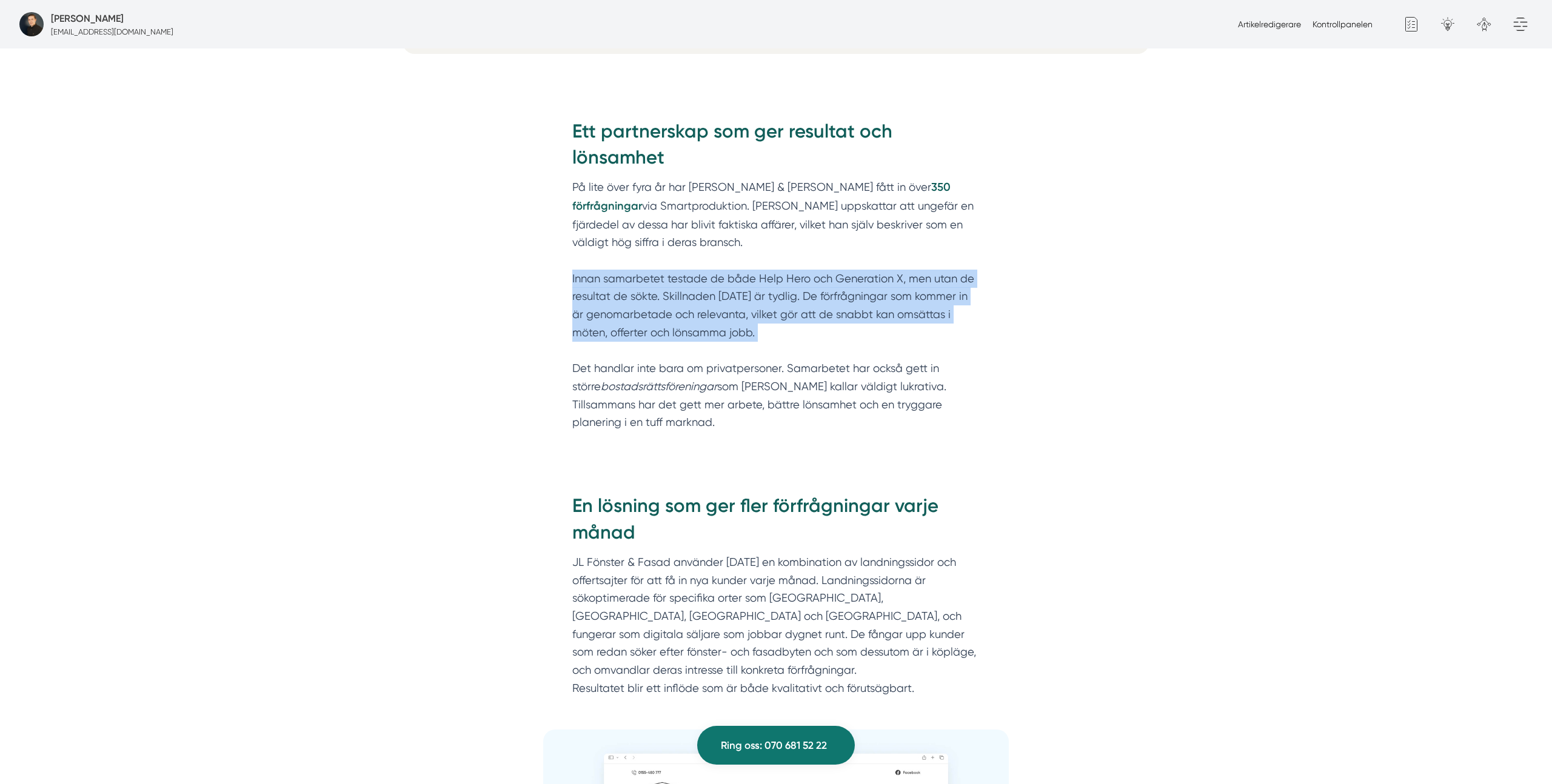
click at [764, 330] on p "På lite över fyra år har JL Fönster & Fasad fått in över 350 förfrågningar via …" at bounding box center [776, 313] width 407 height 271
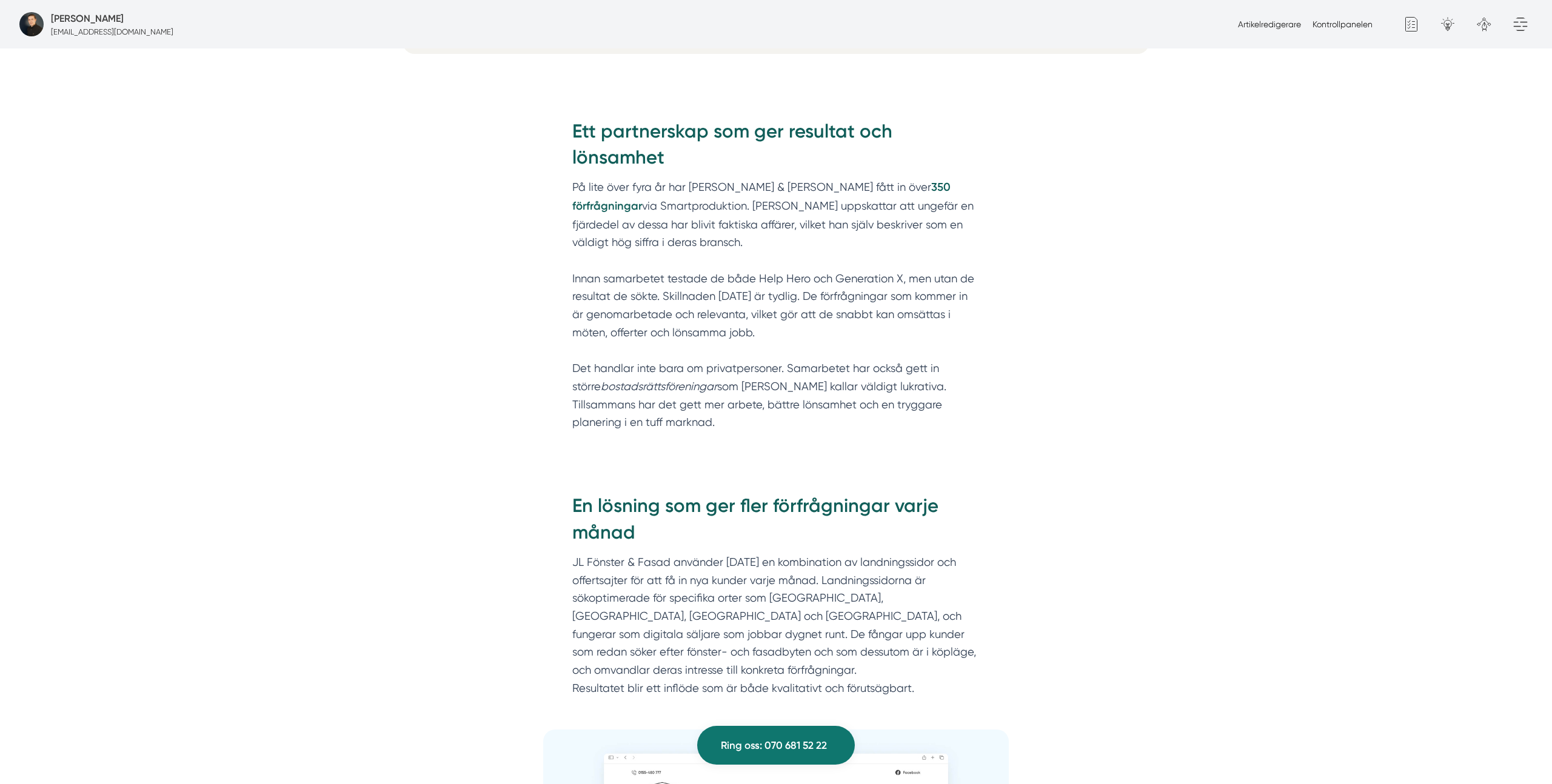
click at [630, 367] on p "På lite över fyra år har JL Fönster & Fasad fått in över 350 förfrågningar via …" at bounding box center [776, 313] width 407 height 271
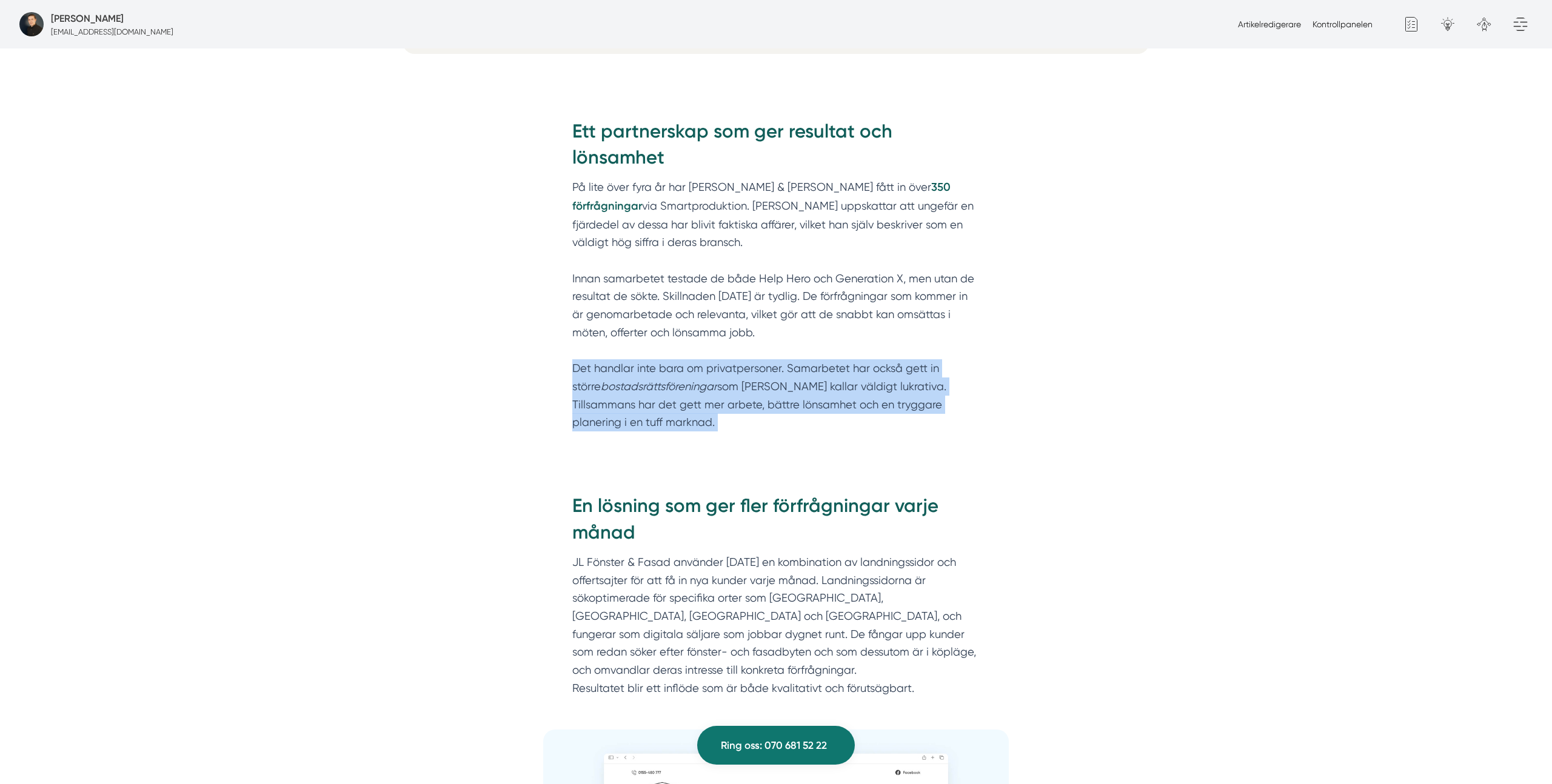
click at [630, 367] on p "På lite över fyra år har JL Fönster & Fasad fått in över 350 förfrågningar via …" at bounding box center [776, 313] width 407 height 271
click at [680, 366] on p "På lite över fyra år har JL Fönster & Fasad fått in över 350 förfrågningar via …" at bounding box center [776, 313] width 407 height 271
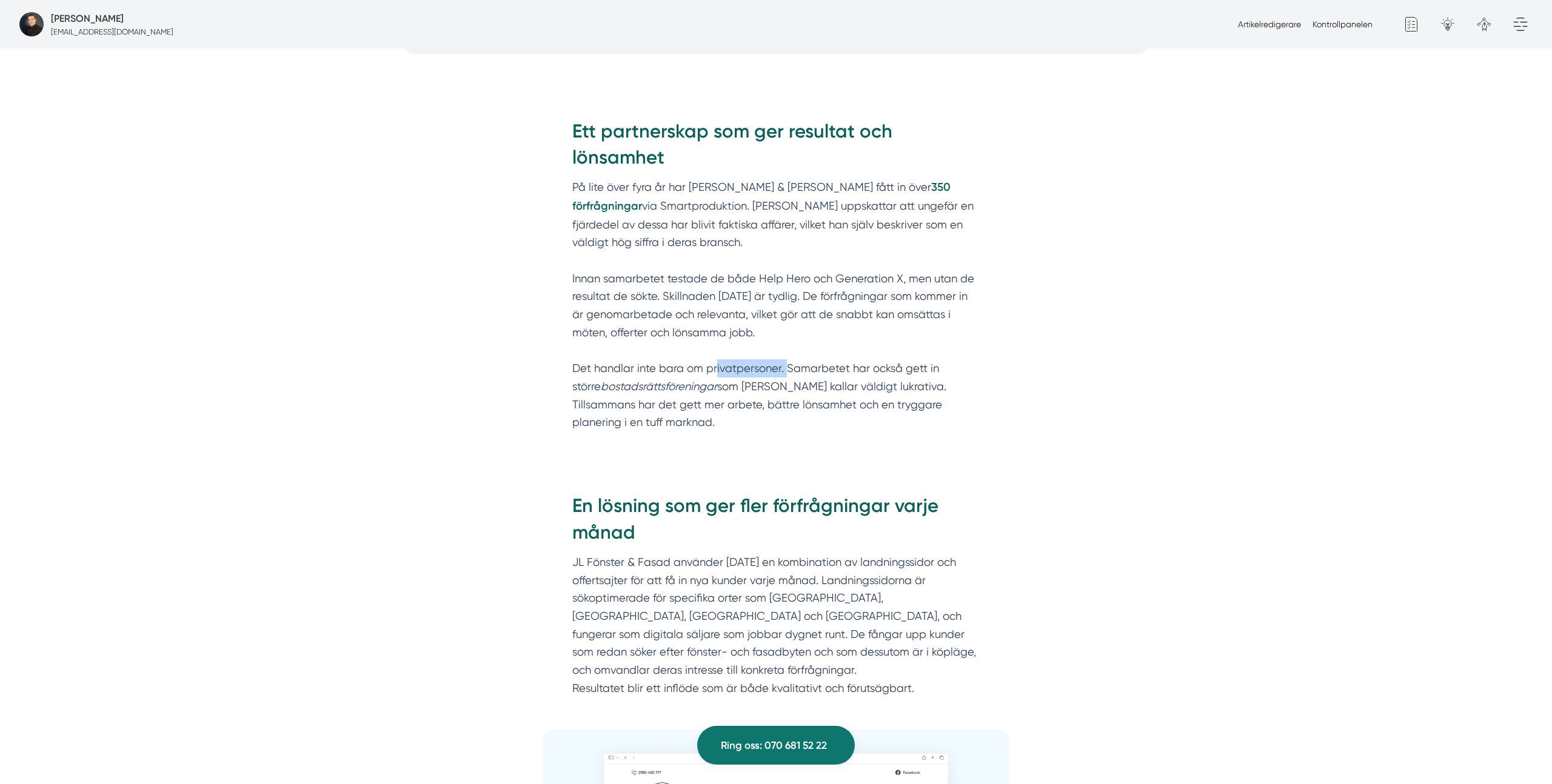
drag, startPoint x: 716, startPoint y: 367, endPoint x: 784, endPoint y: 367, distance: 68.0
click at [784, 367] on p "På lite över fyra år har JL Fönster & Fasad fått in över 350 förfrågningar via …" at bounding box center [776, 313] width 407 height 271
click at [832, 368] on p "På lite över fyra år har JL Fönster & Fasad fått in över 350 förfrågningar via …" at bounding box center [776, 313] width 407 height 271
drag, startPoint x: 840, startPoint y: 368, endPoint x: 680, endPoint y: 391, distance: 161.6
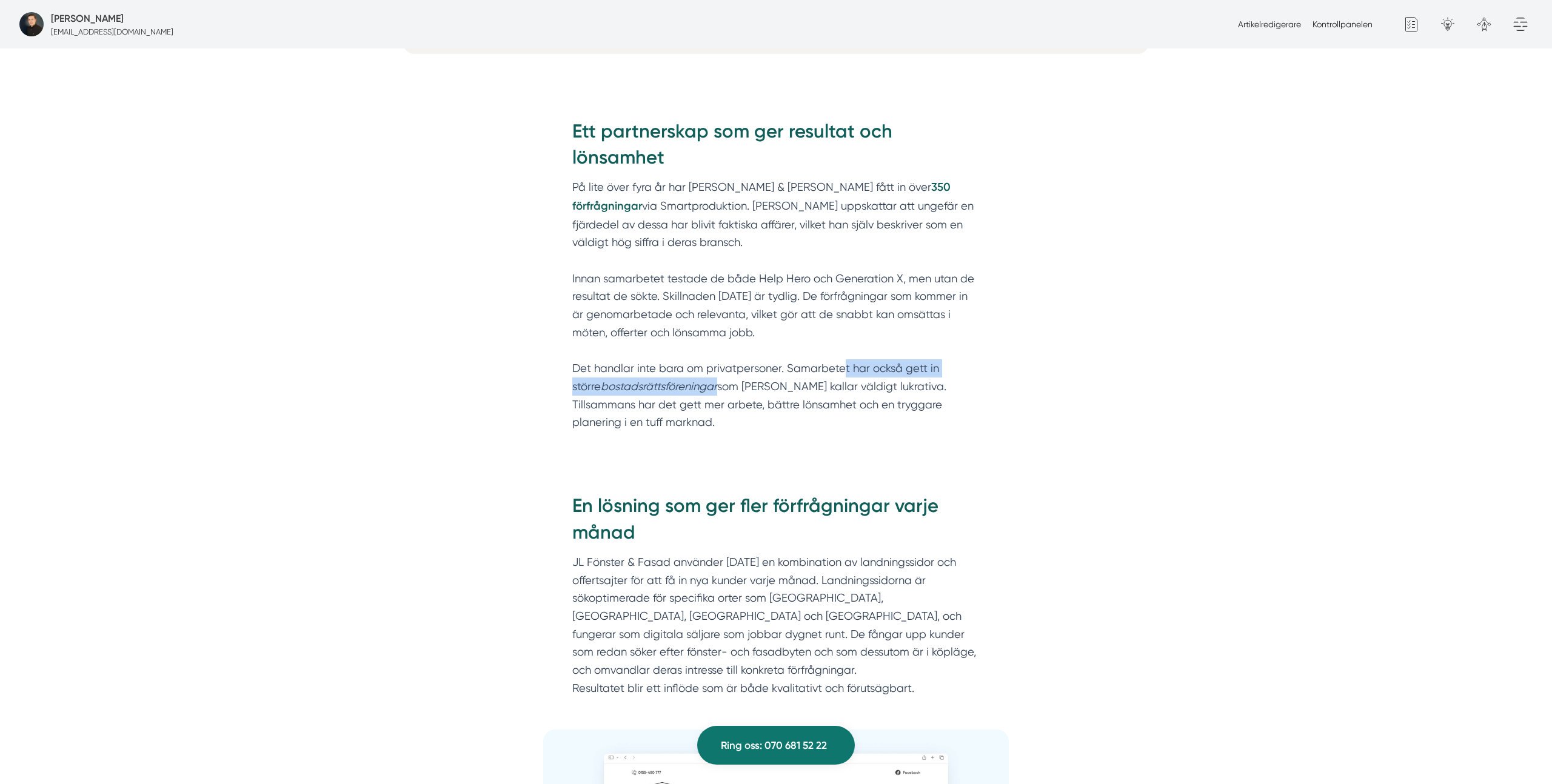
click at [680, 391] on p "På lite över fyra år har JL Fönster & Fasad fått in över 350 förfrågningar via …" at bounding box center [776, 313] width 407 height 271
click at [680, 391] on em "bostadsrättsföreningar" at bounding box center [659, 386] width 116 height 13
drag, startPoint x: 707, startPoint y: 388, endPoint x: 864, endPoint y: 385, distance: 157.0
click at [864, 385] on p "På lite över fyra år har JL Fönster & Fasad fått in över 350 förfrågningar via …" at bounding box center [776, 313] width 407 height 271
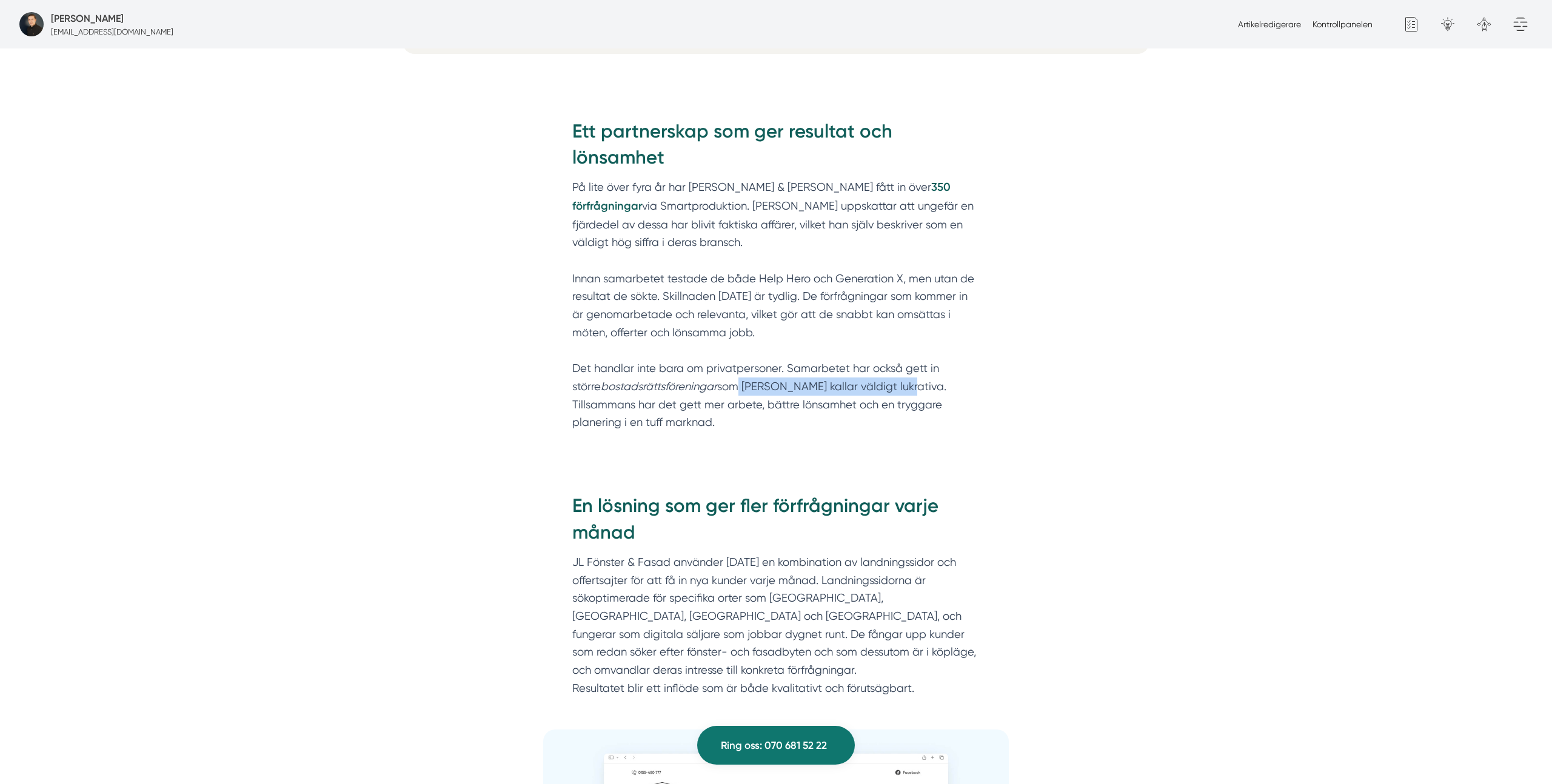
click at [831, 389] on p "På lite över fyra år har JL Fönster & Fasad fått in över 350 förfrågningar via …" at bounding box center [776, 313] width 407 height 271
click at [883, 388] on p "På lite över fyra år har JL Fönster & Fasad fått in över 350 förfrågningar via …" at bounding box center [776, 313] width 407 height 271
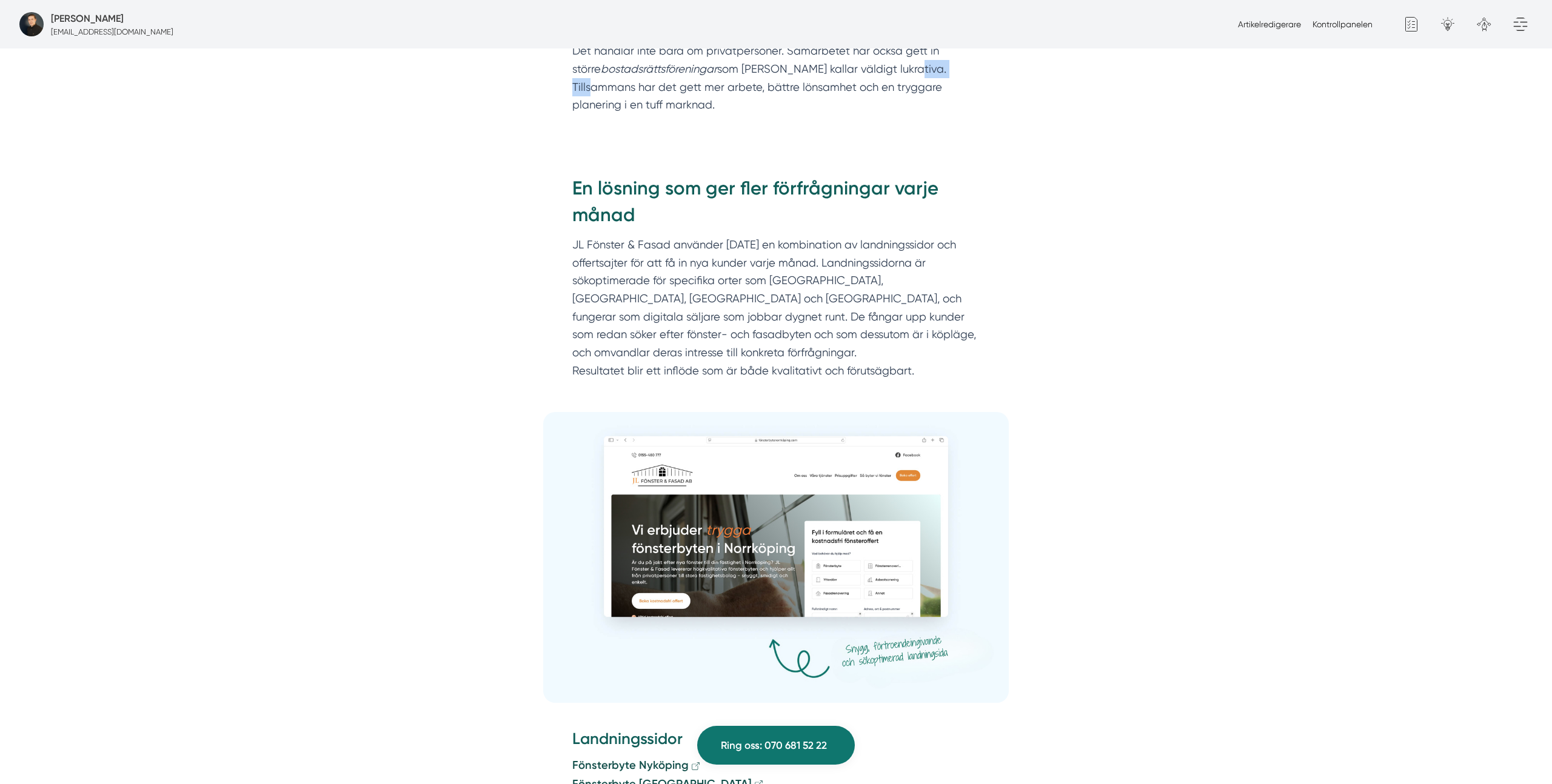
scroll to position [1943, 0]
click at [825, 237] on p "JL Fönster & Fasad använder [DATE] en kombination av landningssidor och offerts…" at bounding box center [776, 309] width 407 height 145
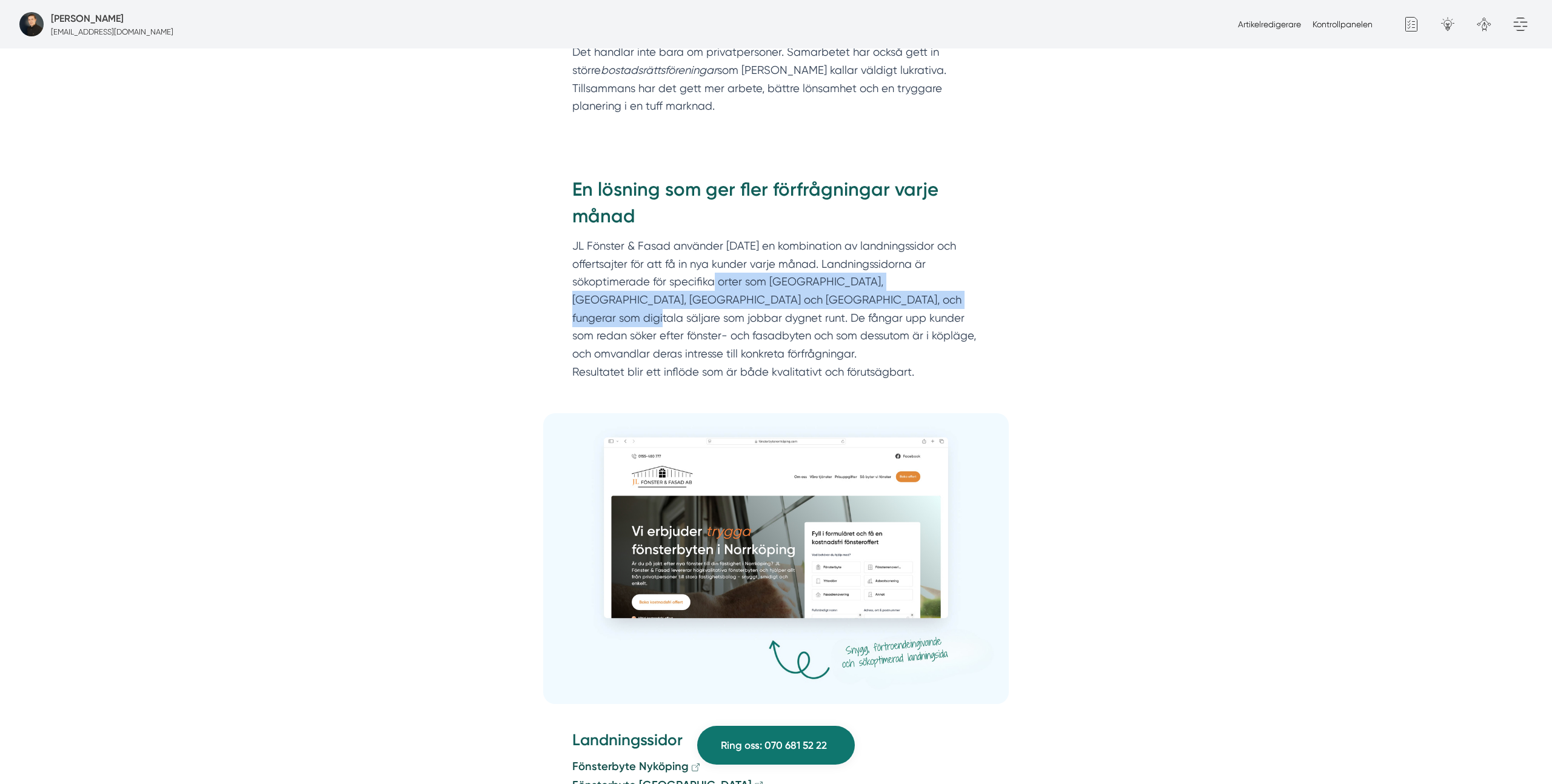
drag, startPoint x: 721, startPoint y: 265, endPoint x: 916, endPoint y: 288, distance: 196.4
click at [916, 288] on p "JL Fönster & Fasad använder [DATE] en kombination av landningssidor och offerts…" at bounding box center [776, 309] width 407 height 145
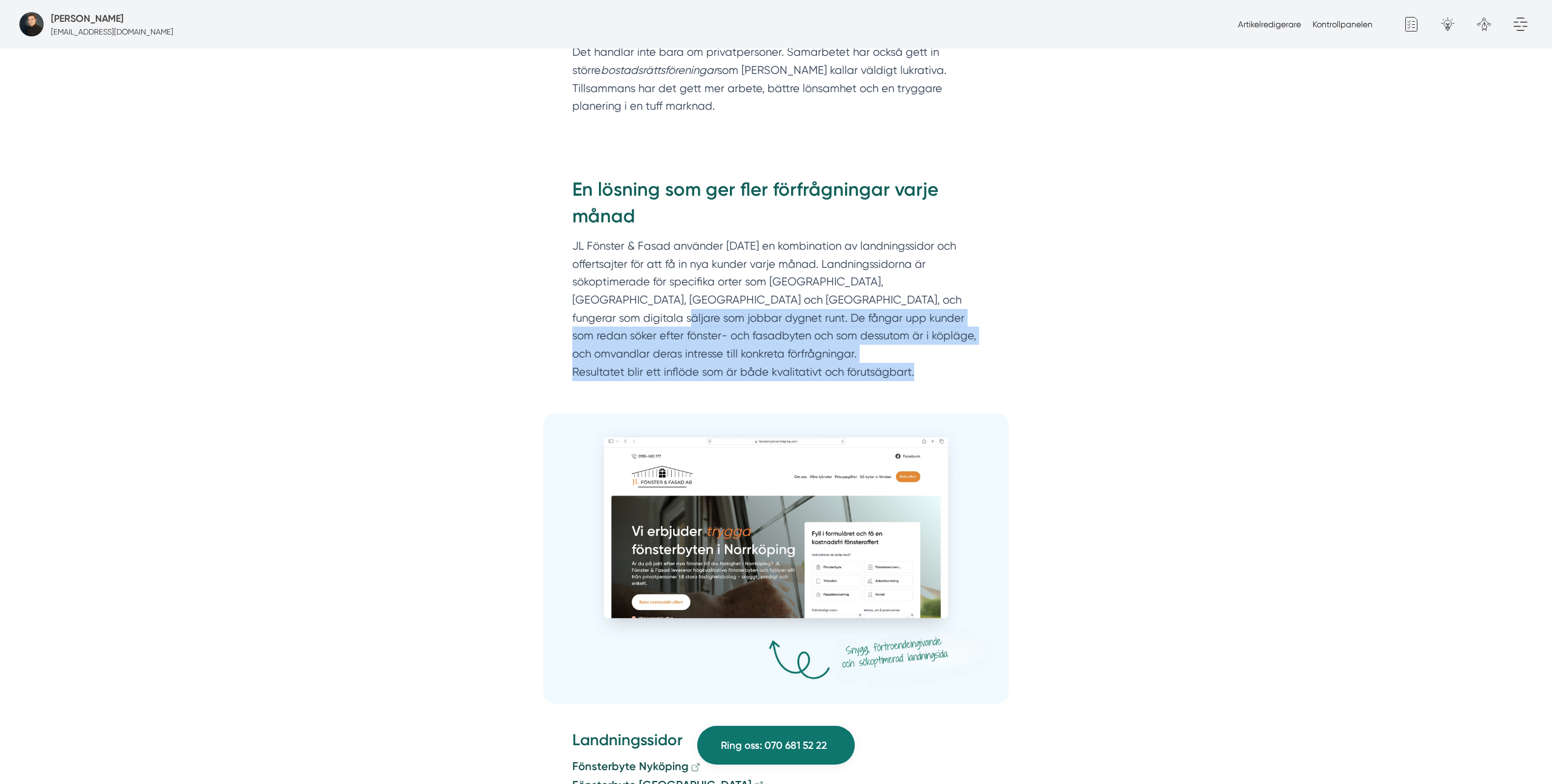
drag, startPoint x: 945, startPoint y: 282, endPoint x: 955, endPoint y: 336, distance: 54.9
click at [955, 336] on p "JL Fönster & Fasad använder [DATE] en kombination av landningssidor och offerts…" at bounding box center [776, 309] width 407 height 145
click at [904, 310] on p "JL Fönster & Fasad använder [DATE] en kombination av landningssidor och offerts…" at bounding box center [776, 309] width 407 height 145
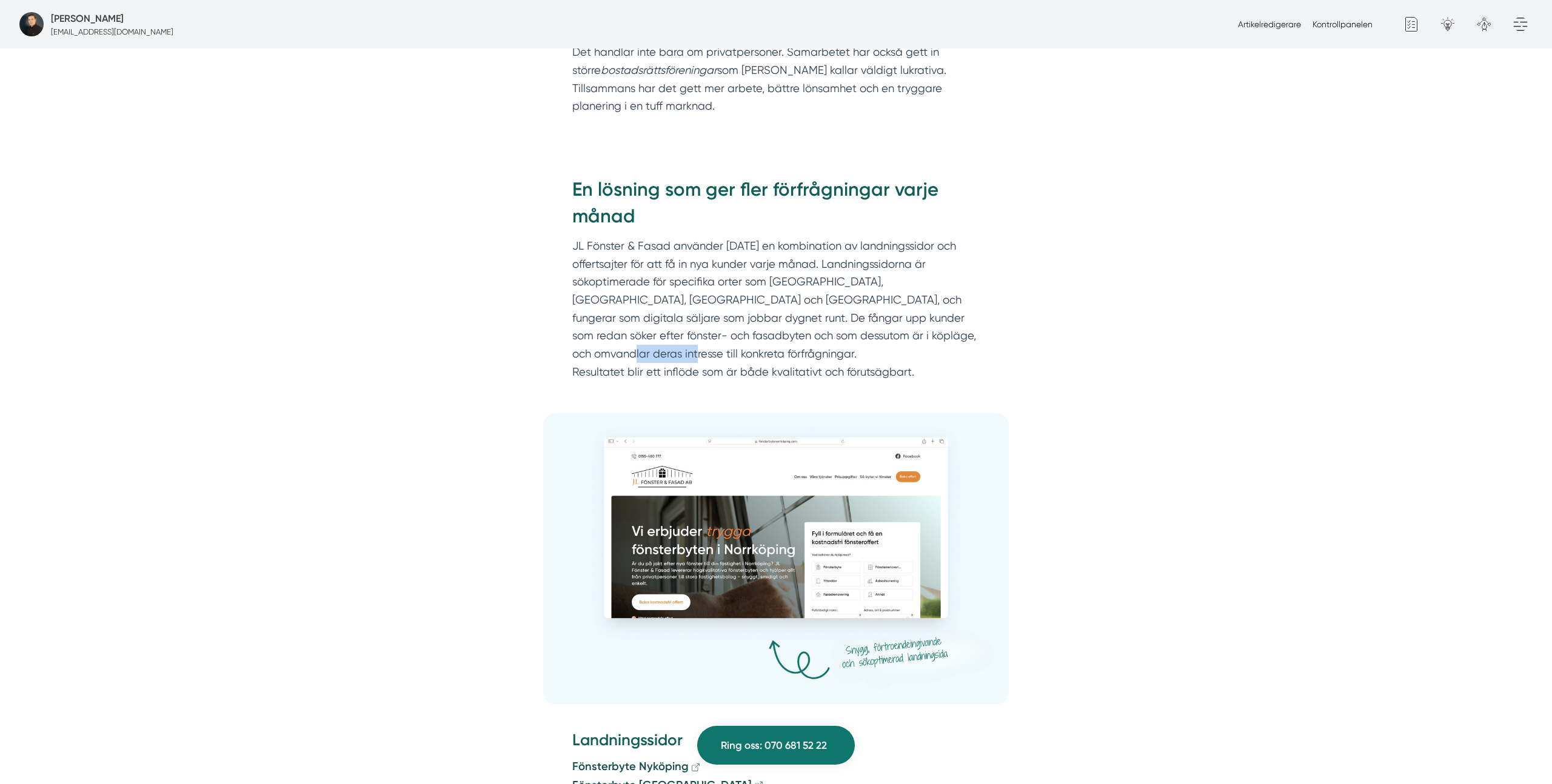
click at [904, 310] on p "JL Fönster & Fasad använder [DATE] en kombination av landningssidor och offerts…" at bounding box center [776, 309] width 407 height 145
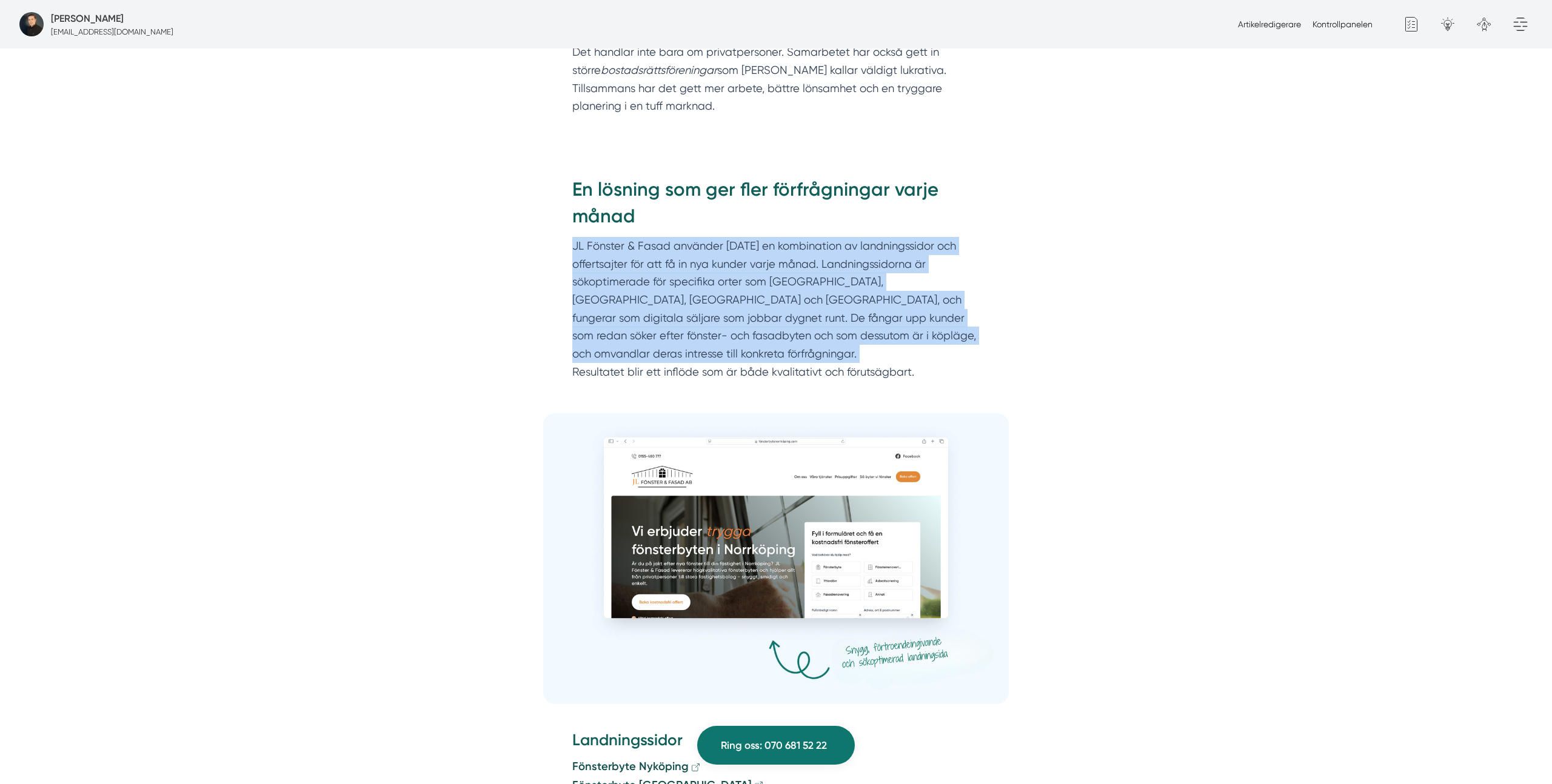
click at [904, 310] on p "JL Fönster & Fasad använder [DATE] en kombination av landningssidor och offerts…" at bounding box center [776, 309] width 407 height 145
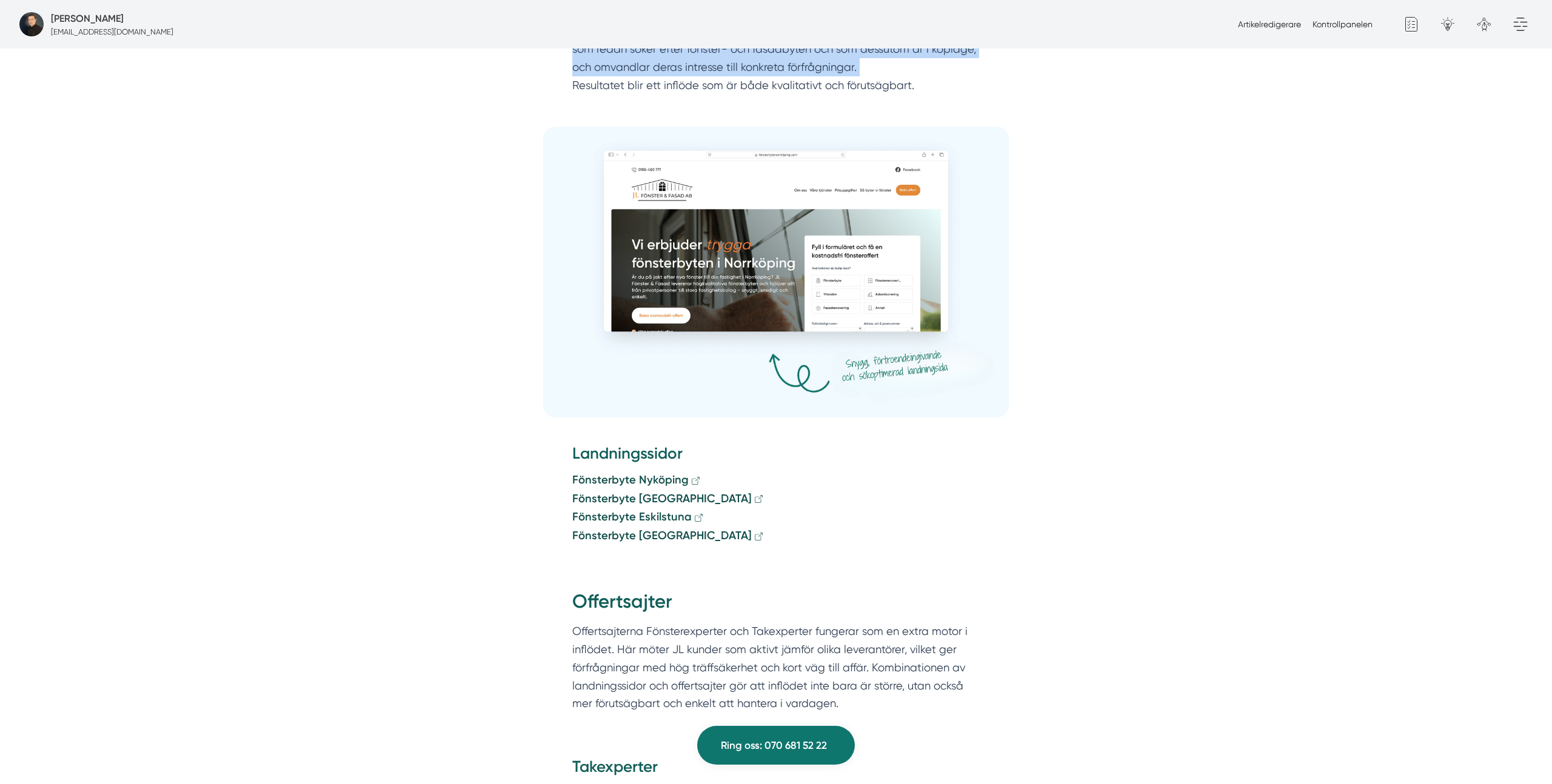
scroll to position [2264, 0]
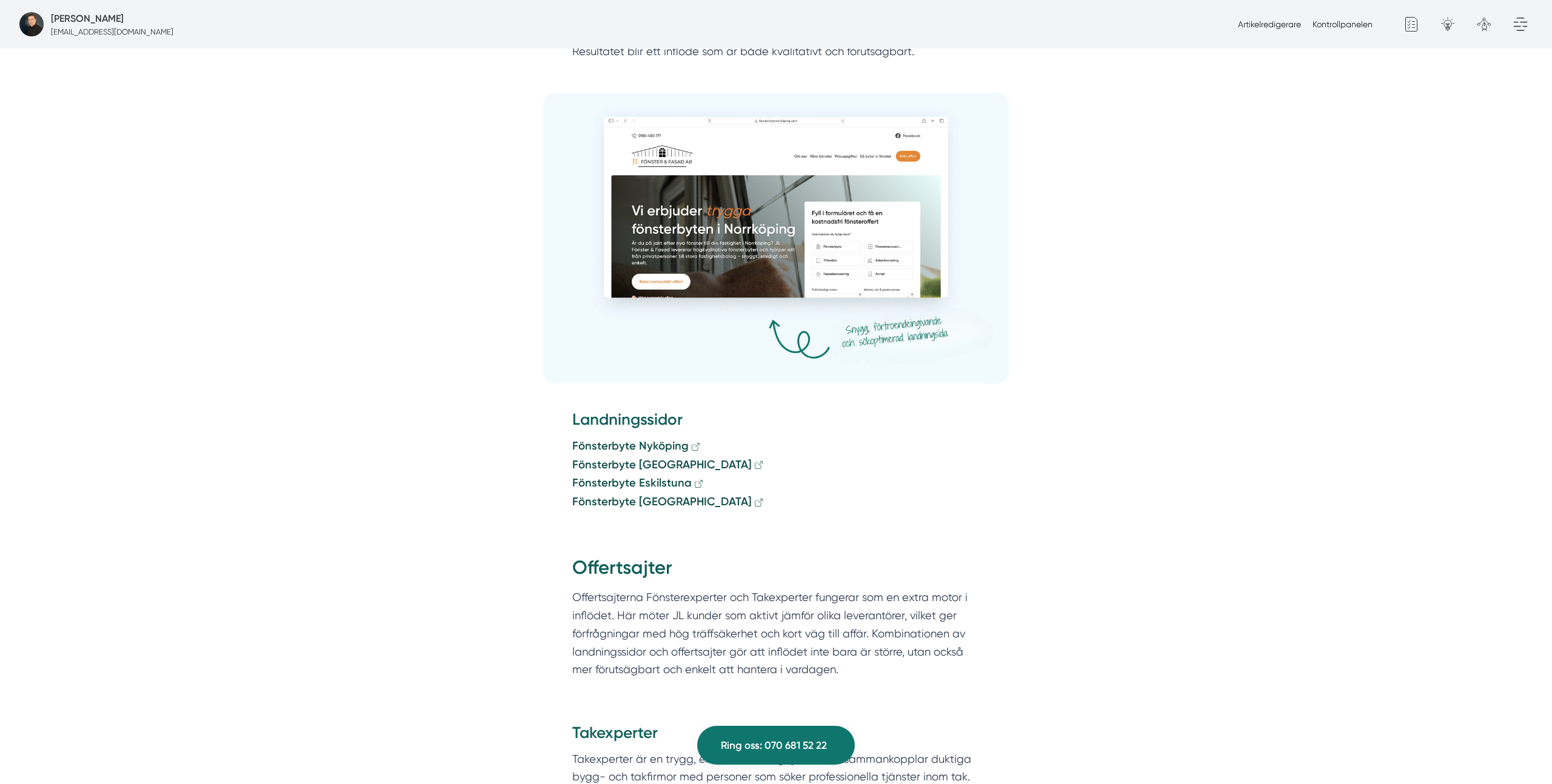
click at [656, 455] on p "Fönsterbyte Nyköping Fönsterbyte Linköping Fönsterbyte Eskilstuna Fönsterbyte […" at bounding box center [776, 474] width 407 height 75
click at [655, 495] on strong "Fönsterbyte [GEOGRAPHIC_DATA]" at bounding box center [662, 502] width 180 height 13
click at [656, 476] on strong "Fönsterbyte Eskilstuna" at bounding box center [632, 483] width 119 height 13
click at [649, 458] on strong "Fönsterbyte [GEOGRAPHIC_DATA]" at bounding box center [662, 465] width 180 height 13
click at [646, 440] on strong "Fönsterbyte Nyköping" at bounding box center [630, 446] width 116 height 13
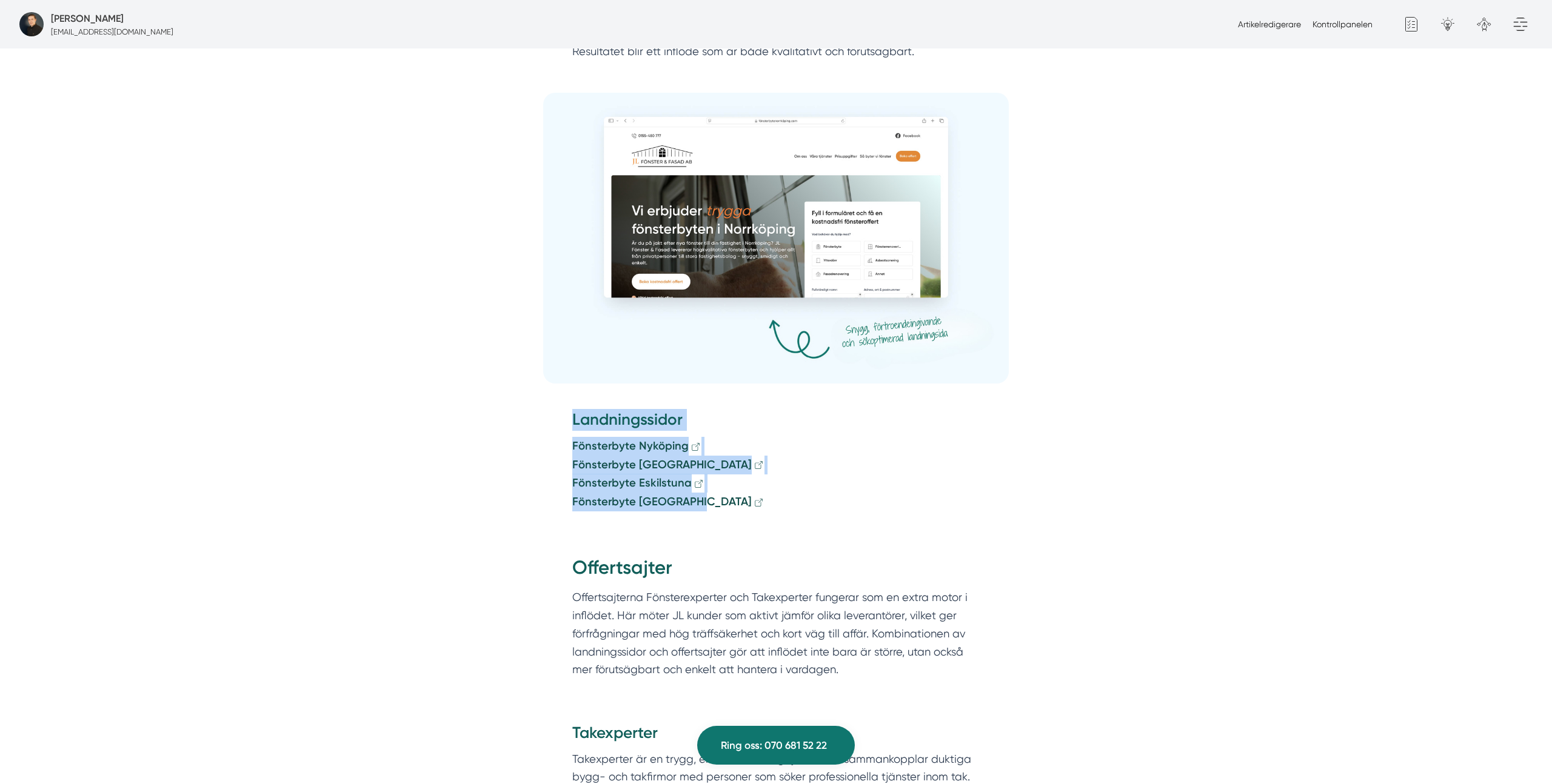
drag, startPoint x: 768, startPoint y: 478, endPoint x: 527, endPoint y: 383, distance: 259.0
copy div "Landningssidor Fönsterbyte Nyköping Fönsterbyte [GEOGRAPHIC_DATA] Fönsterbyte E…"
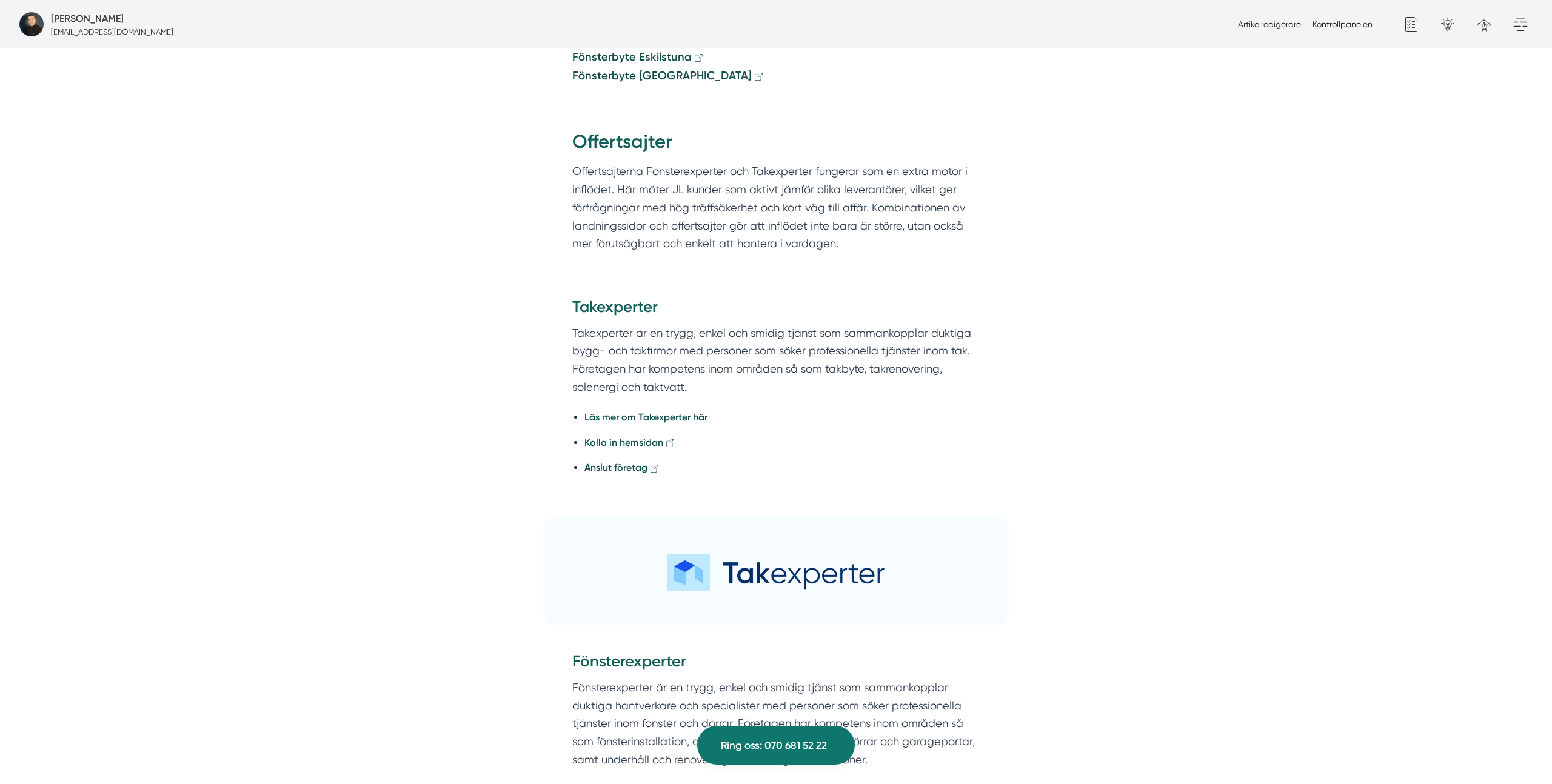
scroll to position [2693, 0]
click at [669, 174] on p "Offertsajterna Fönsterexperter och Takexperter fungerar som en extra motor i in…" at bounding box center [776, 204] width 407 height 90
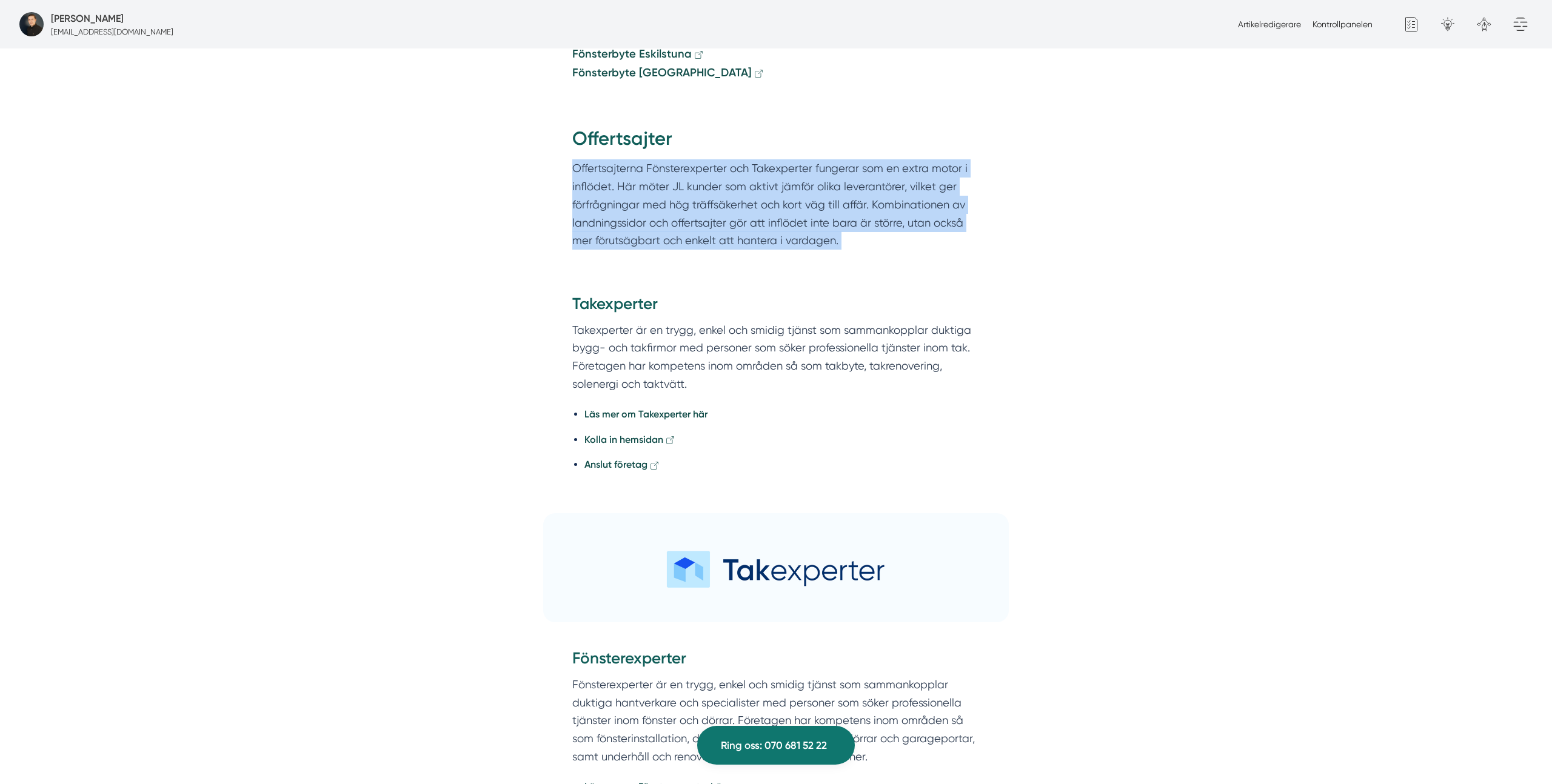
click at [669, 174] on p "Offertsajterna Fönsterexperter och Takexperter fungerar som en extra motor i in…" at bounding box center [776, 204] width 407 height 90
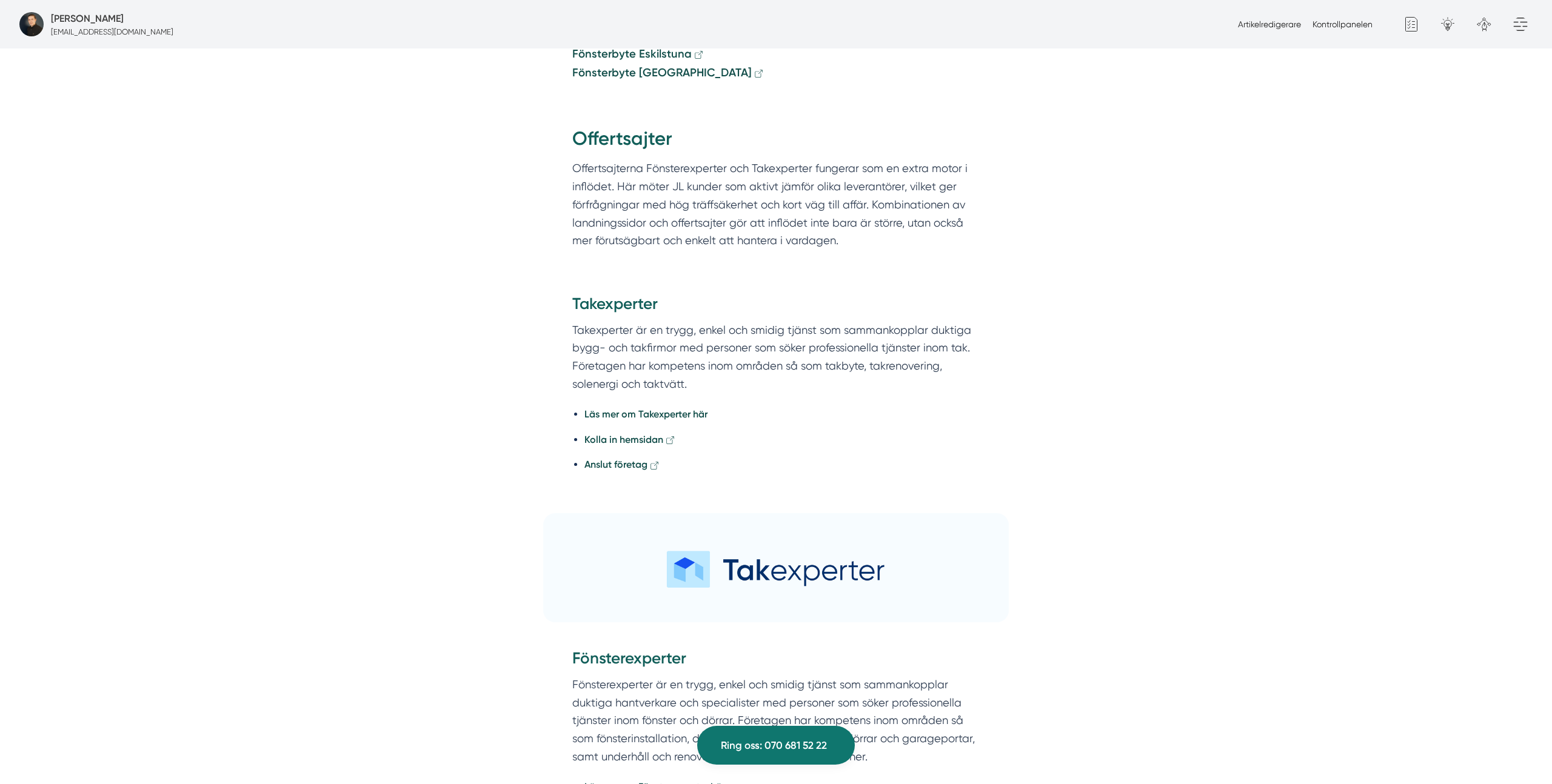
click at [621, 125] on h2 "Offertsajter" at bounding box center [776, 142] width 407 height 34
click at [618, 159] on p "Offertsajterna Fönsterexperter och Takexperter fungerar som en extra motor i in…" at bounding box center [776, 204] width 407 height 90
click at [667, 125] on h2 "Offertsajter" at bounding box center [776, 142] width 407 height 34
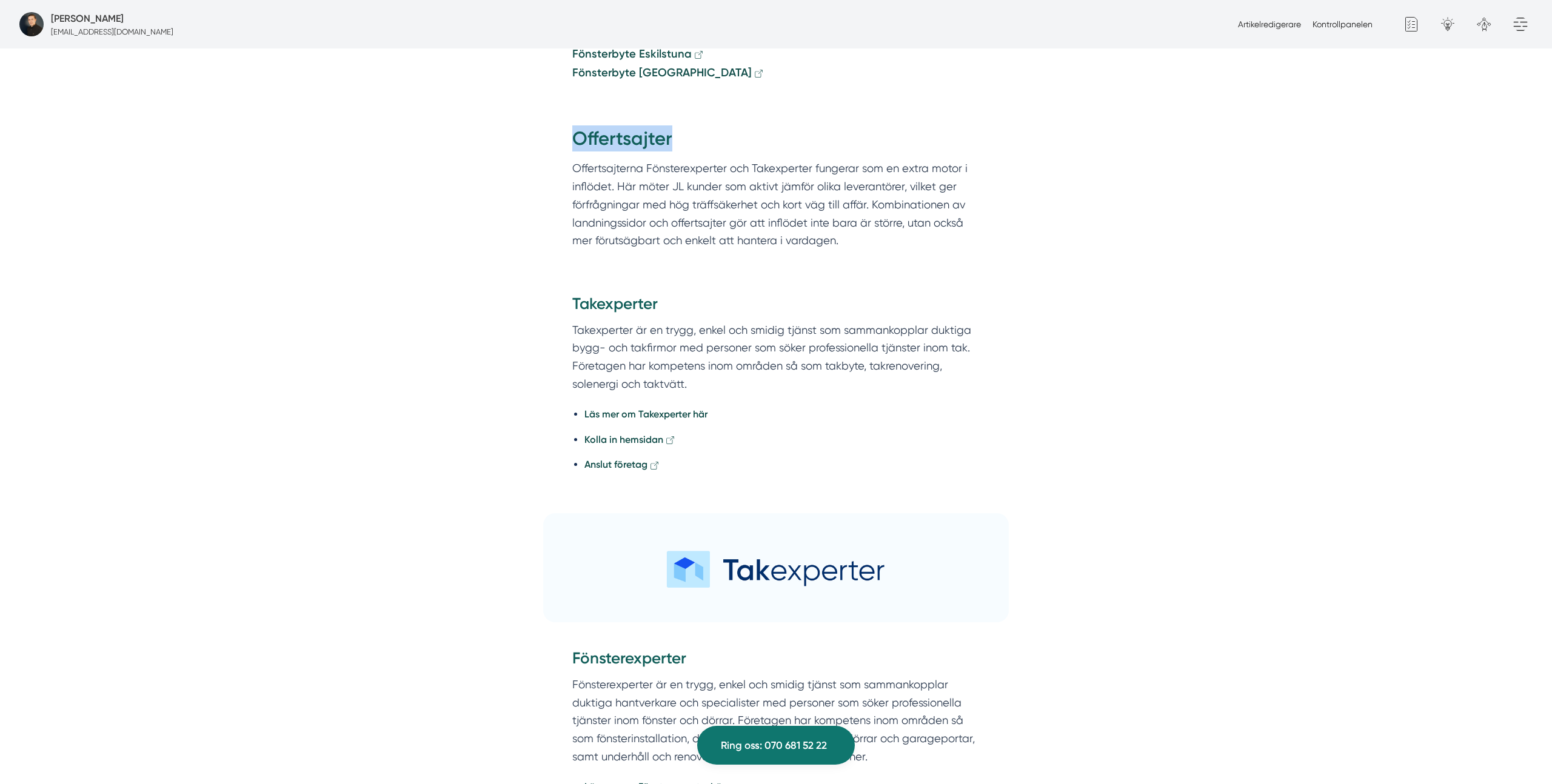
click at [667, 125] on h2 "Offertsajter" at bounding box center [776, 142] width 407 height 34
click at [689, 125] on h2 "Offertsajter" at bounding box center [776, 142] width 407 height 34
click at [814, 125] on h2 "Offertsajter" at bounding box center [776, 142] width 407 height 34
click at [842, 159] on p "Offertsajterna Fönsterexperter och Takexperter fungerar som en extra motor i in…" at bounding box center [776, 204] width 407 height 90
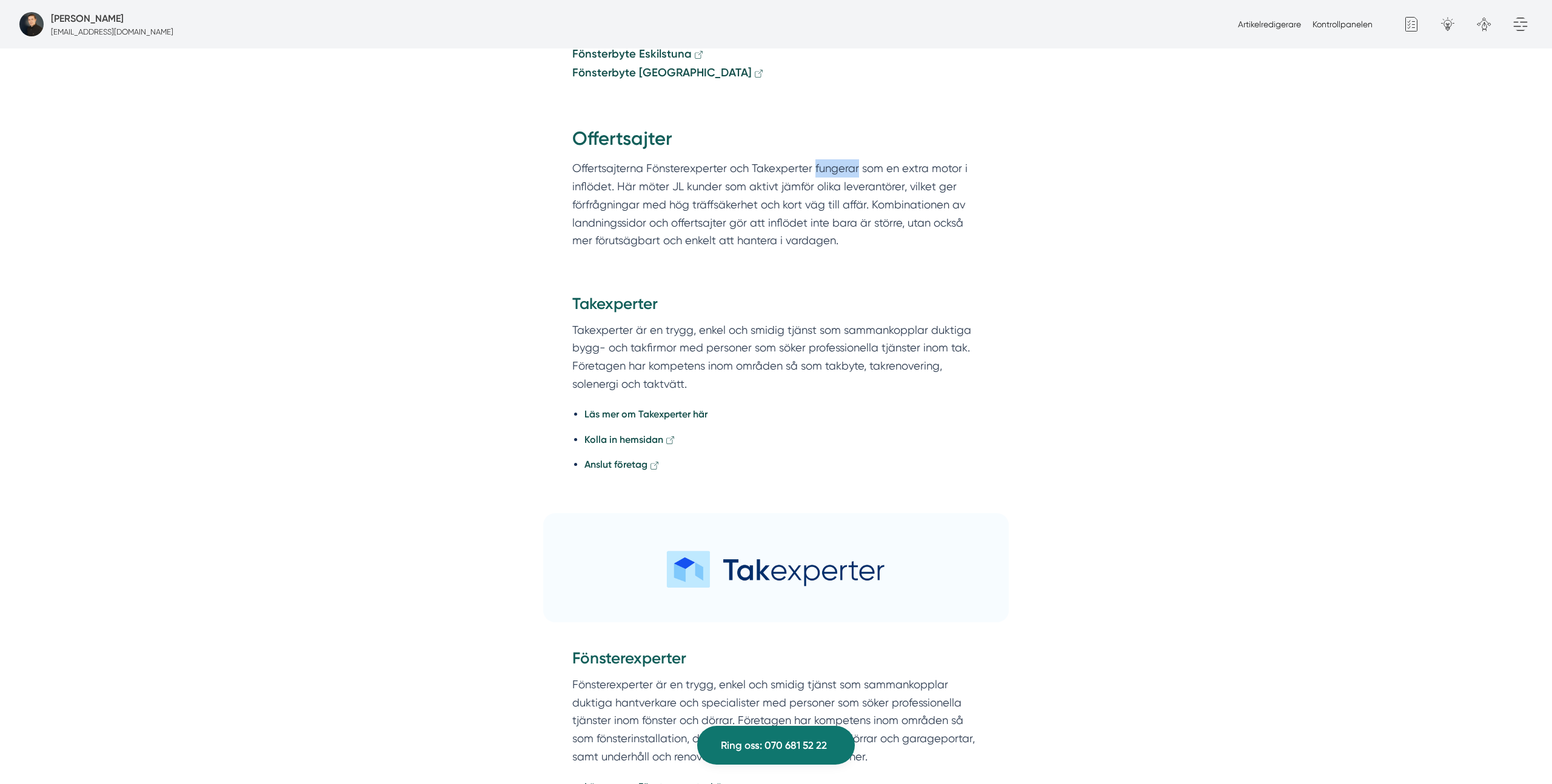
click at [842, 159] on p "Offertsajterna Fönsterexperter och Takexperter fungerar som en extra motor i in…" at bounding box center [776, 204] width 407 height 90
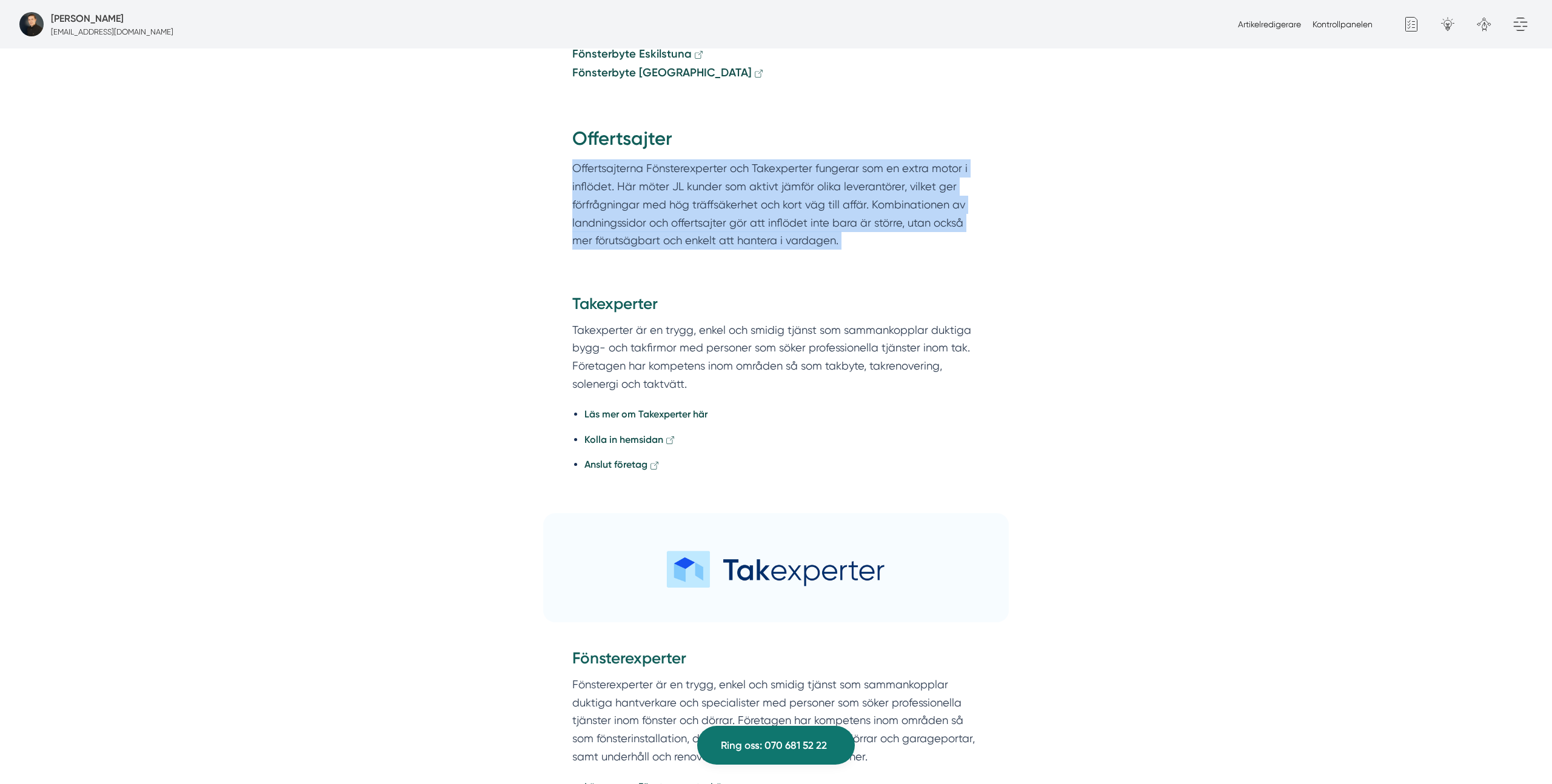
click at [842, 159] on p "Offertsajterna Fönsterexperter och Takexperter fungerar som en extra motor i in…" at bounding box center [776, 204] width 407 height 90
click at [930, 159] on p "Offertsajterna Fönsterexperter och Takexperter fungerar som en extra motor i in…" at bounding box center [776, 204] width 407 height 90
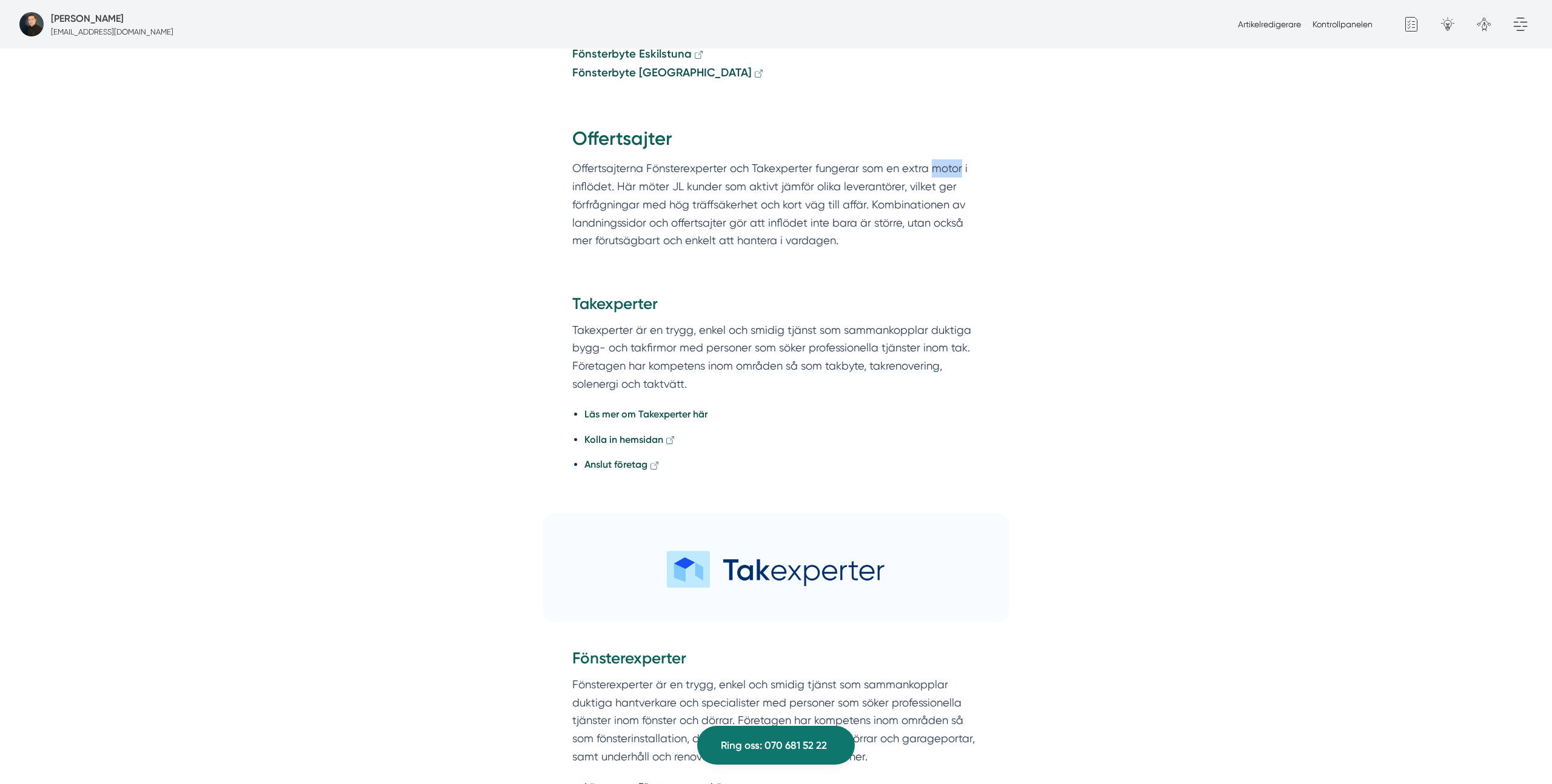
click at [930, 159] on p "Offertsajterna Fönsterexperter och Takexperter fungerar som en extra motor i in…" at bounding box center [776, 204] width 407 height 90
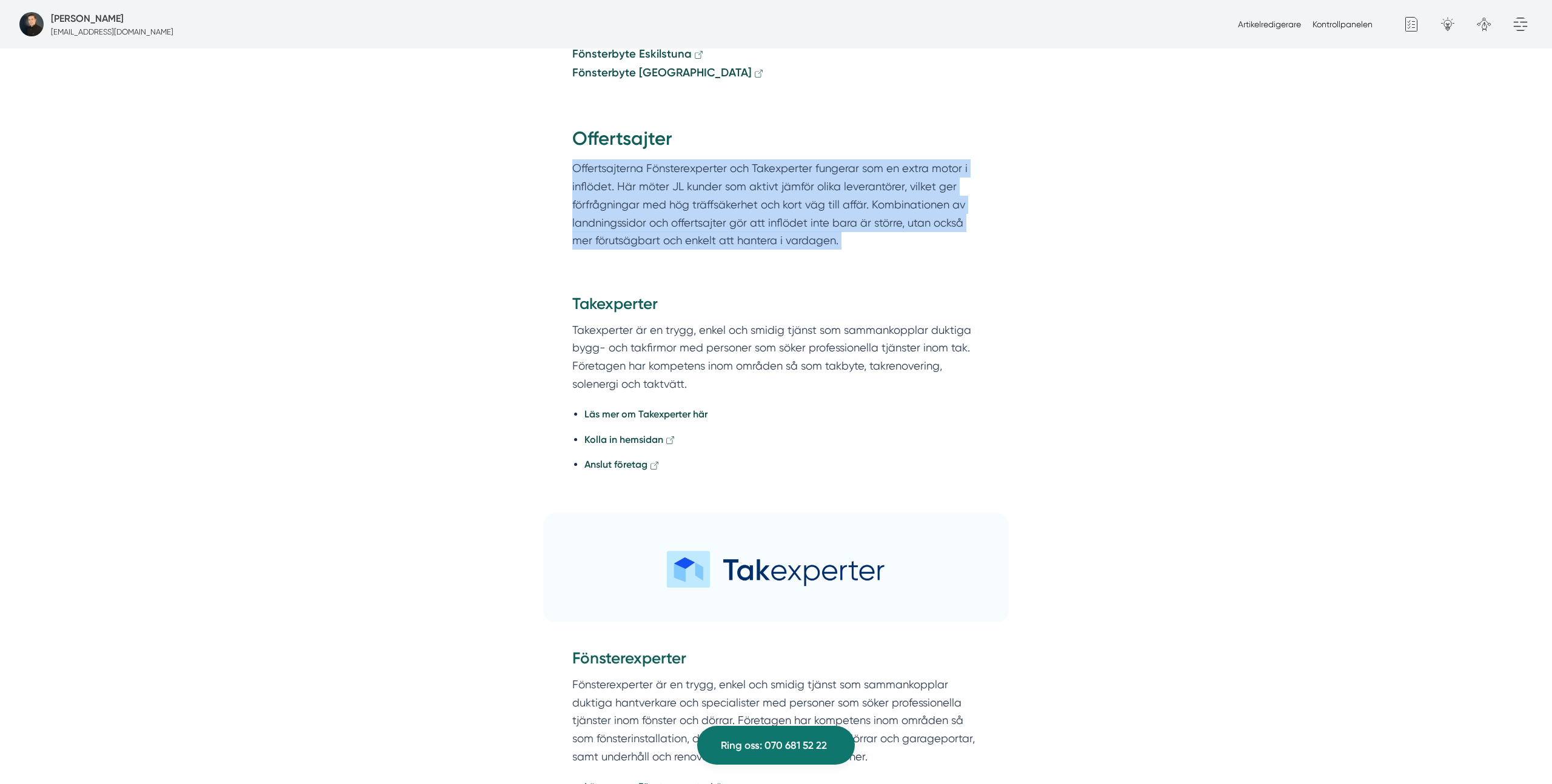
click at [930, 159] on p "Offertsajterna Fönsterexperter och Takexperter fungerar som en extra motor i in…" at bounding box center [776, 204] width 407 height 90
drag, startPoint x: 723, startPoint y: 145, endPoint x: 687, endPoint y: 146, distance: 36.0
click at [723, 159] on p "Offertsajterna Fönsterexperter och Takexperter fungerar som en extra motor i in…" at bounding box center [776, 204] width 407 height 90
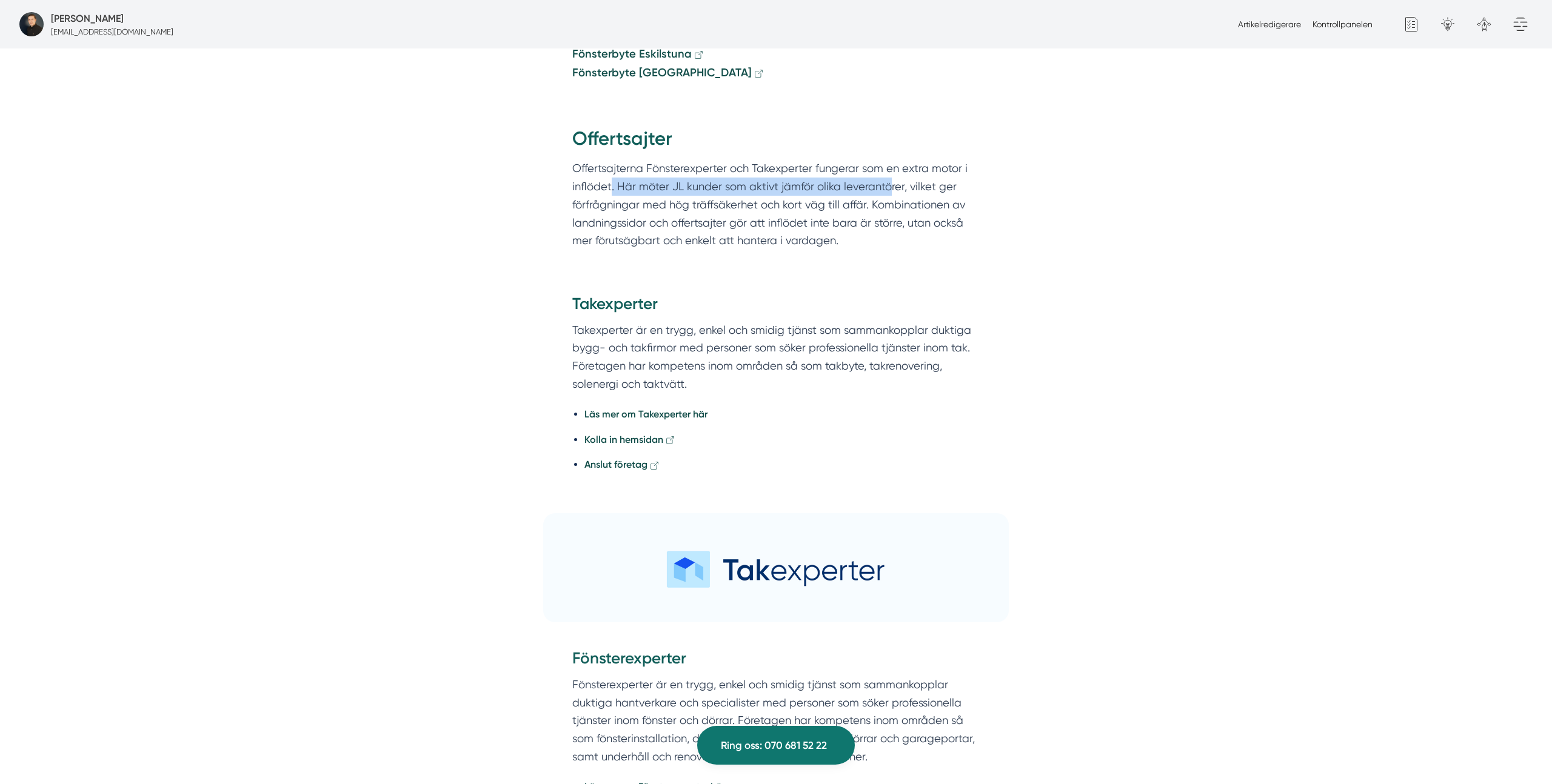
drag, startPoint x: 611, startPoint y: 148, endPoint x: 891, endPoint y: 152, distance: 280.0
click at [891, 159] on p "Offertsajterna Fönsterexperter och Takexperter fungerar som en extra motor i in…" at bounding box center [776, 204] width 407 height 90
click at [890, 159] on p "Offertsajterna Fönsterexperter och Takexperter fungerar som en extra motor i in…" at bounding box center [776, 204] width 407 height 90
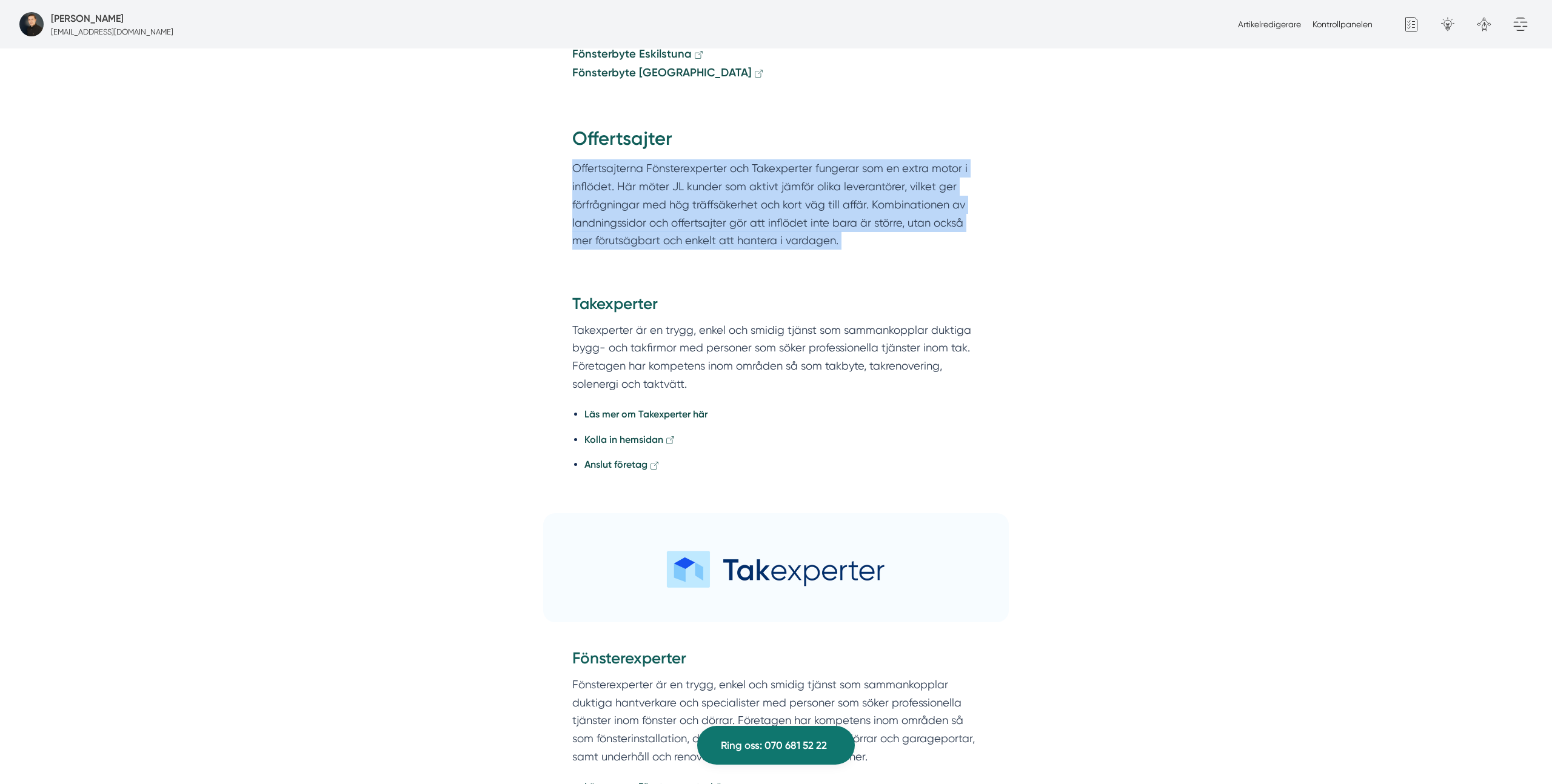
click at [890, 159] on p "Offertsajterna Fönsterexperter och Takexperter fungerar som en extra motor i in…" at bounding box center [776, 204] width 407 height 90
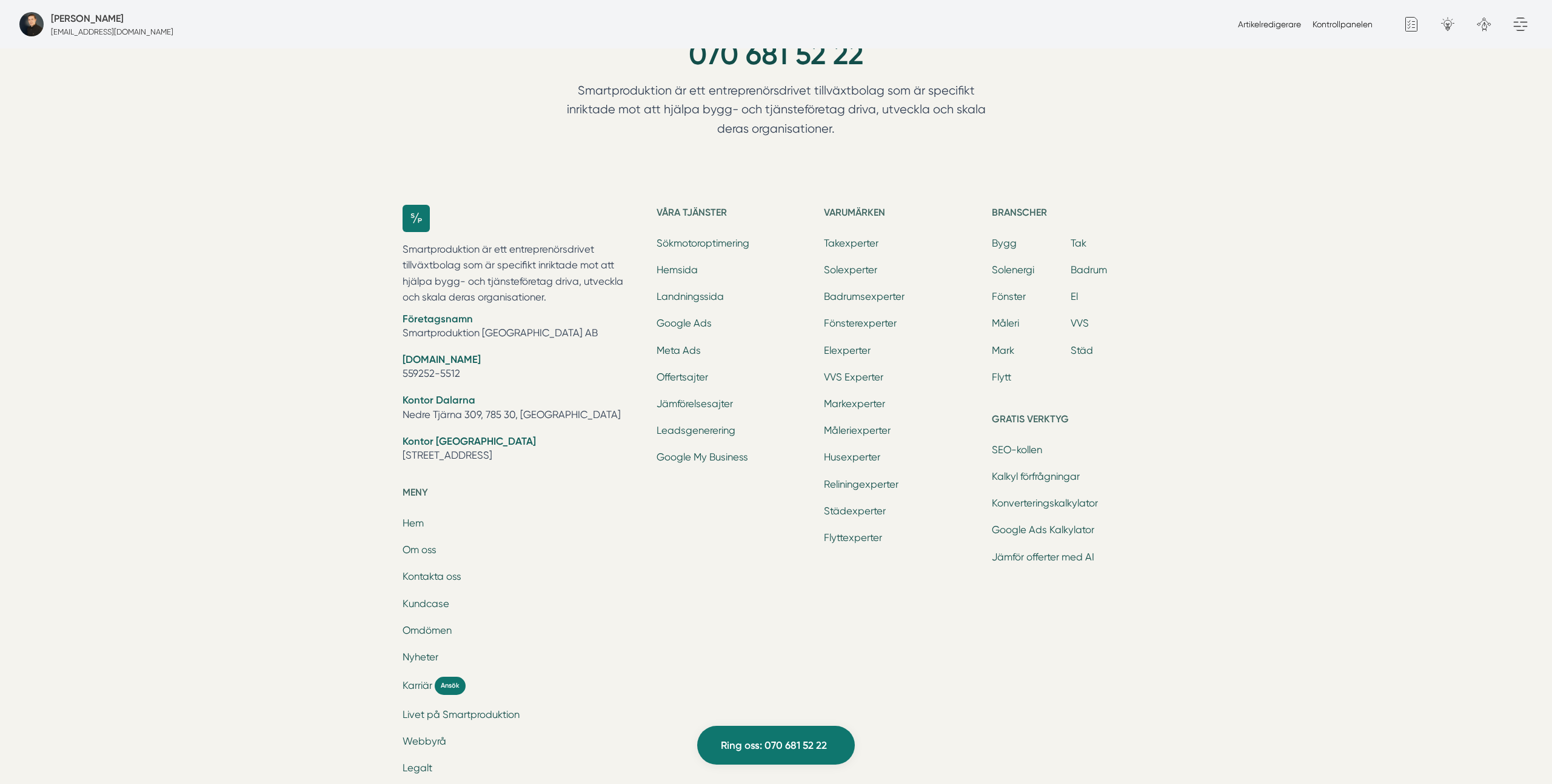
scroll to position [4467, 0]
